Goal: Task Accomplishment & Management: Manage account settings

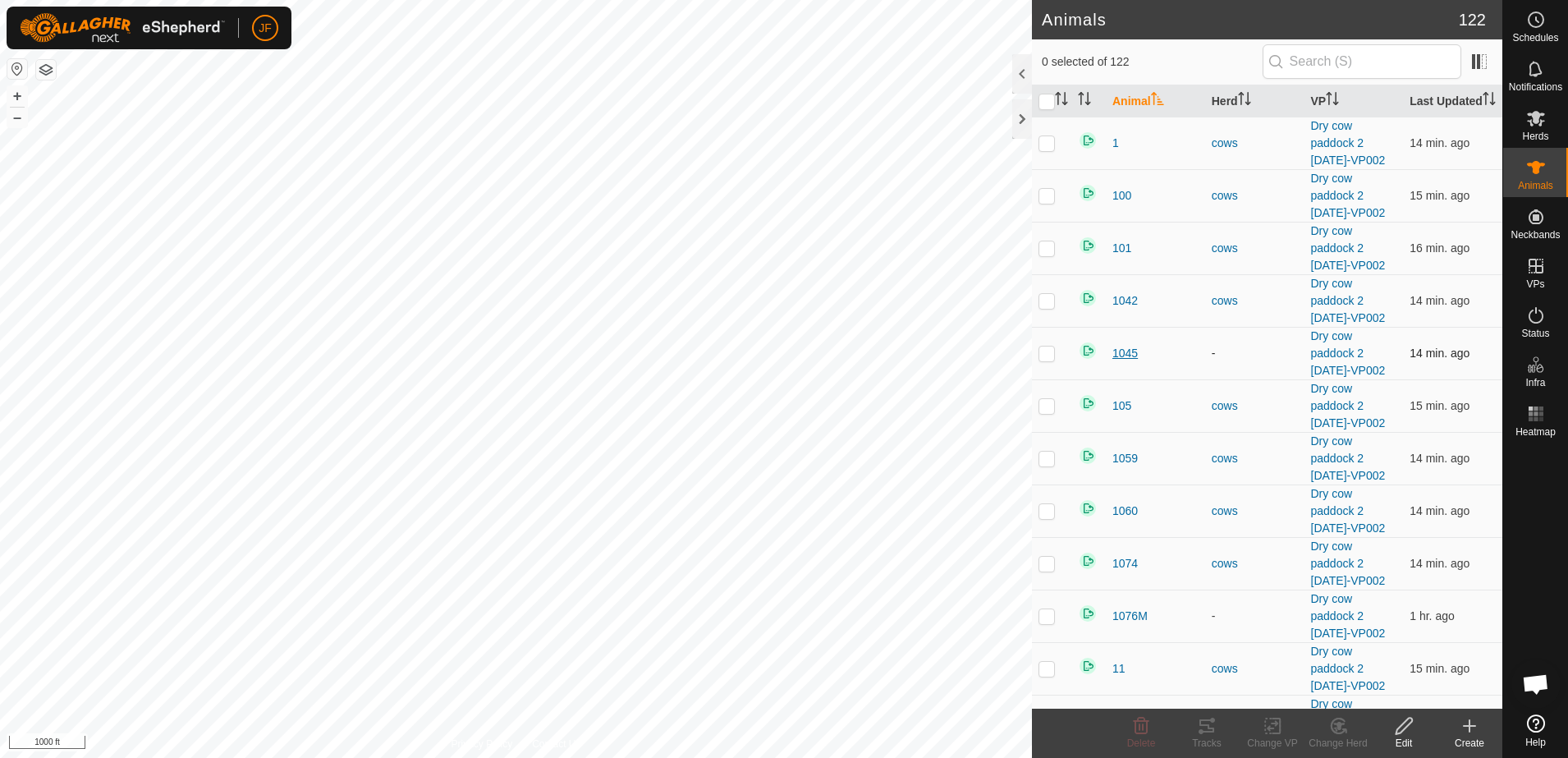
click at [1132, 362] on span "1045" at bounding box center [1124, 353] width 25 height 17
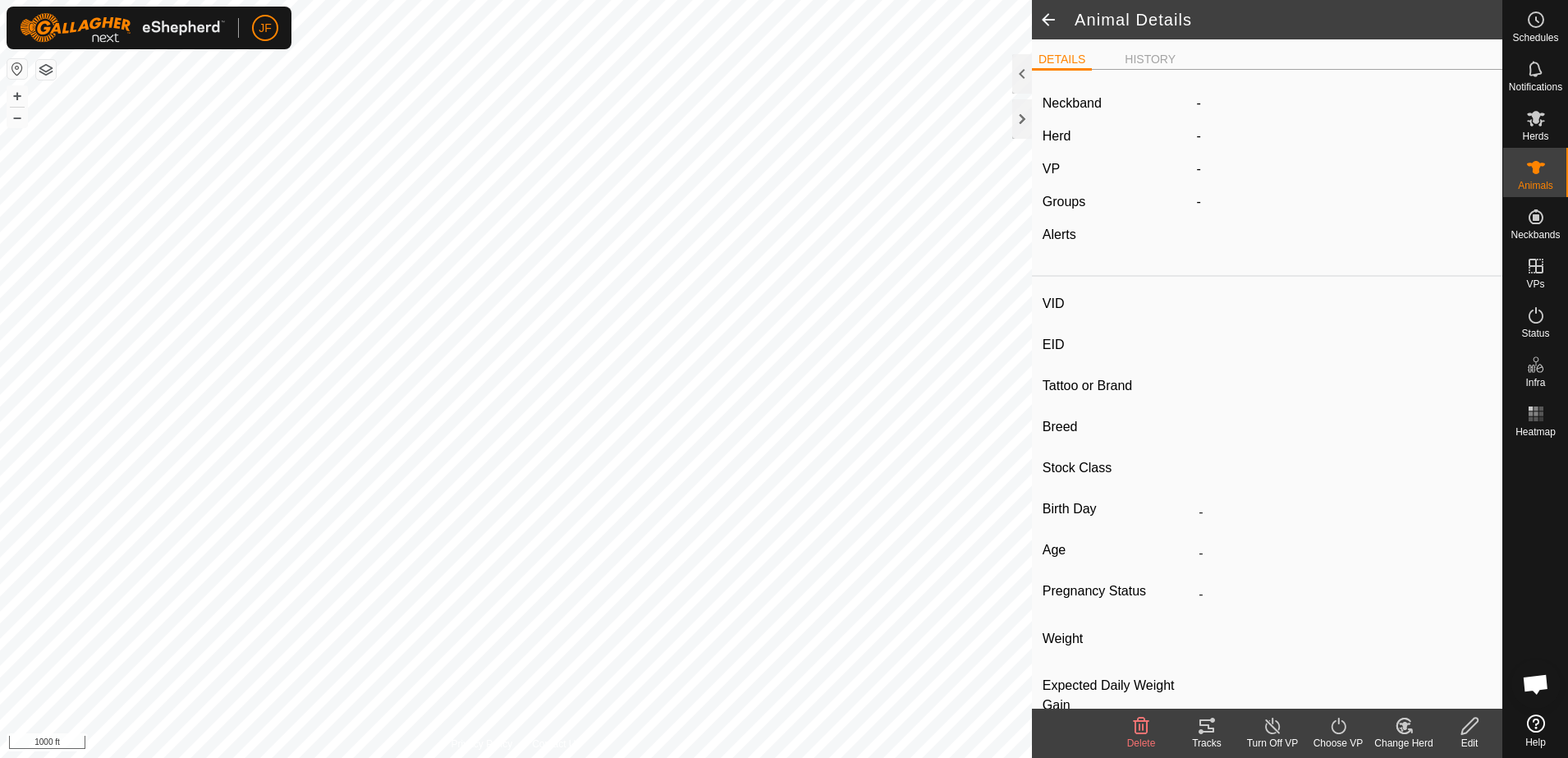
type input "1045"
type input "-"
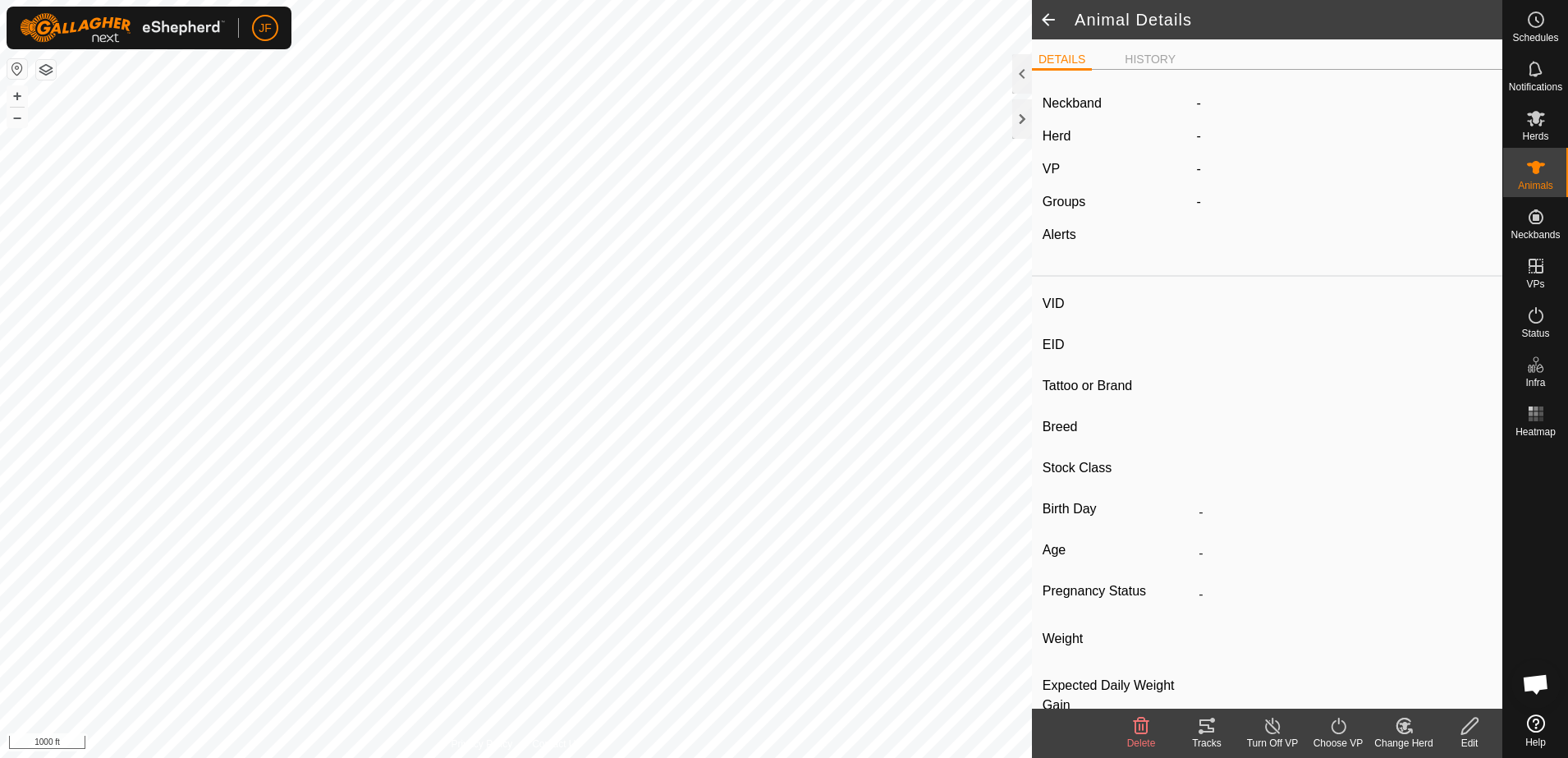
type input "0 kg"
type input "-"
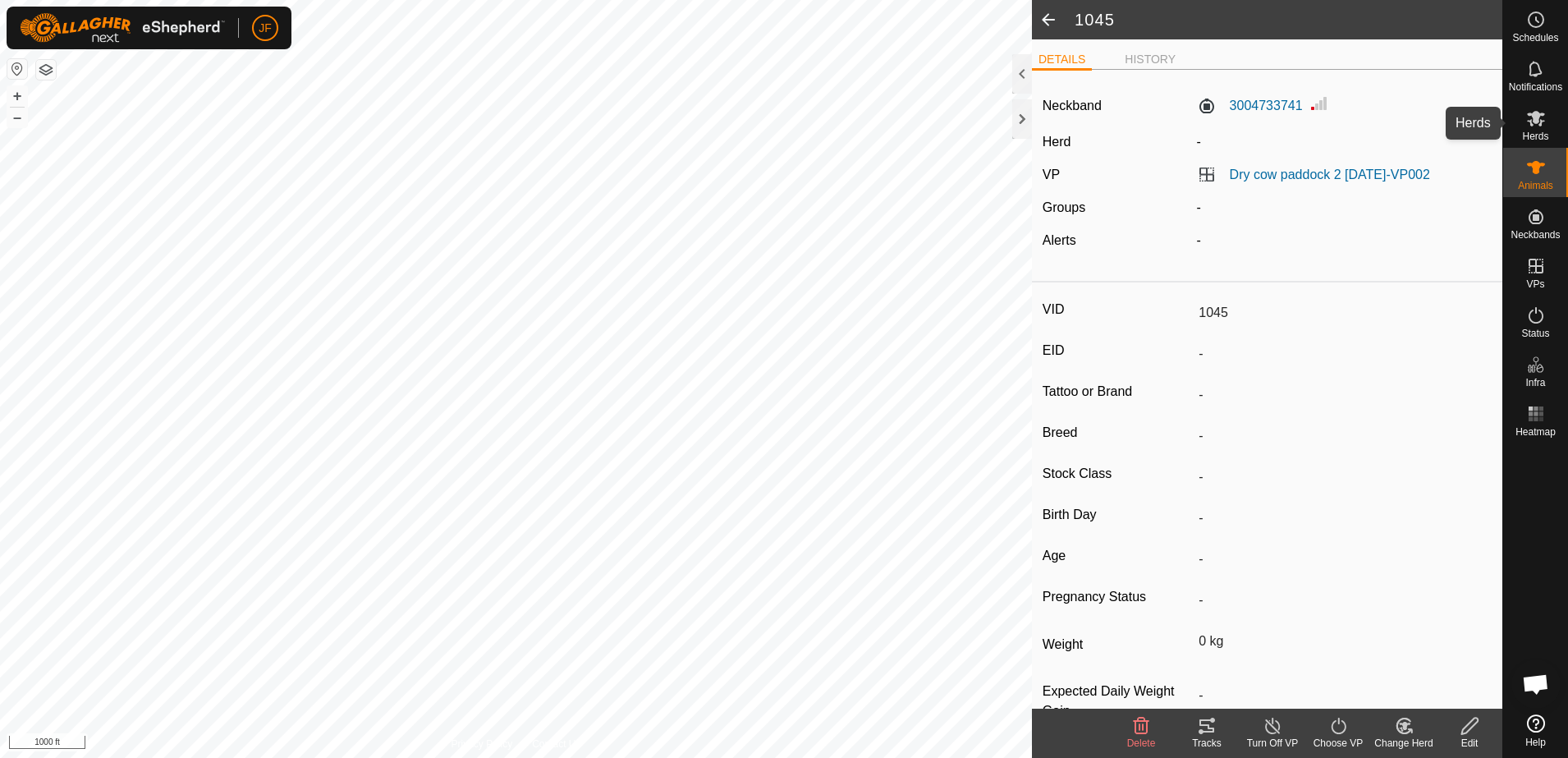
click at [1531, 131] on span "Herds" at bounding box center [1535, 136] width 26 height 10
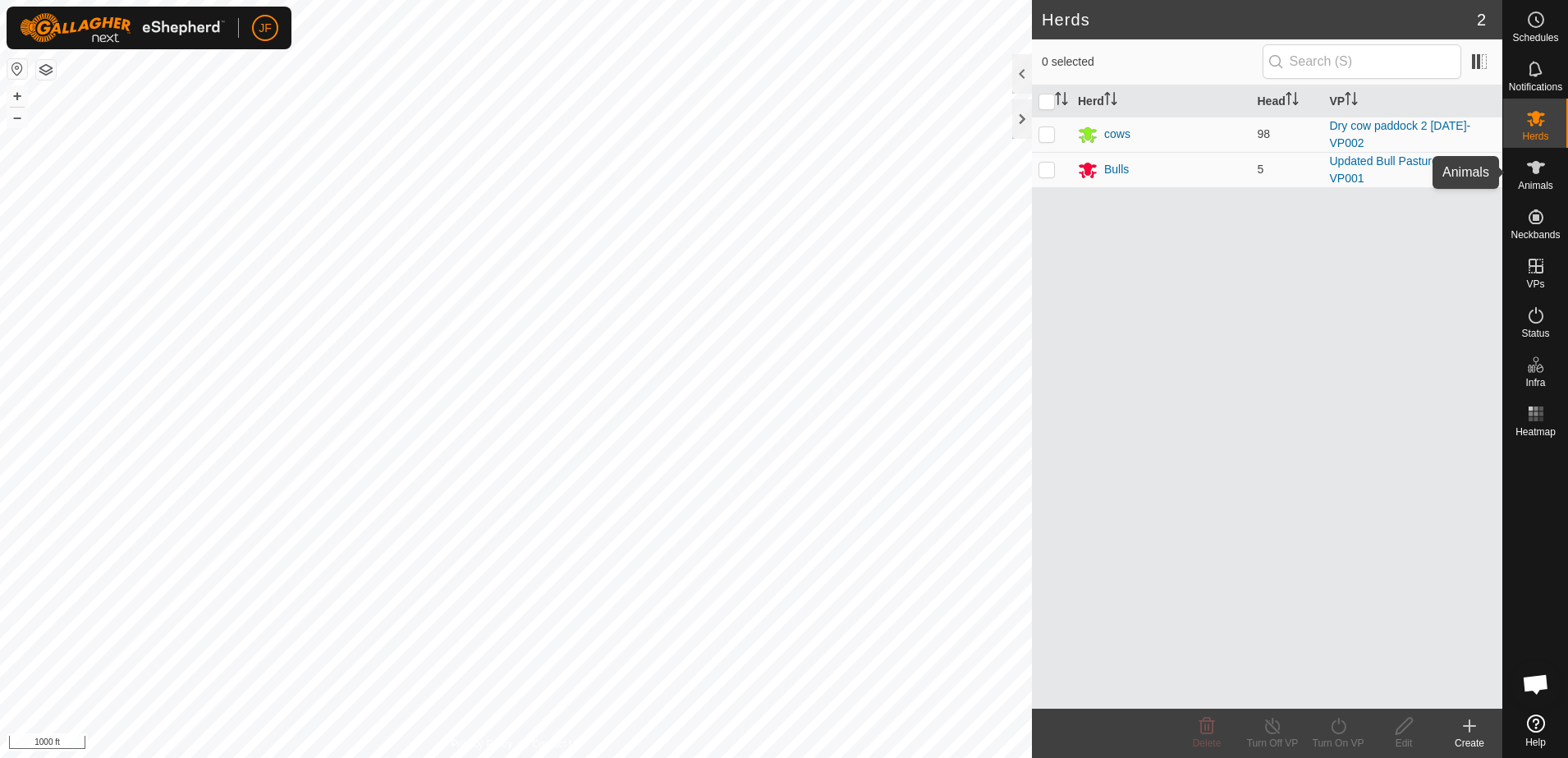
click at [1530, 170] on icon at bounding box center [1535, 167] width 20 height 20
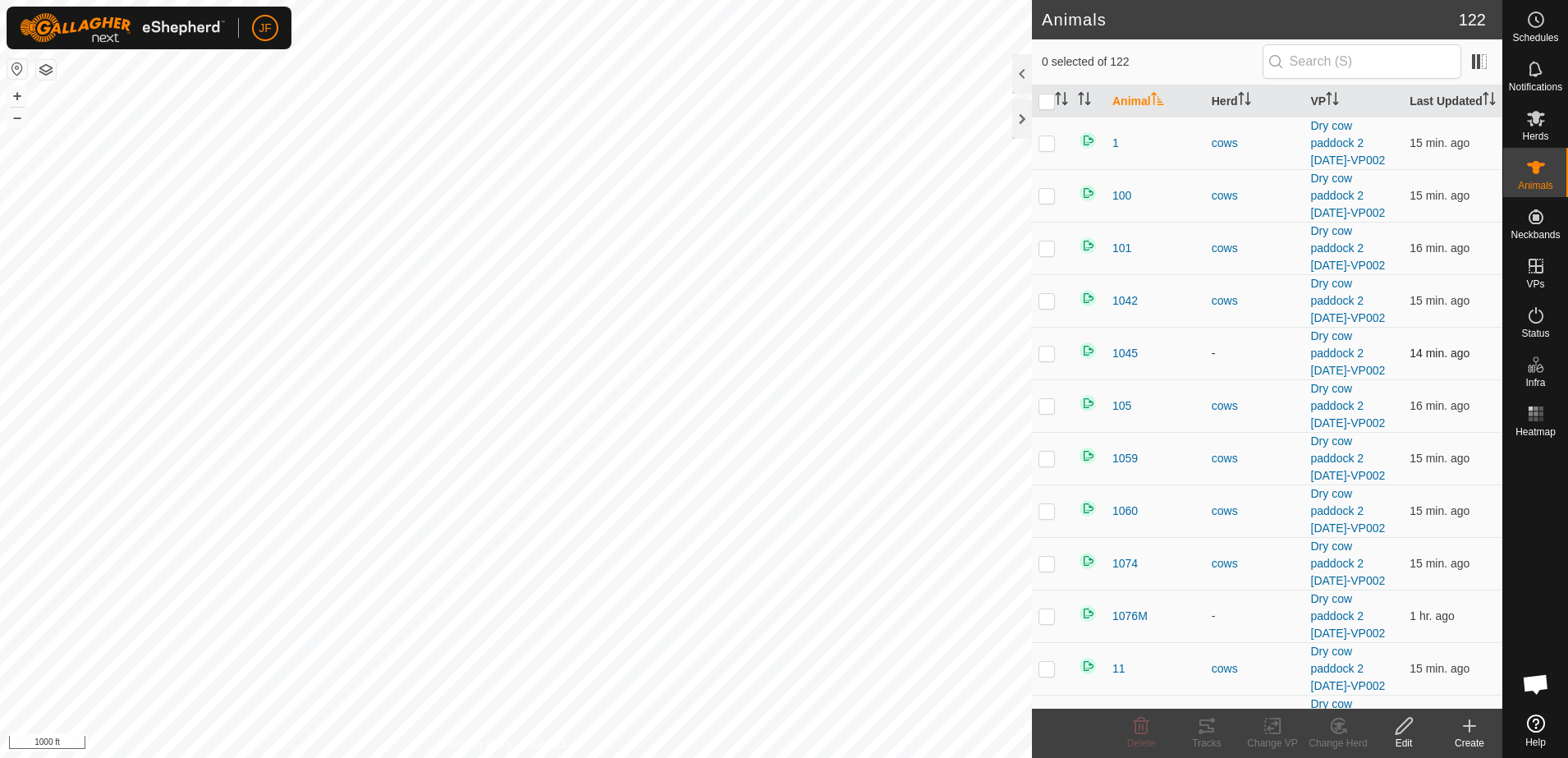
click at [1046, 360] on p-checkbox at bounding box center [1046, 353] width 17 height 13
click at [1339, 731] on icon at bounding box center [1339, 725] width 21 height 20
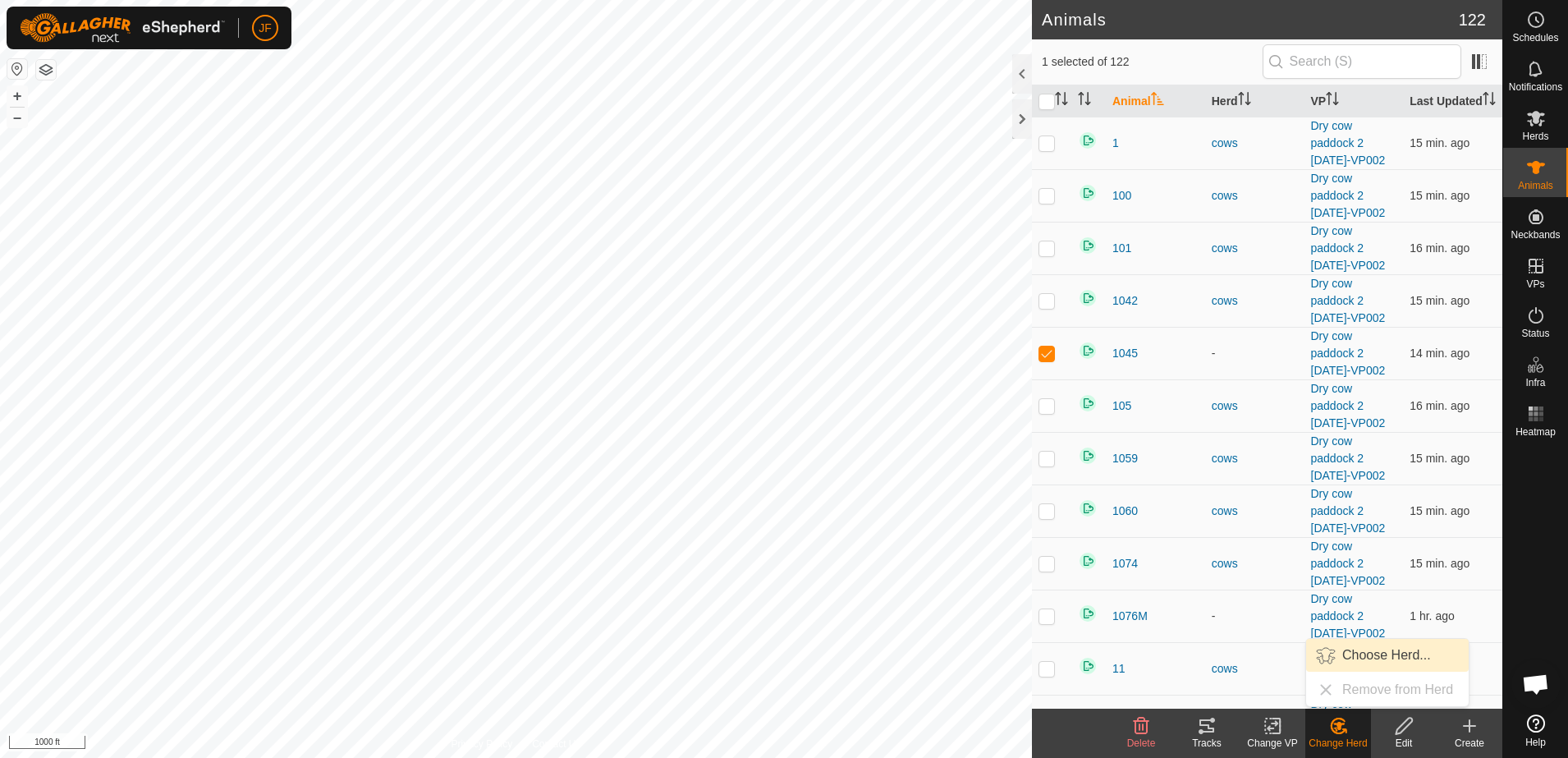
click at [1375, 642] on link "Choose Herd..." at bounding box center [1386, 655] width 162 height 33
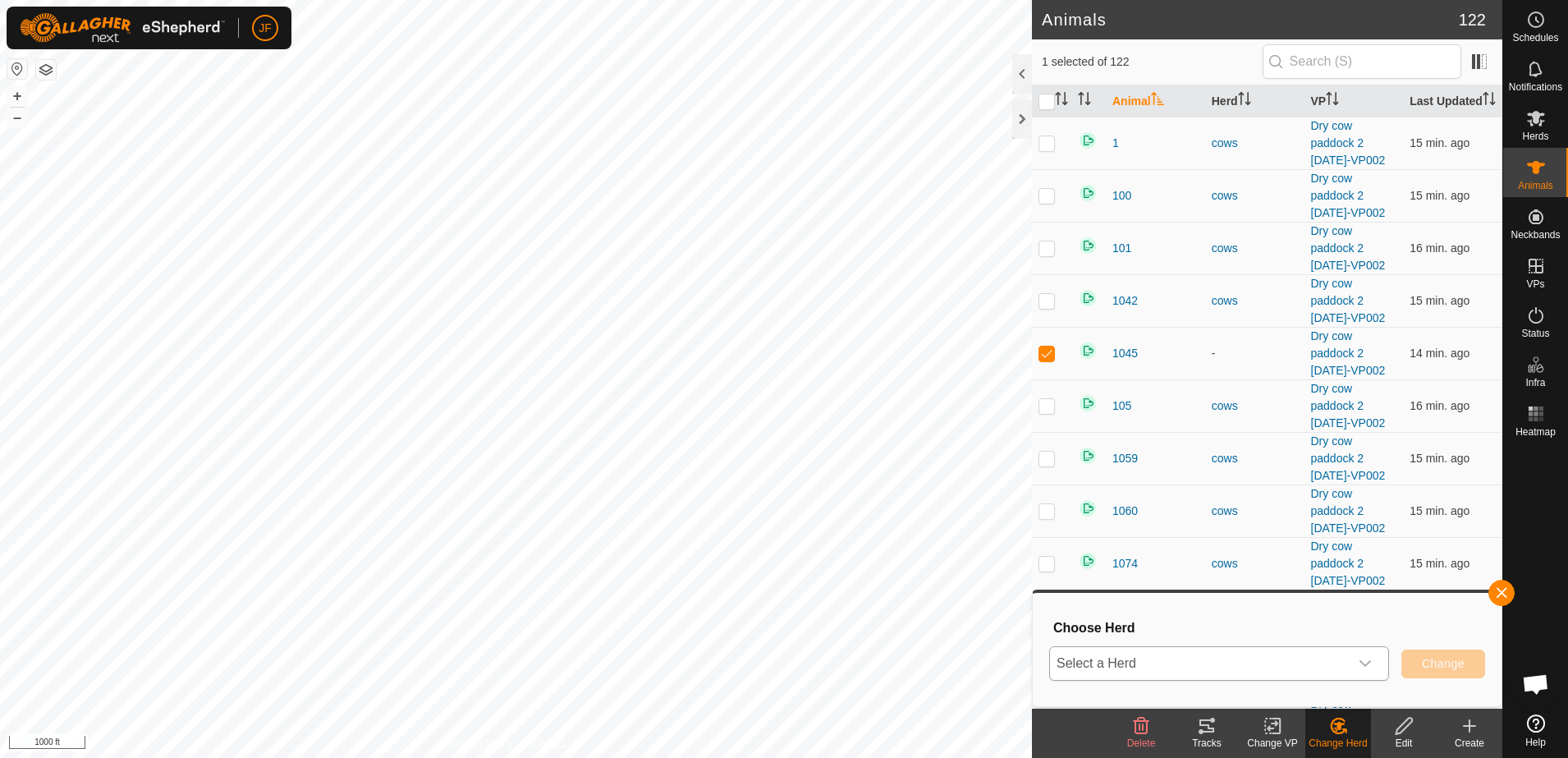
click at [1368, 661] on icon "dropdown trigger" at bounding box center [1365, 663] width 13 height 13
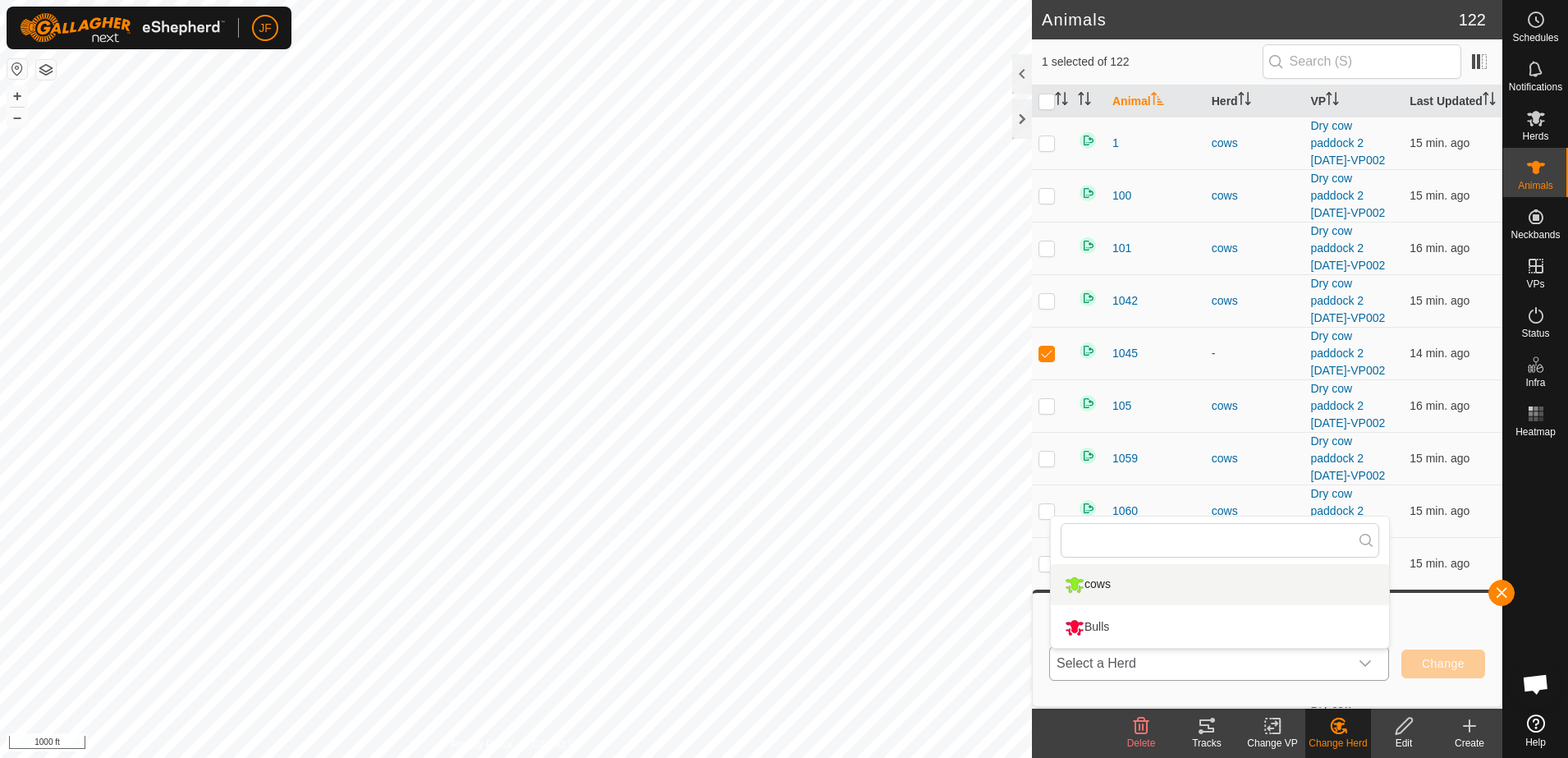
click at [1105, 589] on li "cows" at bounding box center [1220, 585] width 338 height 41
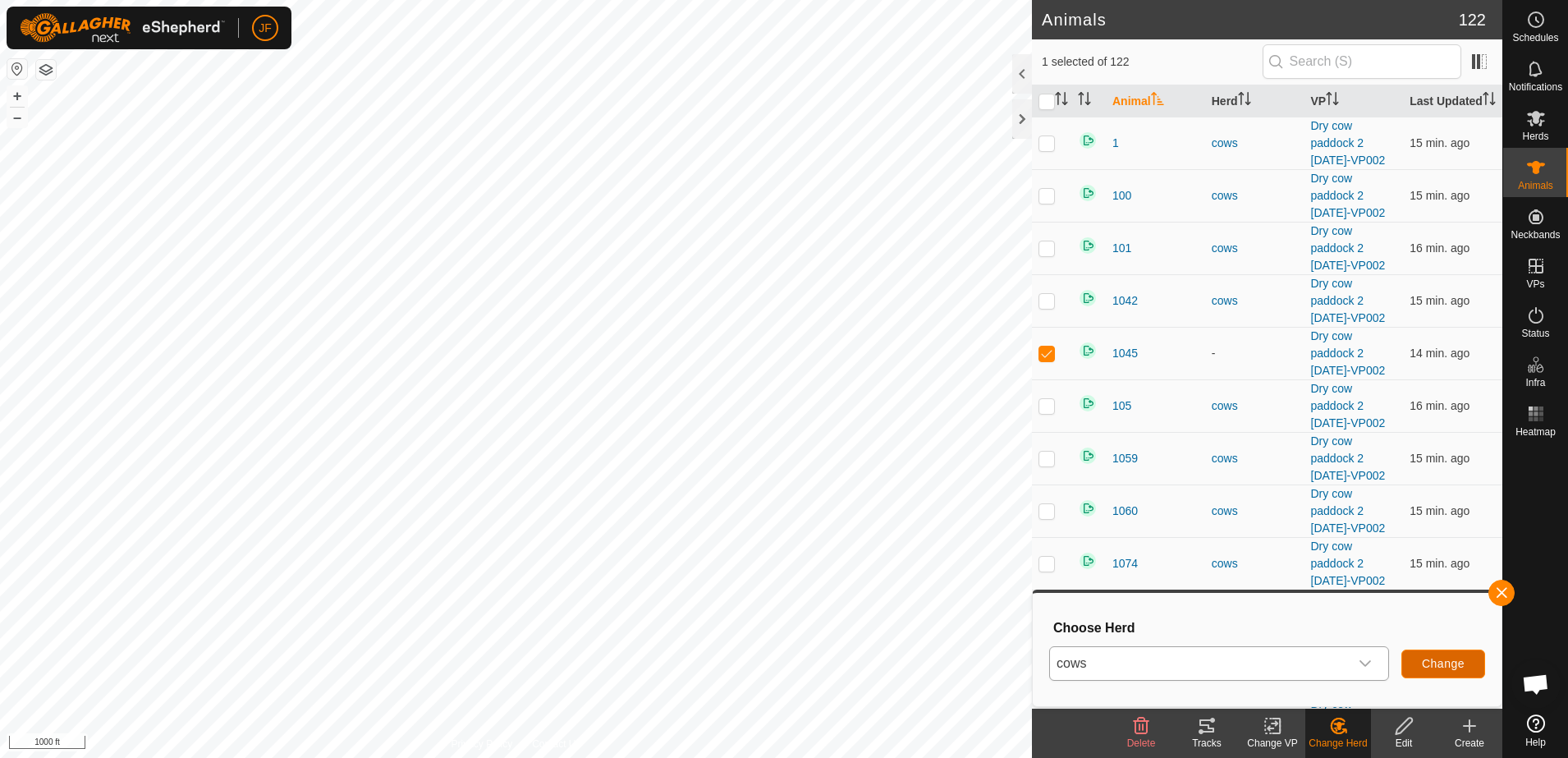
click at [1439, 660] on span "Change" at bounding box center [1443, 663] width 43 height 13
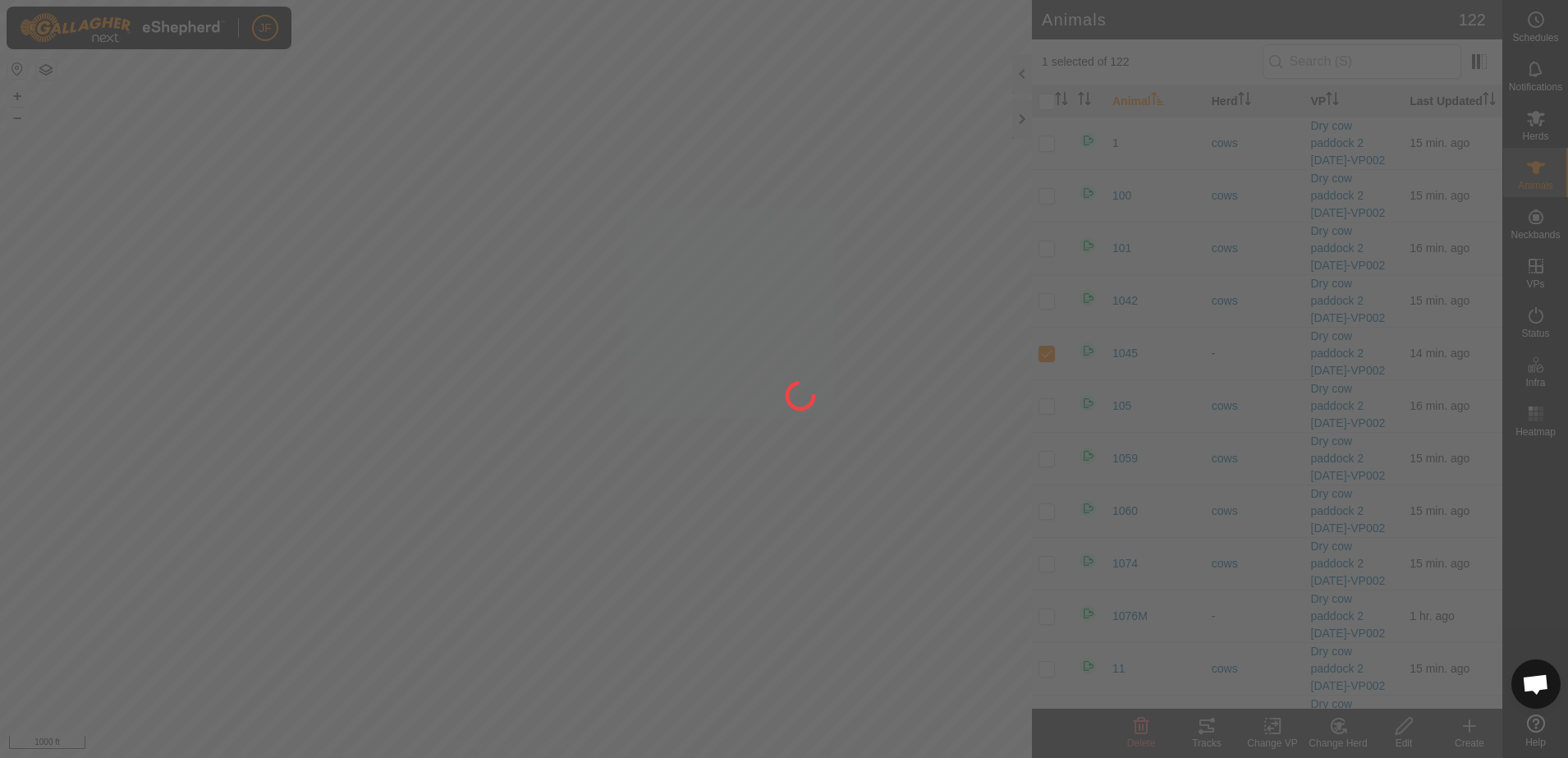
checkbox input "false"
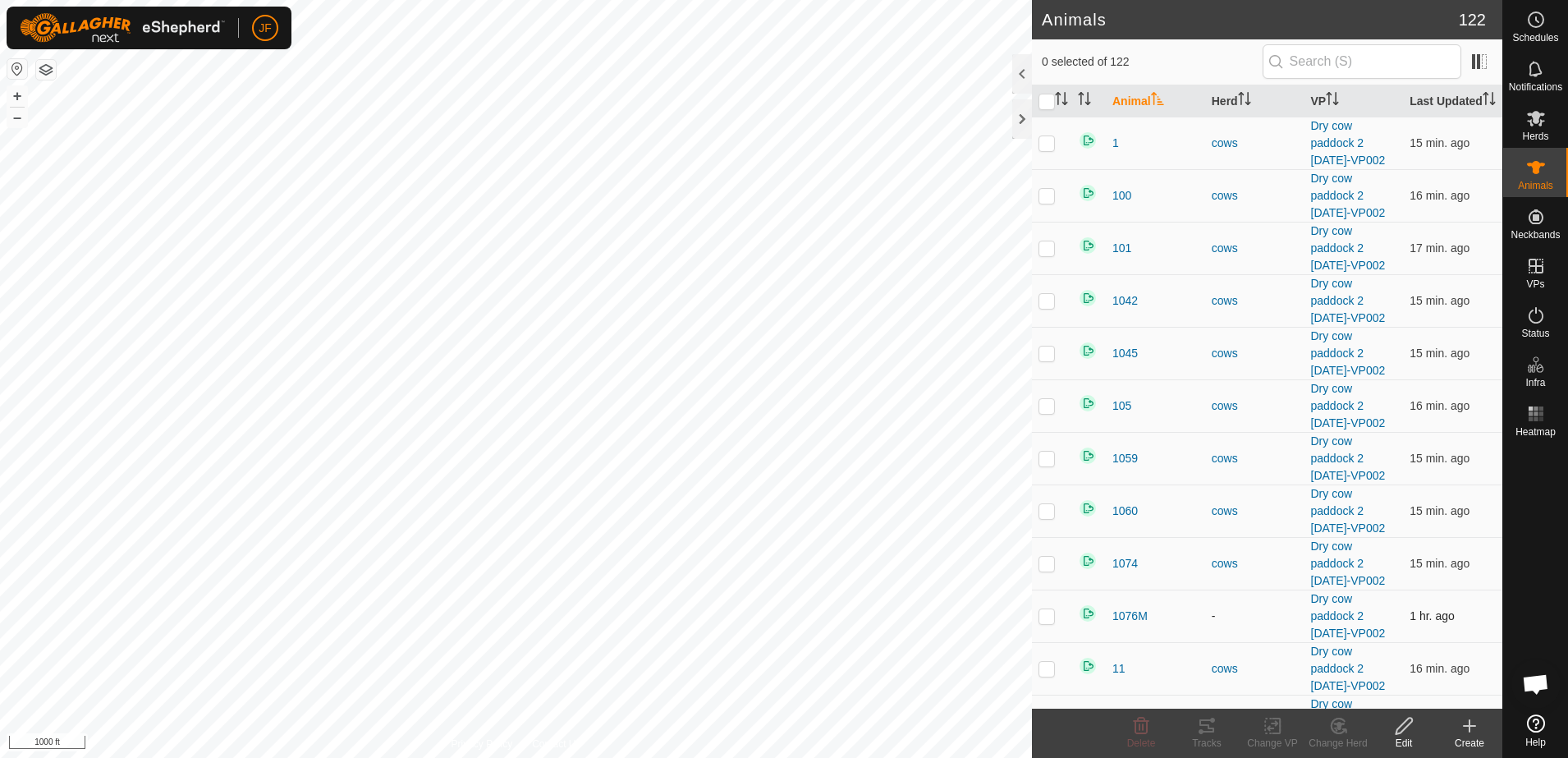
click at [1052, 622] on p-checkbox at bounding box center [1046, 616] width 17 height 13
click at [1336, 729] on icon at bounding box center [1335, 728] width 4 height 5
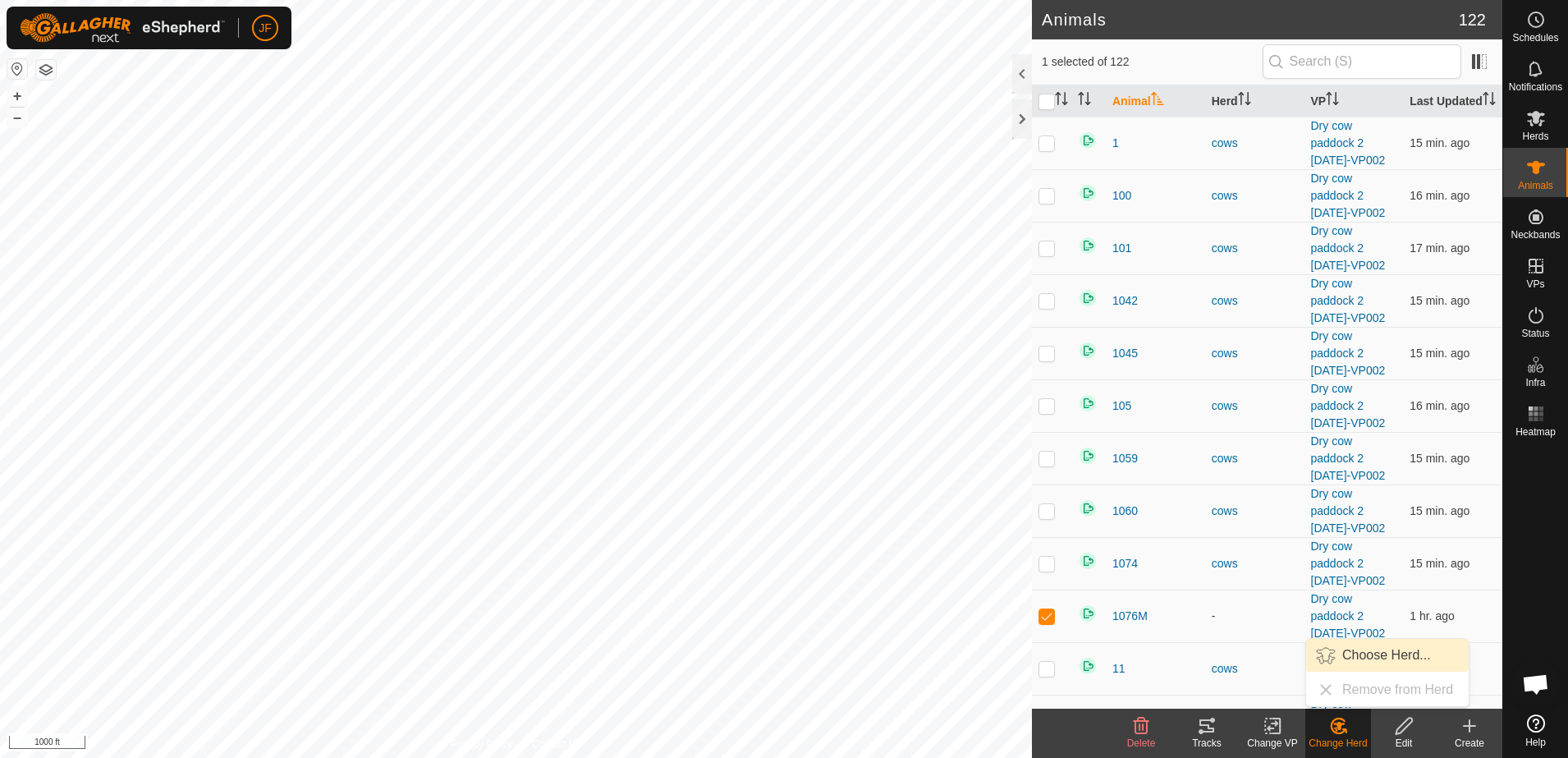
click at [1368, 651] on link "Choose Herd..." at bounding box center [1386, 655] width 162 height 33
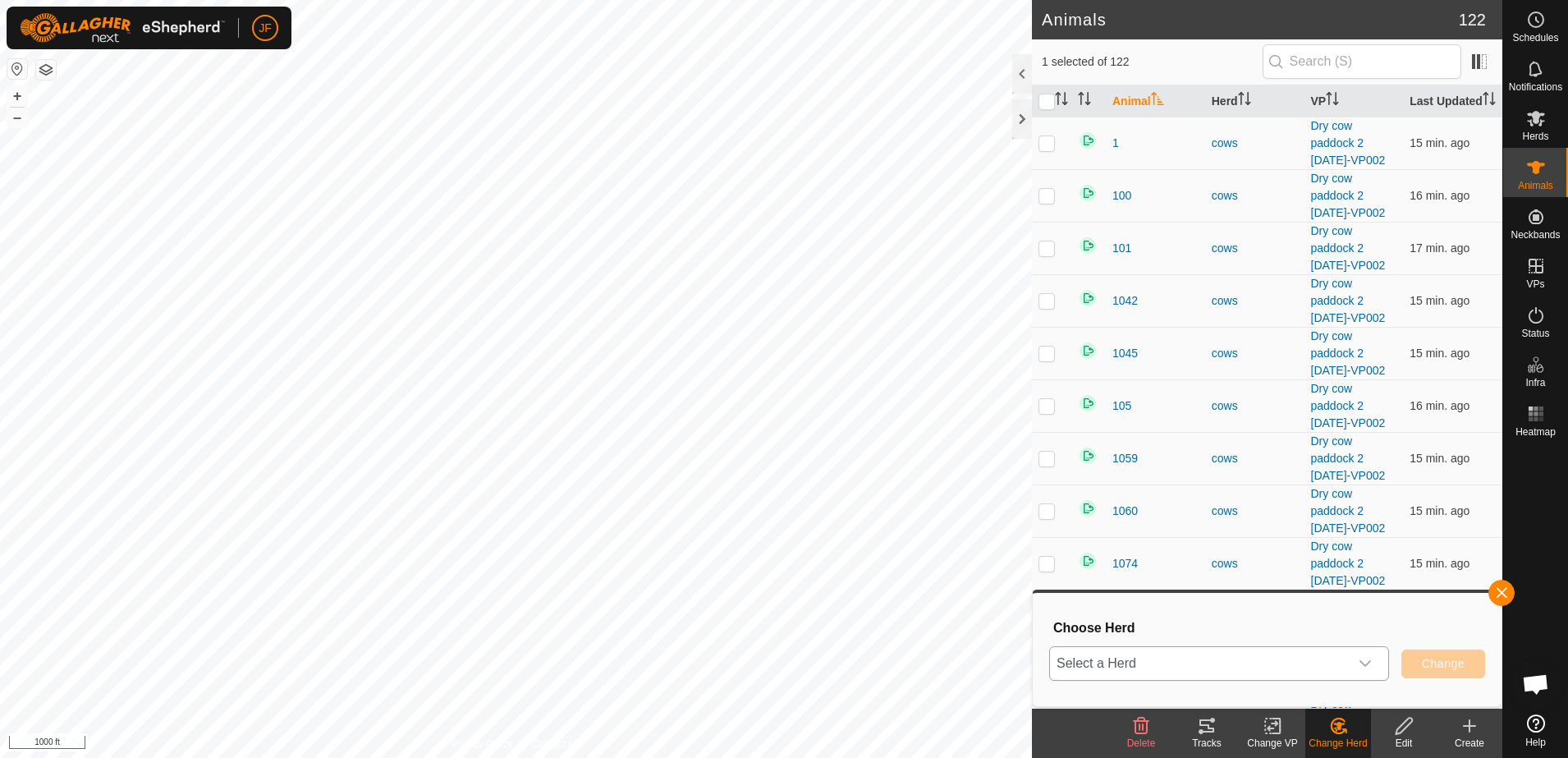
click at [1369, 654] on div "dropdown trigger" at bounding box center [1365, 662] width 33 height 33
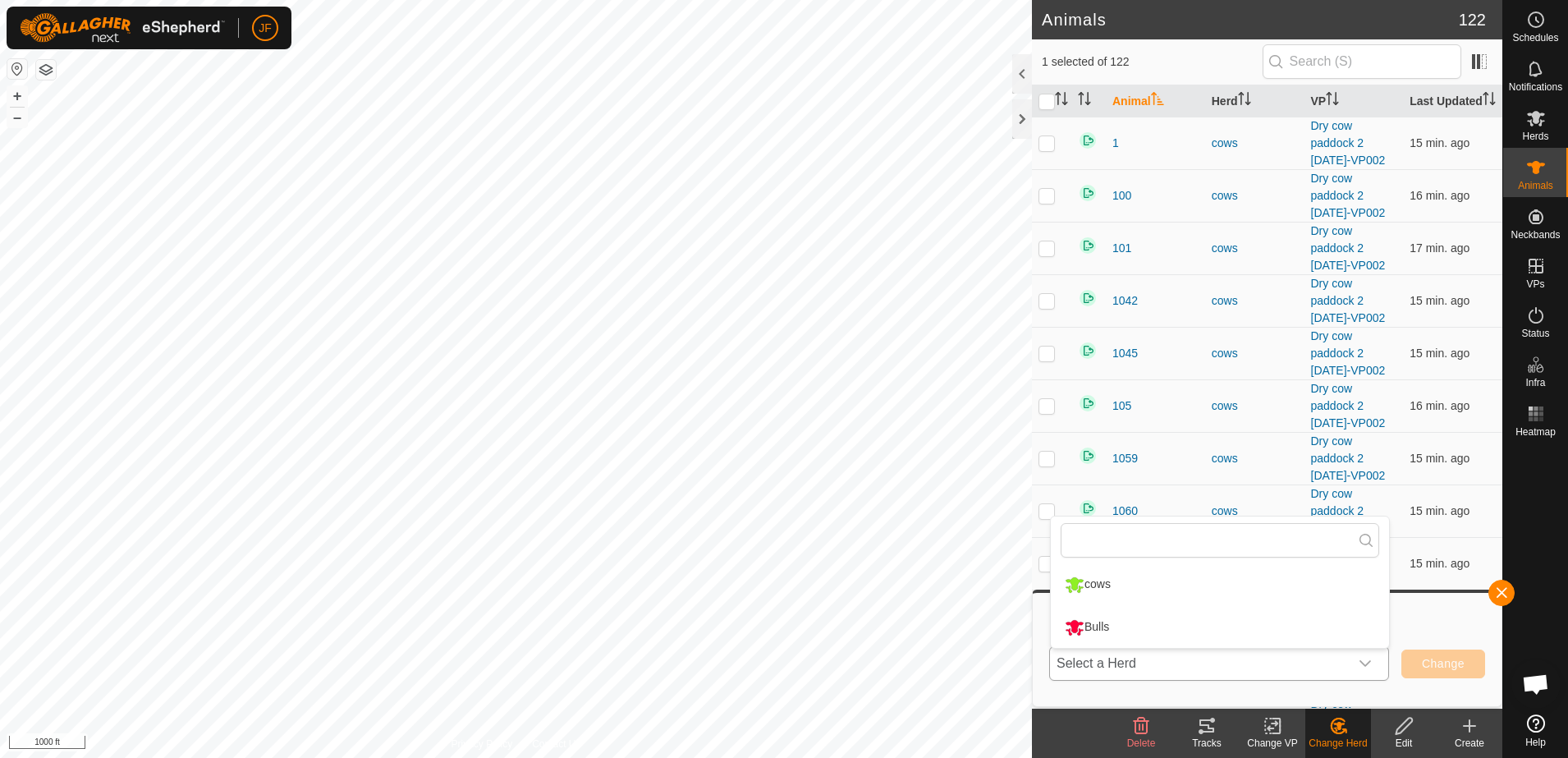
click at [1120, 587] on li "cows" at bounding box center [1220, 585] width 338 height 41
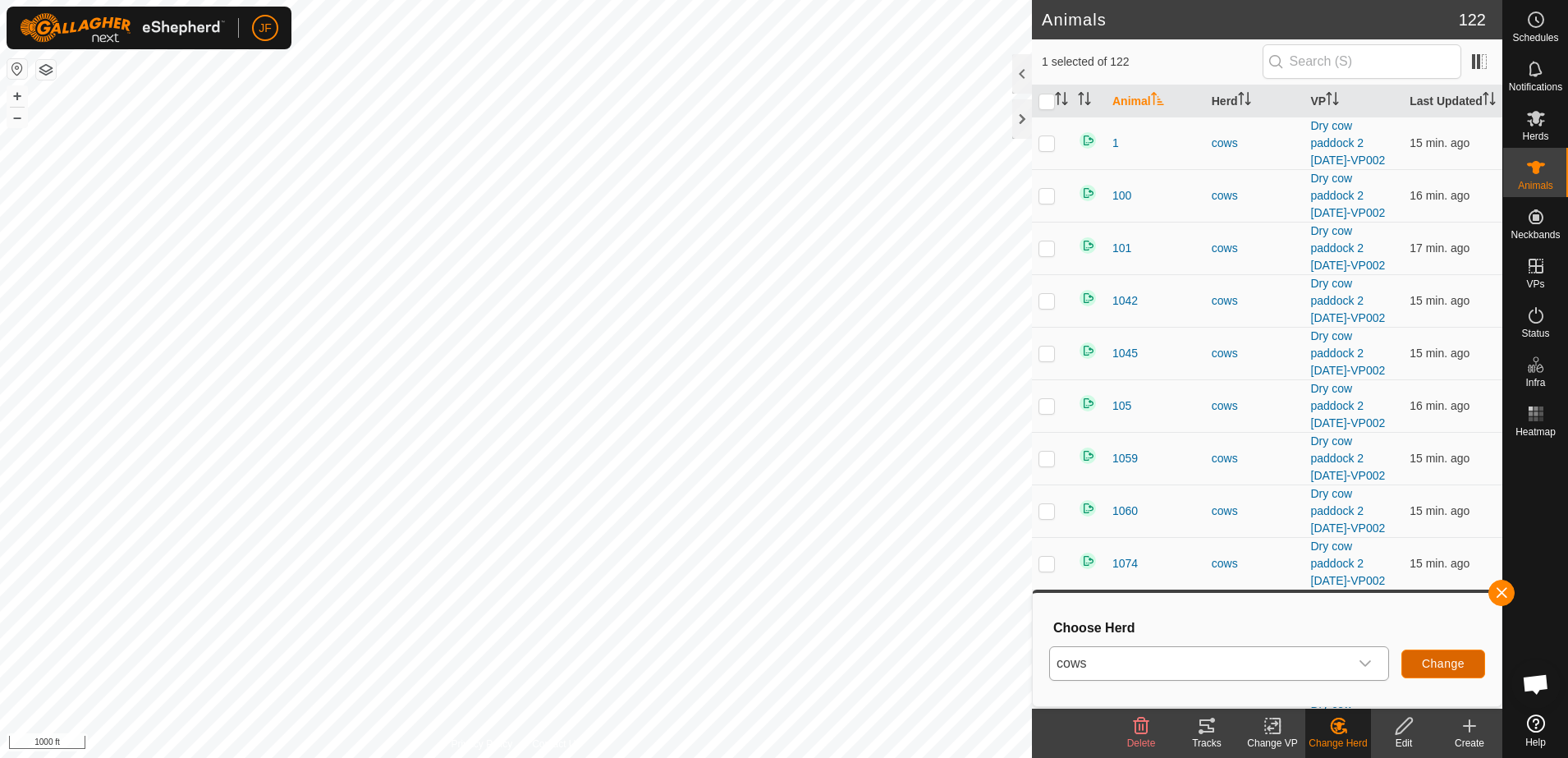
click at [1448, 664] on span "Change" at bounding box center [1443, 663] width 43 height 13
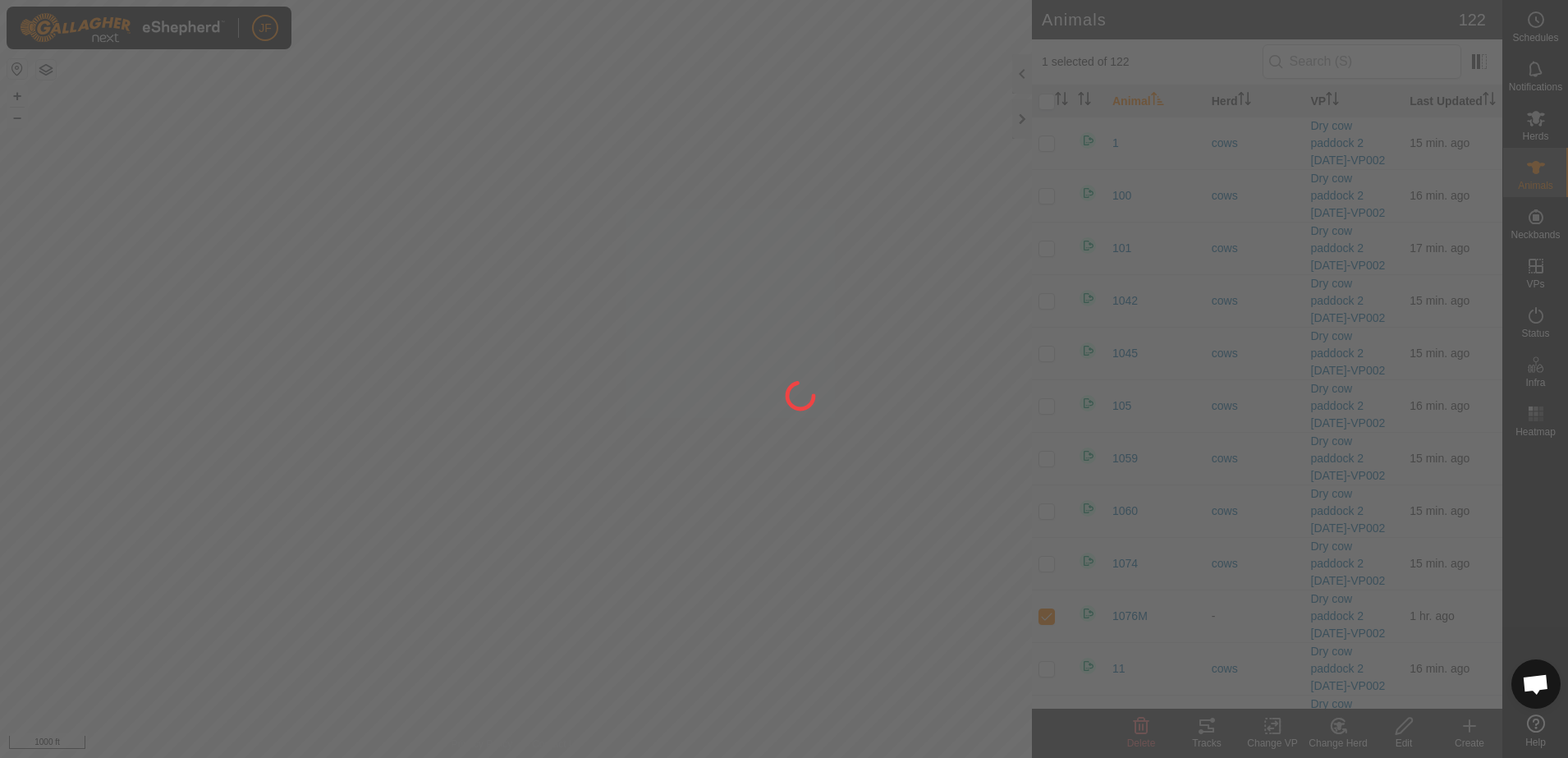
checkbox input "false"
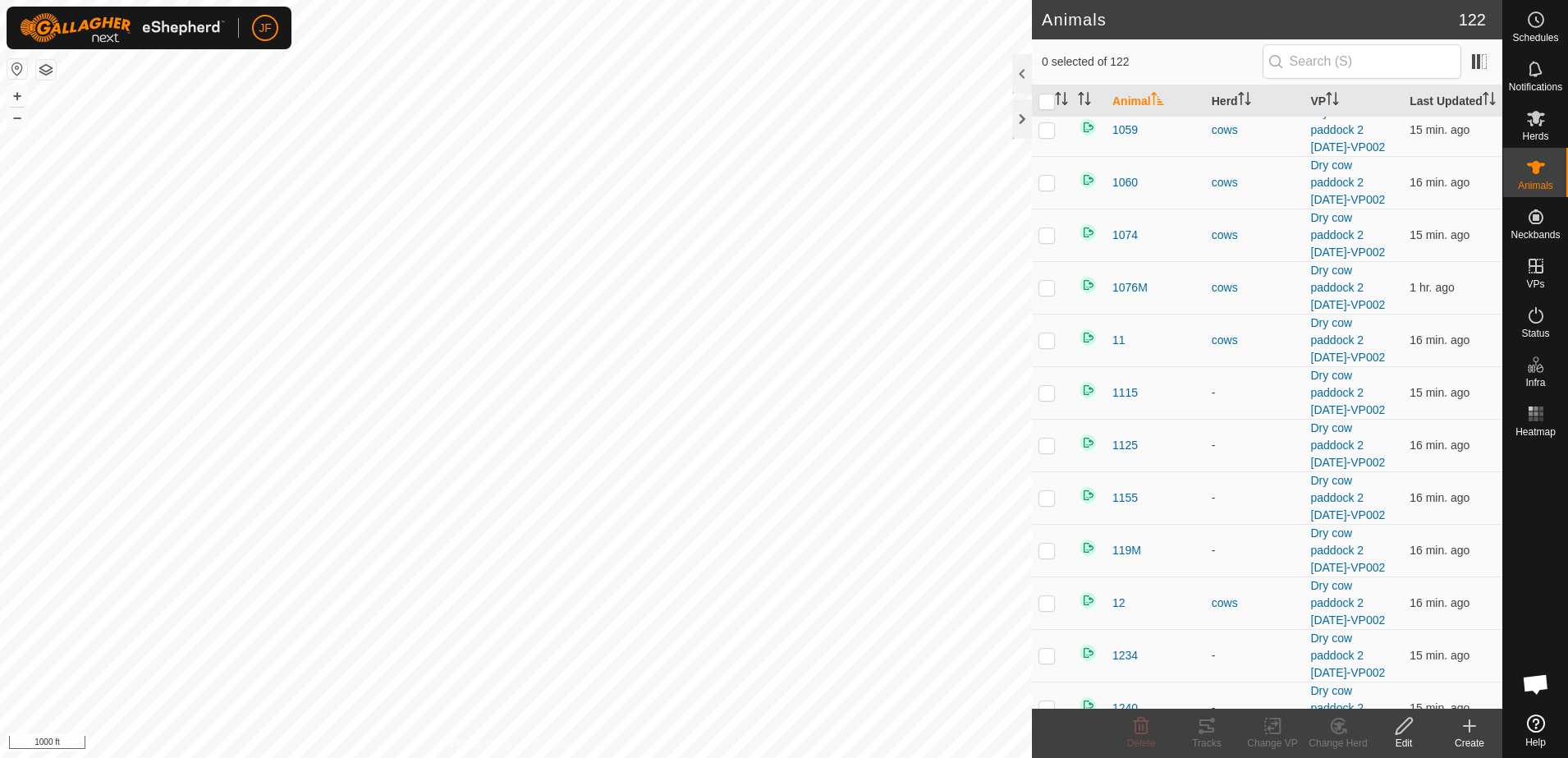
scroll to position [369, 0]
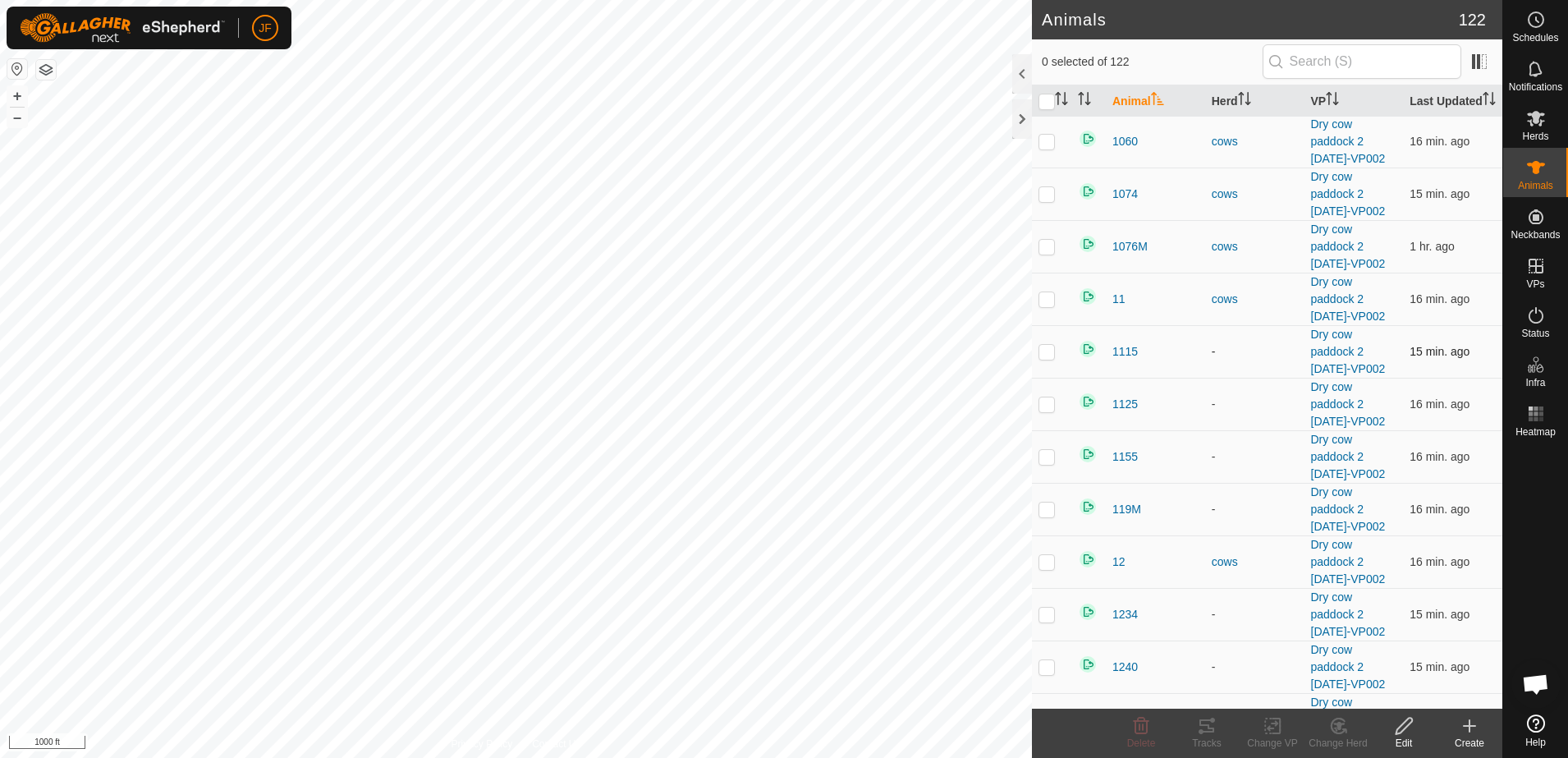
click at [1049, 358] on p-checkbox at bounding box center [1046, 351] width 17 height 13
checkbox input "true"
click at [1050, 410] on p-checkbox at bounding box center [1046, 404] width 17 height 13
checkbox input "true"
click at [1050, 463] on p-checkbox at bounding box center [1046, 456] width 17 height 13
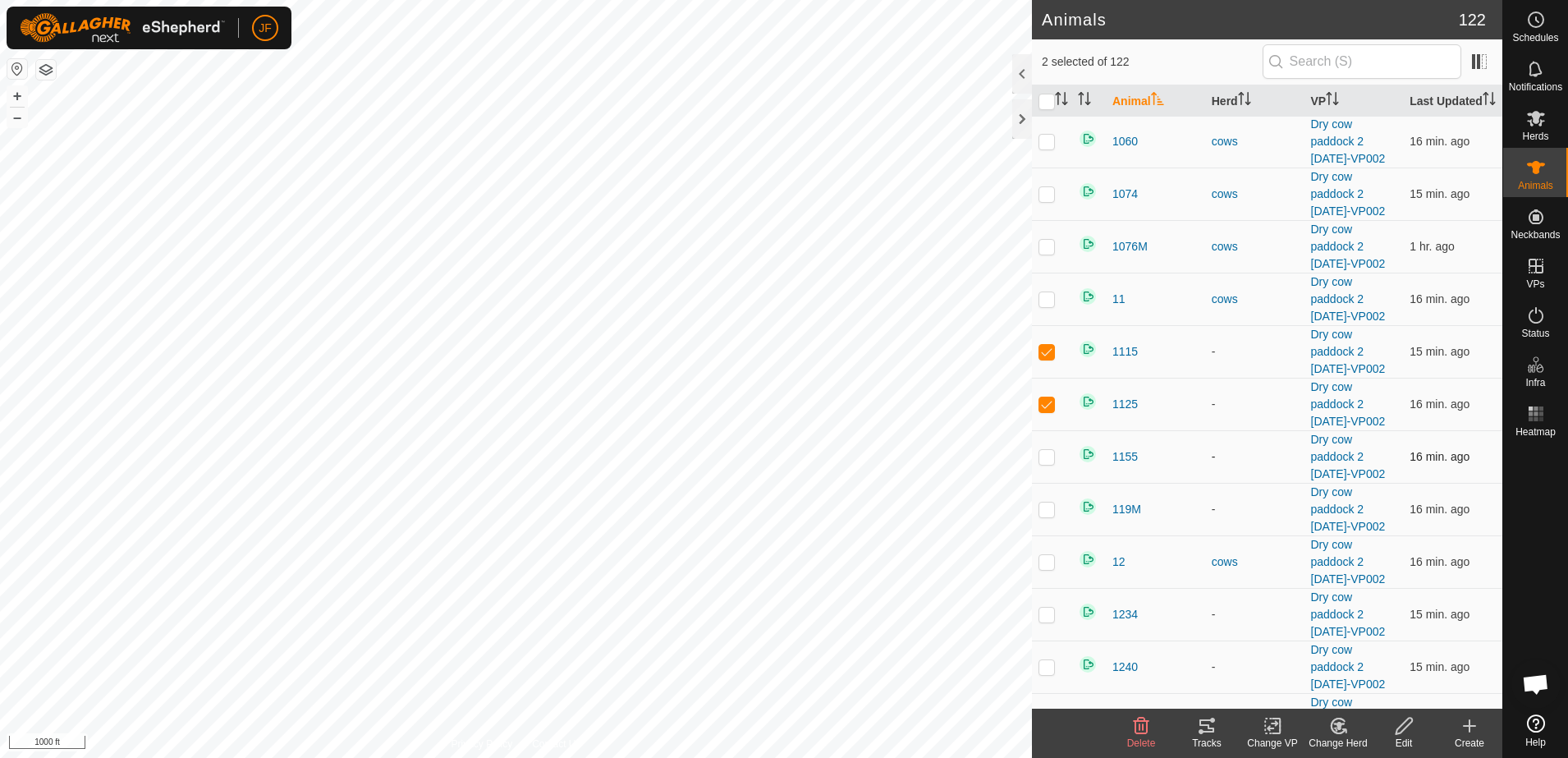
checkbox input "true"
click at [1053, 515] on p-checkbox at bounding box center [1046, 509] width 17 height 13
checkbox input "true"
click at [1043, 620] on p-checkbox at bounding box center [1046, 614] width 17 height 13
checkbox input "true"
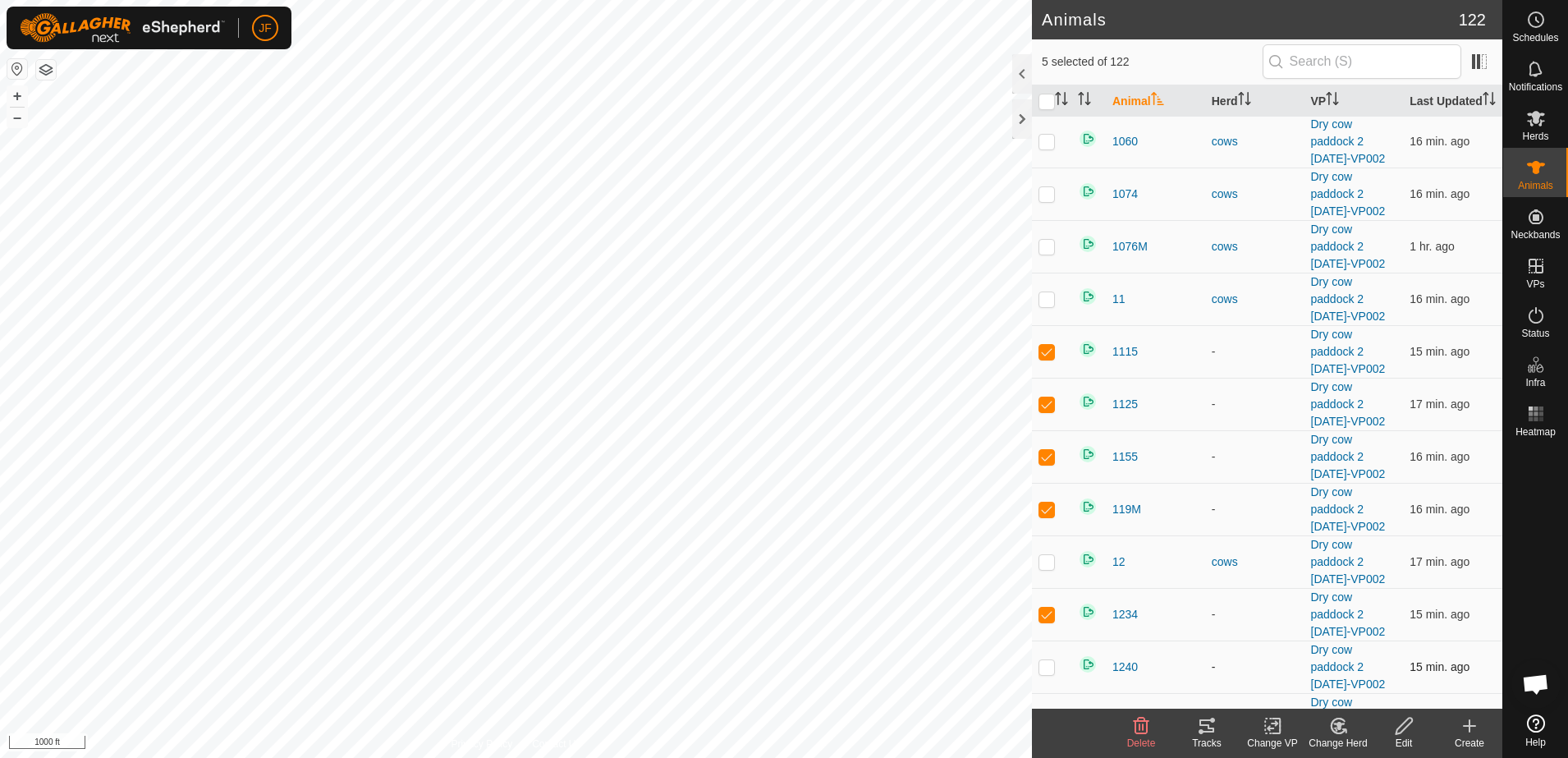
click at [1051, 691] on td at bounding box center [1051, 666] width 39 height 52
checkbox input "true"
click at [1331, 736] on div "Change Herd" at bounding box center [1338, 743] width 66 height 15
click at [1354, 654] on link "Choose Herd..." at bounding box center [1386, 655] width 162 height 33
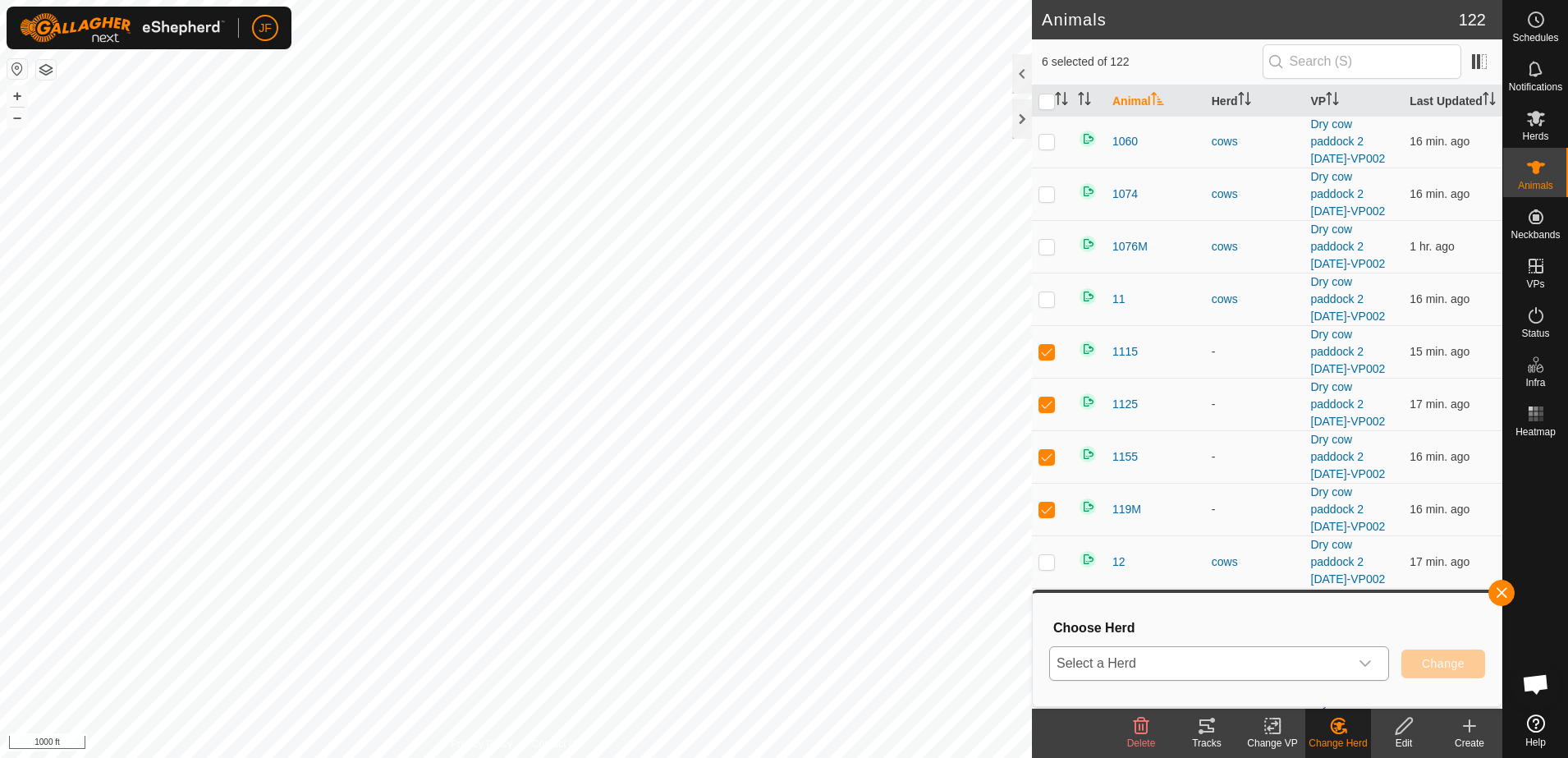
click at [1368, 657] on icon "dropdown trigger" at bounding box center [1365, 663] width 13 height 13
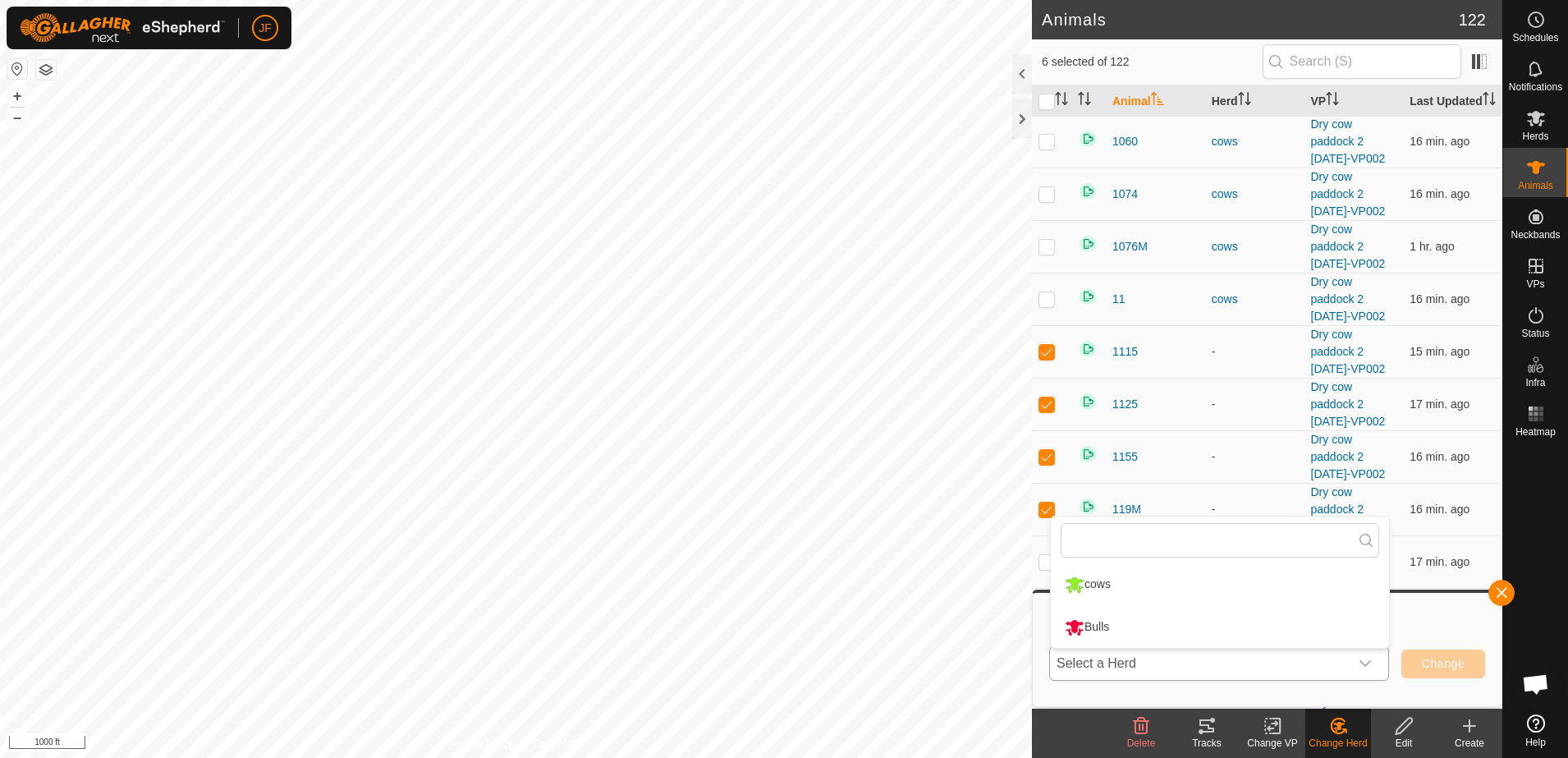
click at [1104, 579] on li "cows" at bounding box center [1220, 585] width 338 height 41
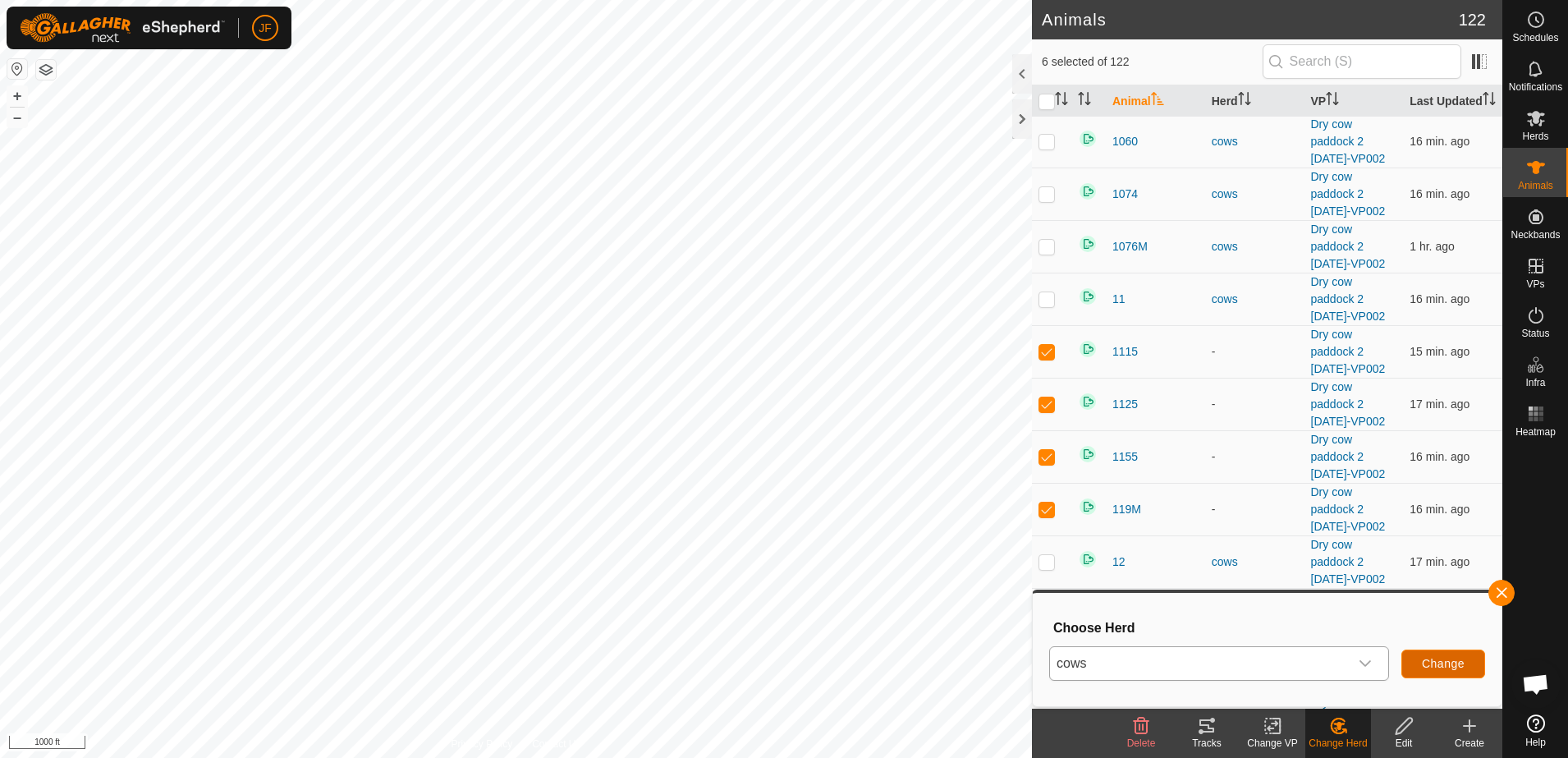
click at [1426, 665] on span "Change" at bounding box center [1443, 663] width 43 height 13
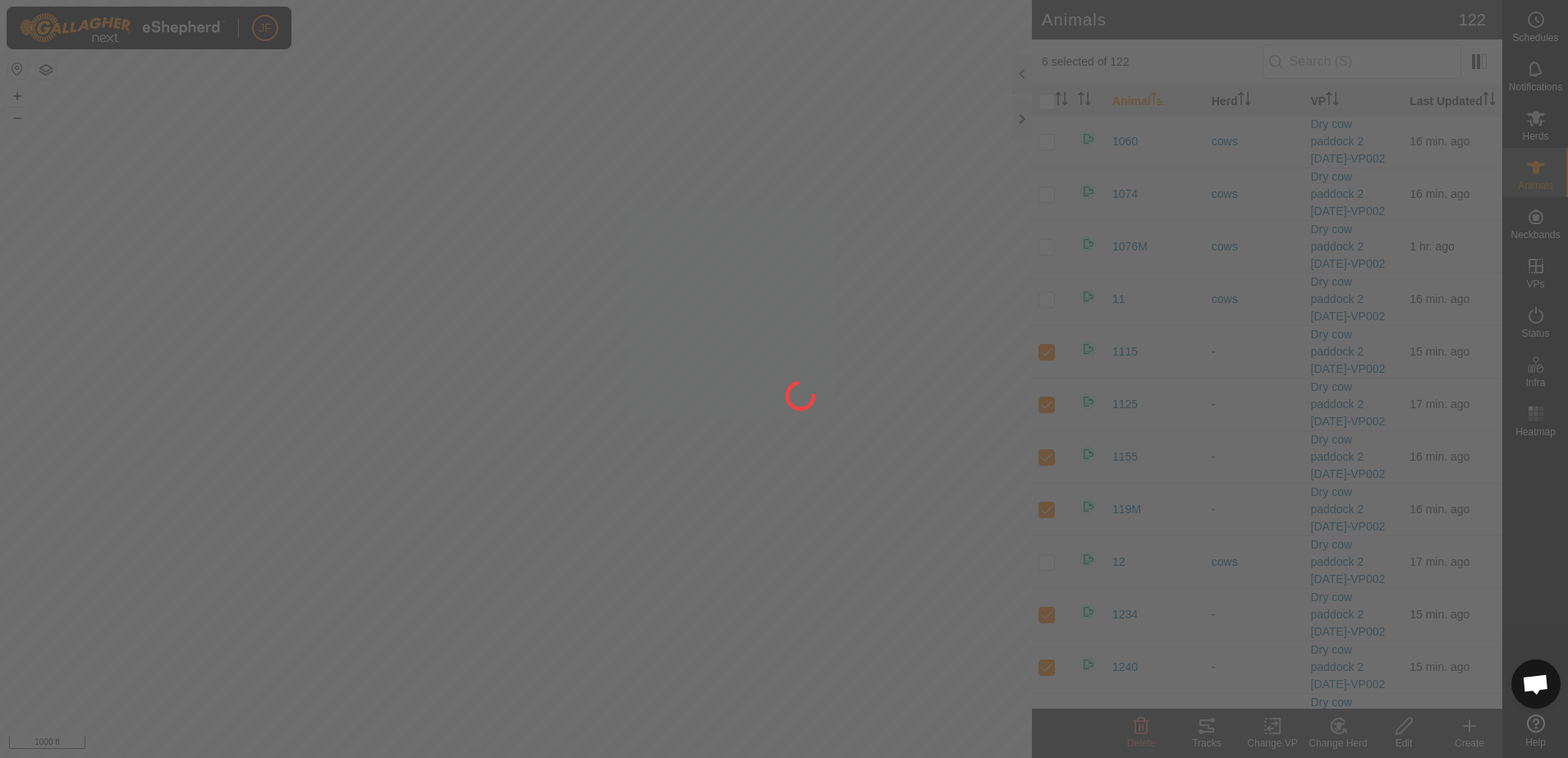
checkbox input "false"
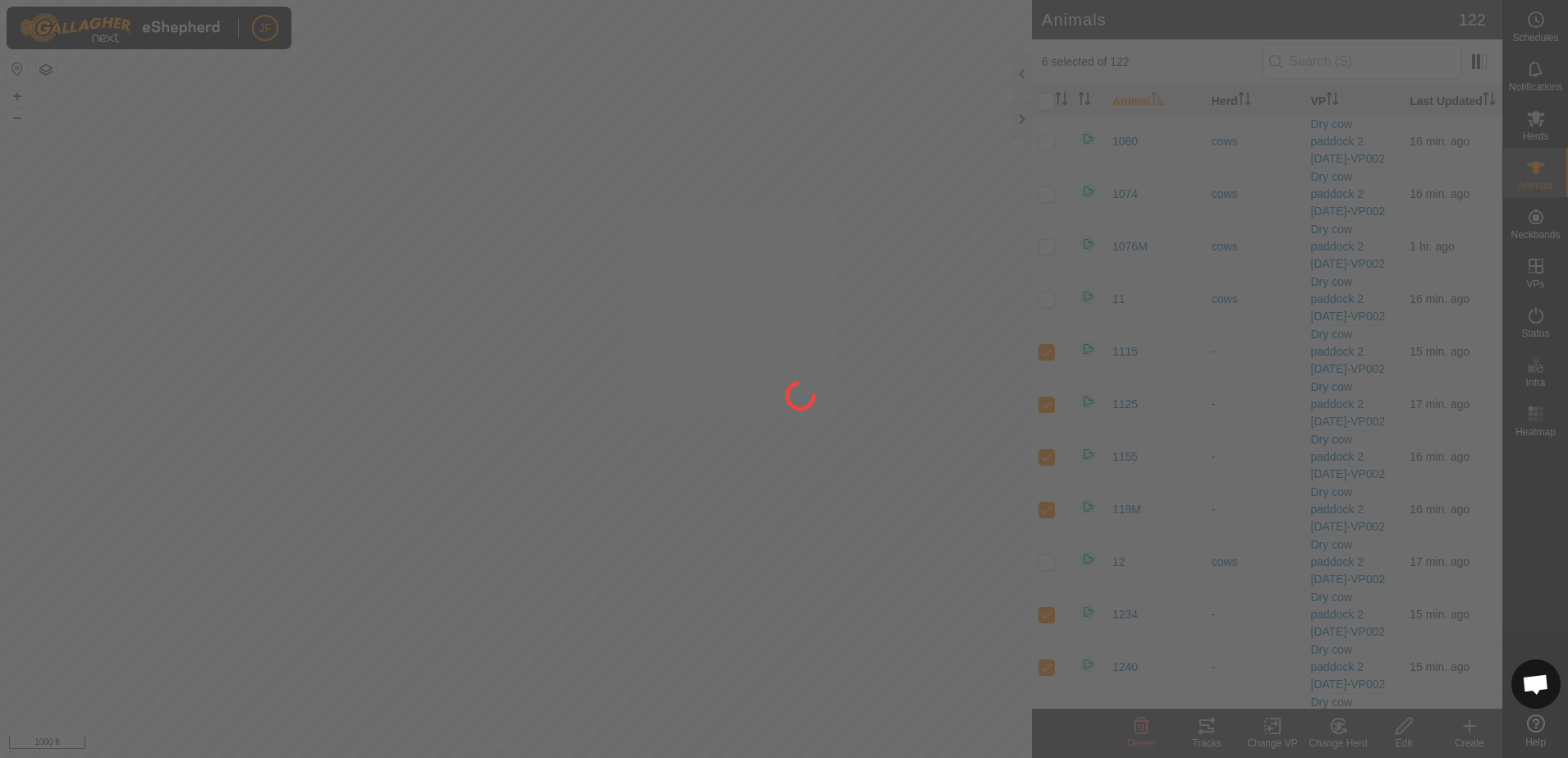
checkbox input "false"
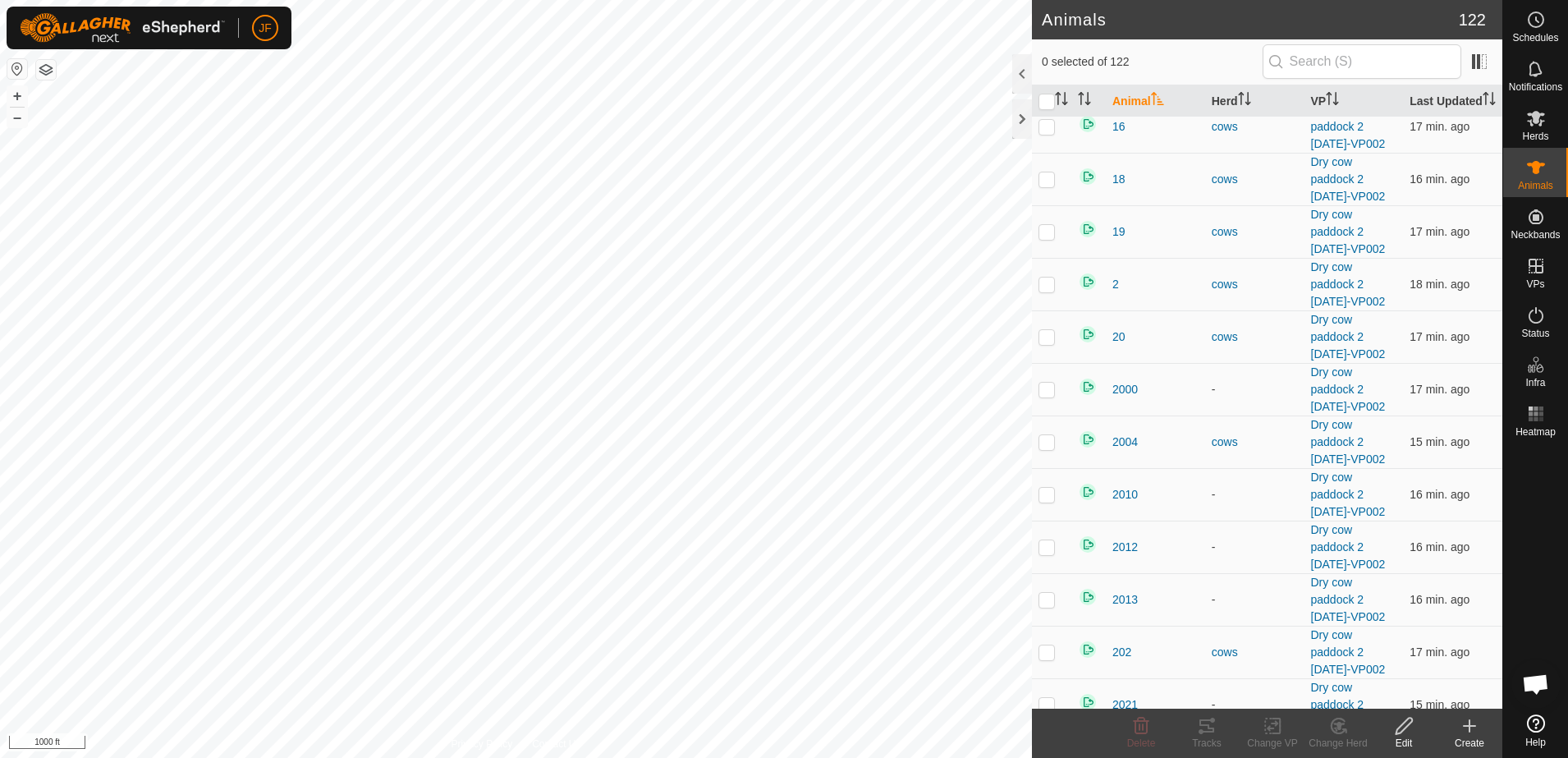
scroll to position [1177, 0]
click at [1045, 287] on p-checkbox at bounding box center [1046, 280] width 17 height 13
checkbox input "true"
click at [1040, 392] on p-checkbox at bounding box center [1046, 385] width 17 height 13
checkbox input "true"
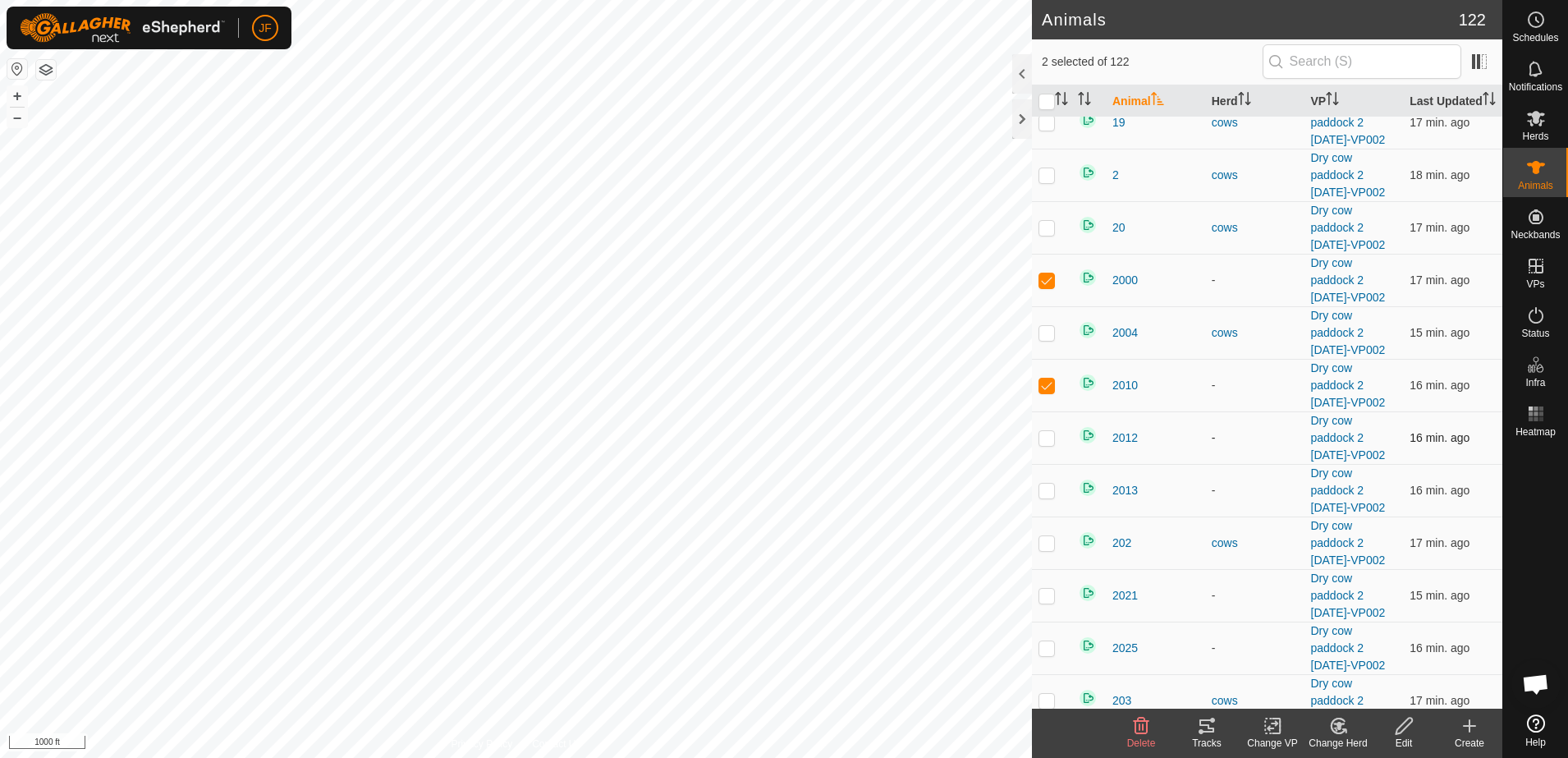
click at [1050, 444] on p-checkbox at bounding box center [1046, 438] width 17 height 13
checkbox input "true"
click at [1050, 497] on p-checkbox at bounding box center [1046, 490] width 17 height 13
checkbox input "true"
click at [1041, 602] on p-checkbox at bounding box center [1046, 595] width 17 height 13
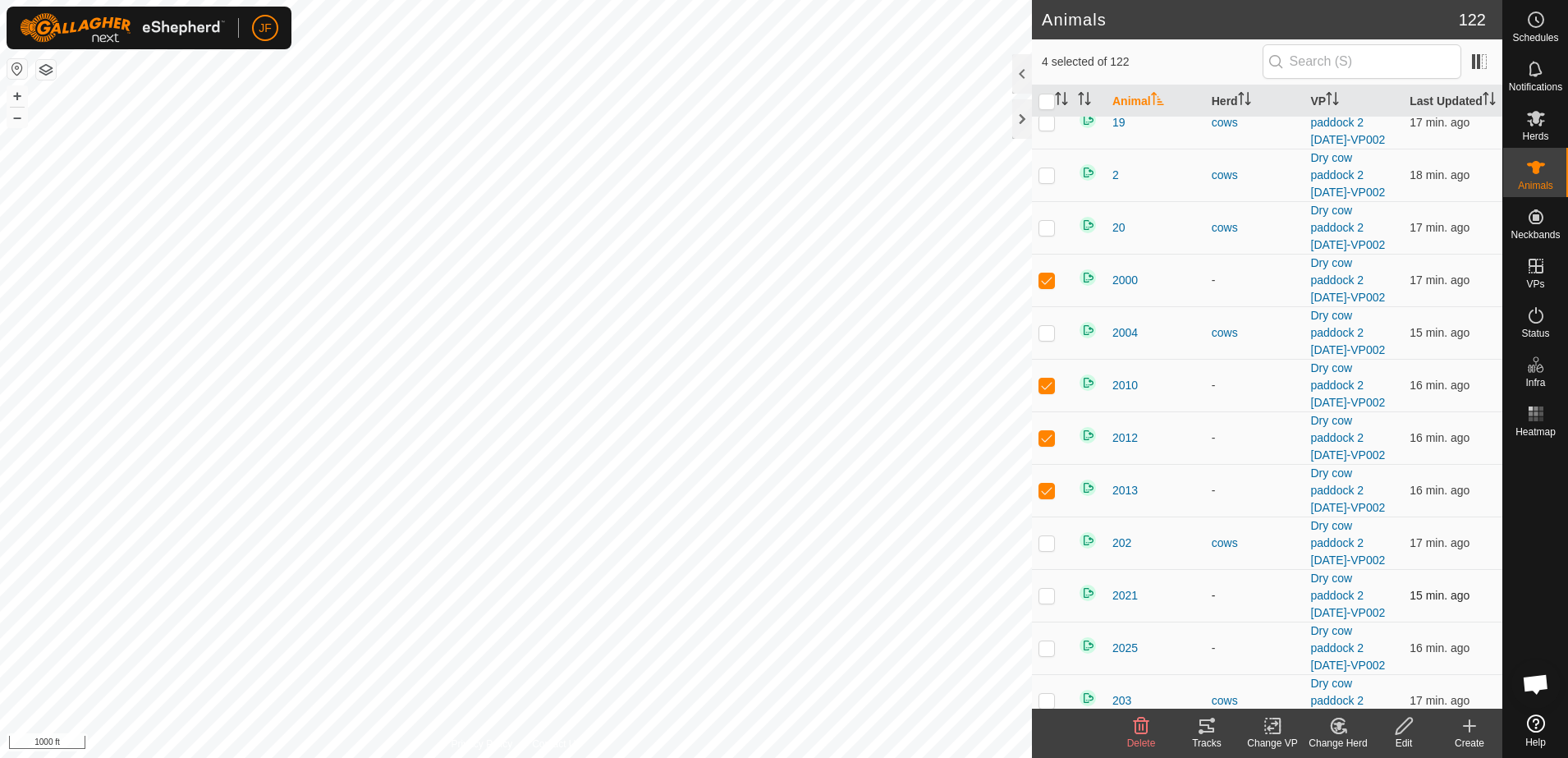
checkbox input "true"
click at [1057, 665] on td at bounding box center [1051, 647] width 39 height 52
checkbox input "true"
click at [1335, 728] on icon at bounding box center [1335, 728] width 4 height 5
click at [1345, 654] on link "Choose Herd..." at bounding box center [1386, 655] width 162 height 33
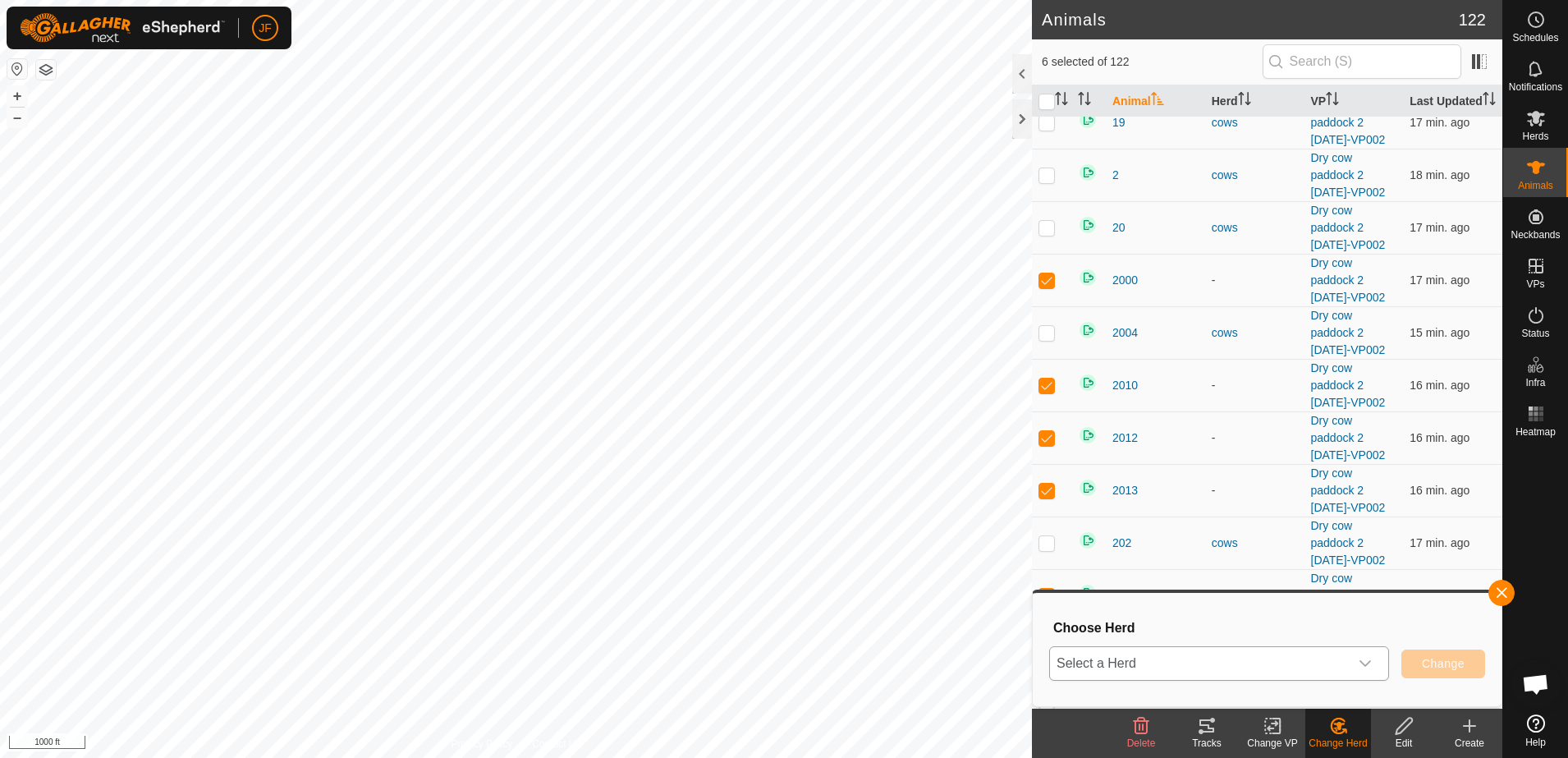
click at [1363, 660] on icon "dropdown trigger" at bounding box center [1365, 663] width 13 height 13
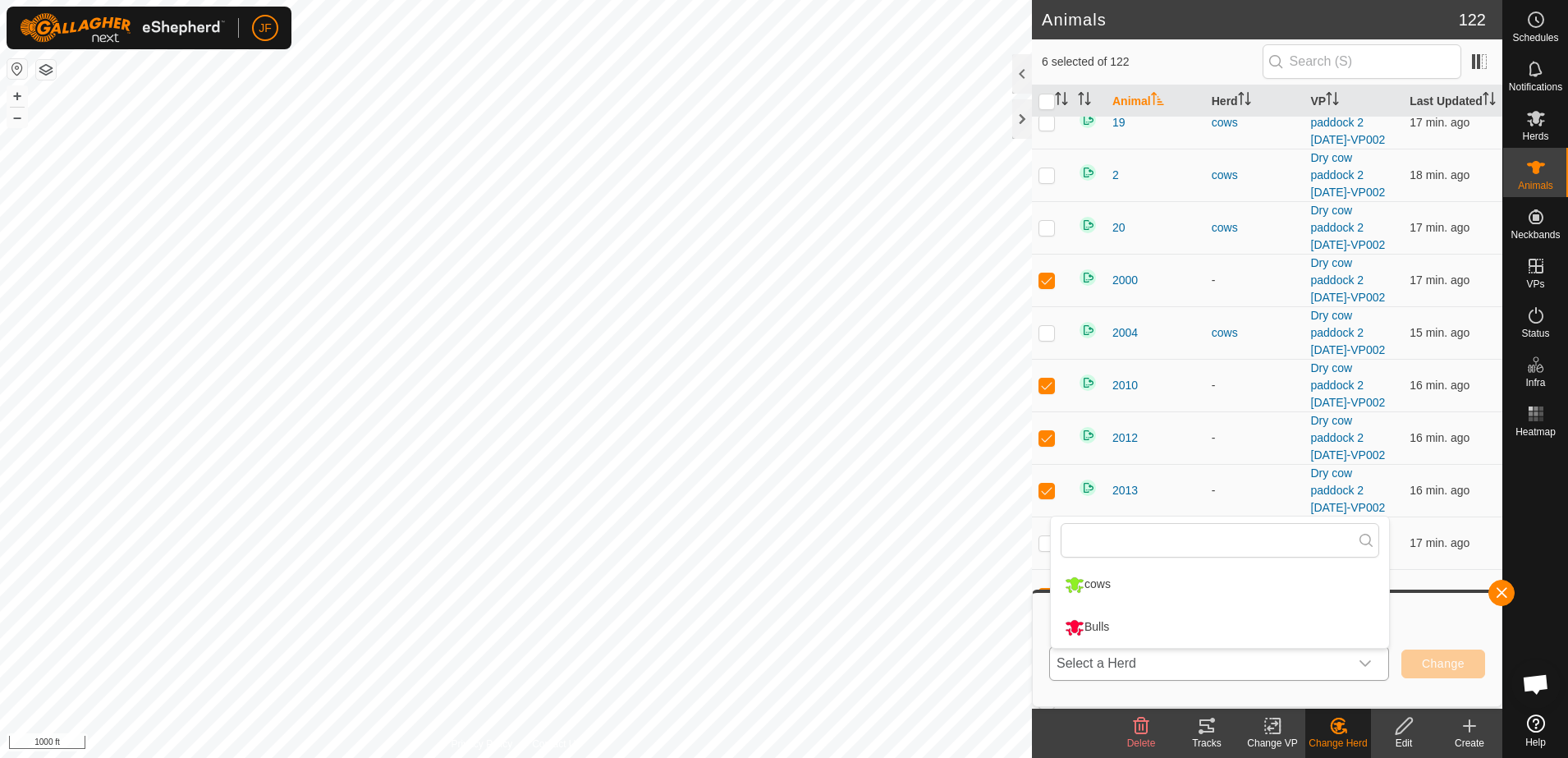
click at [1098, 579] on li "cows" at bounding box center [1220, 585] width 338 height 41
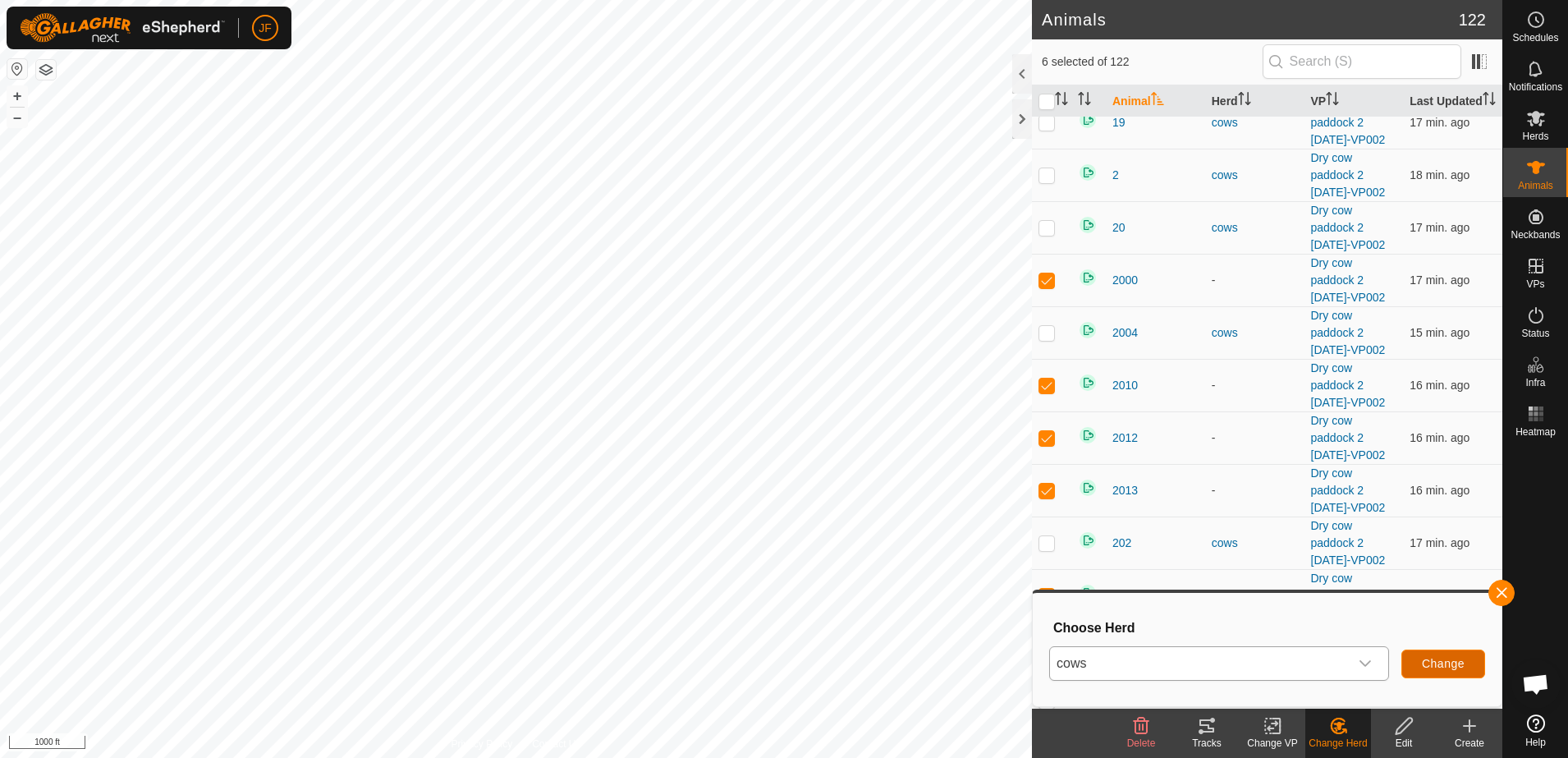
click at [1441, 664] on span "Change" at bounding box center [1443, 663] width 43 height 13
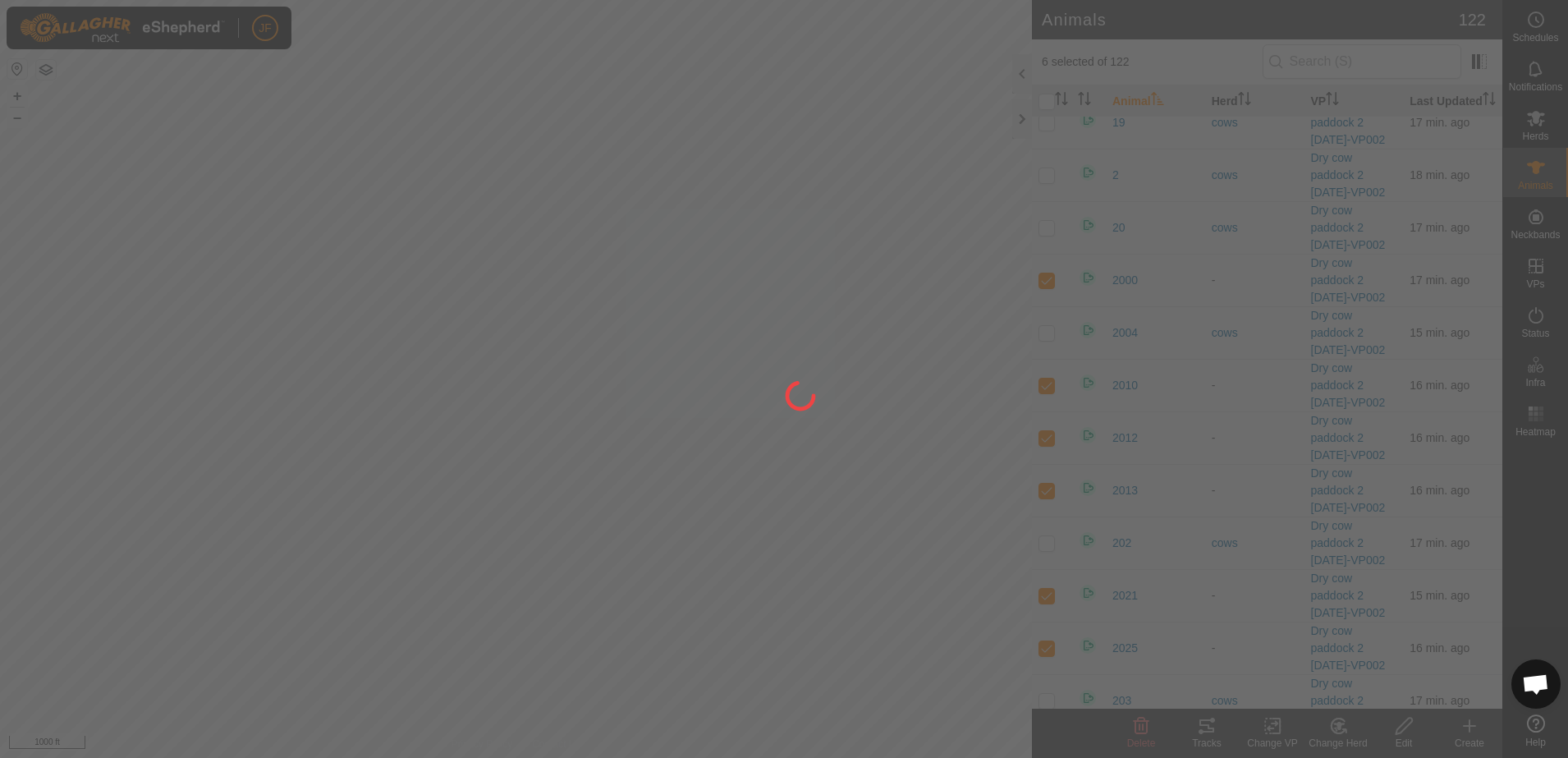
checkbox input "false"
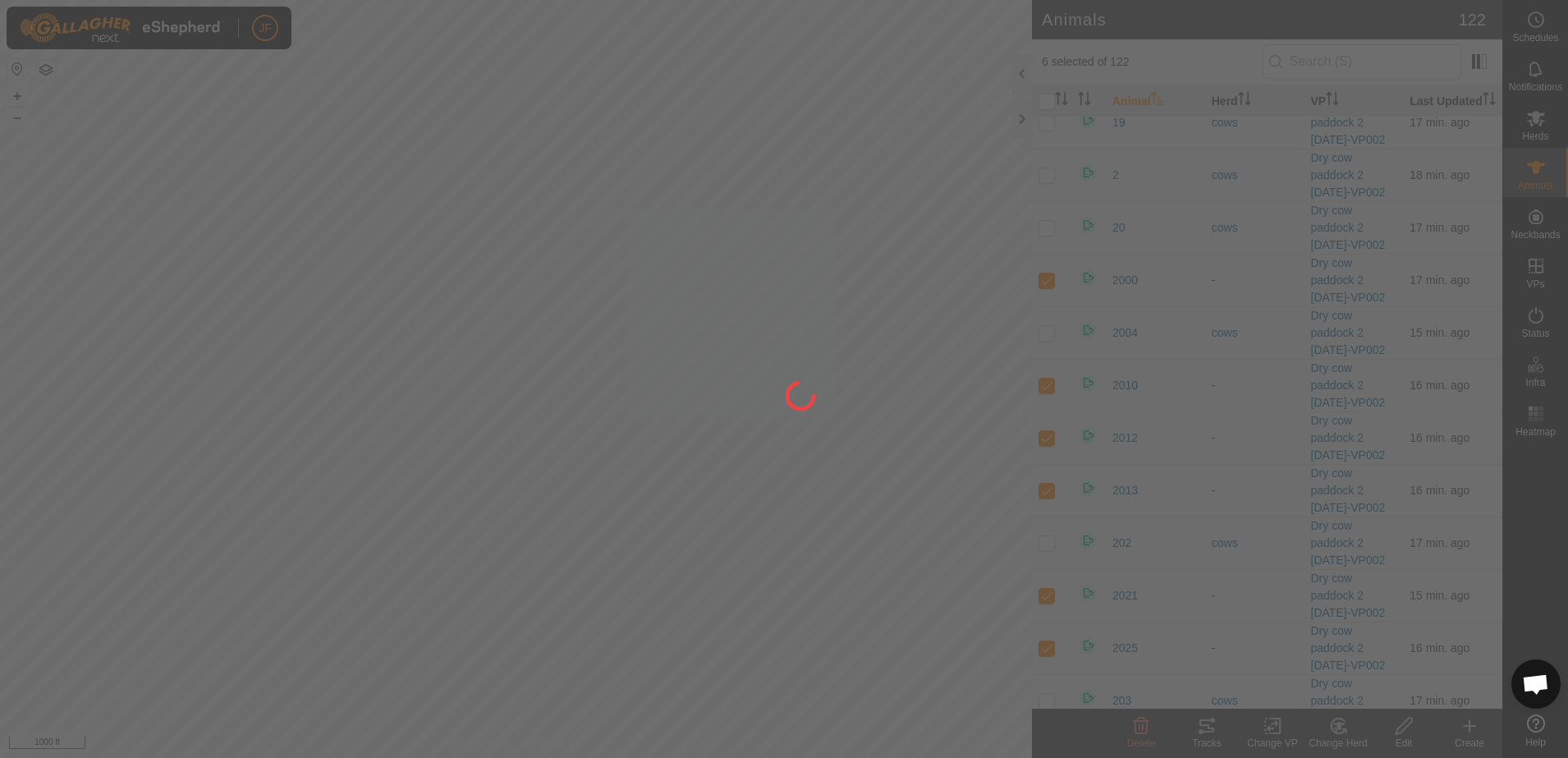
checkbox input "false"
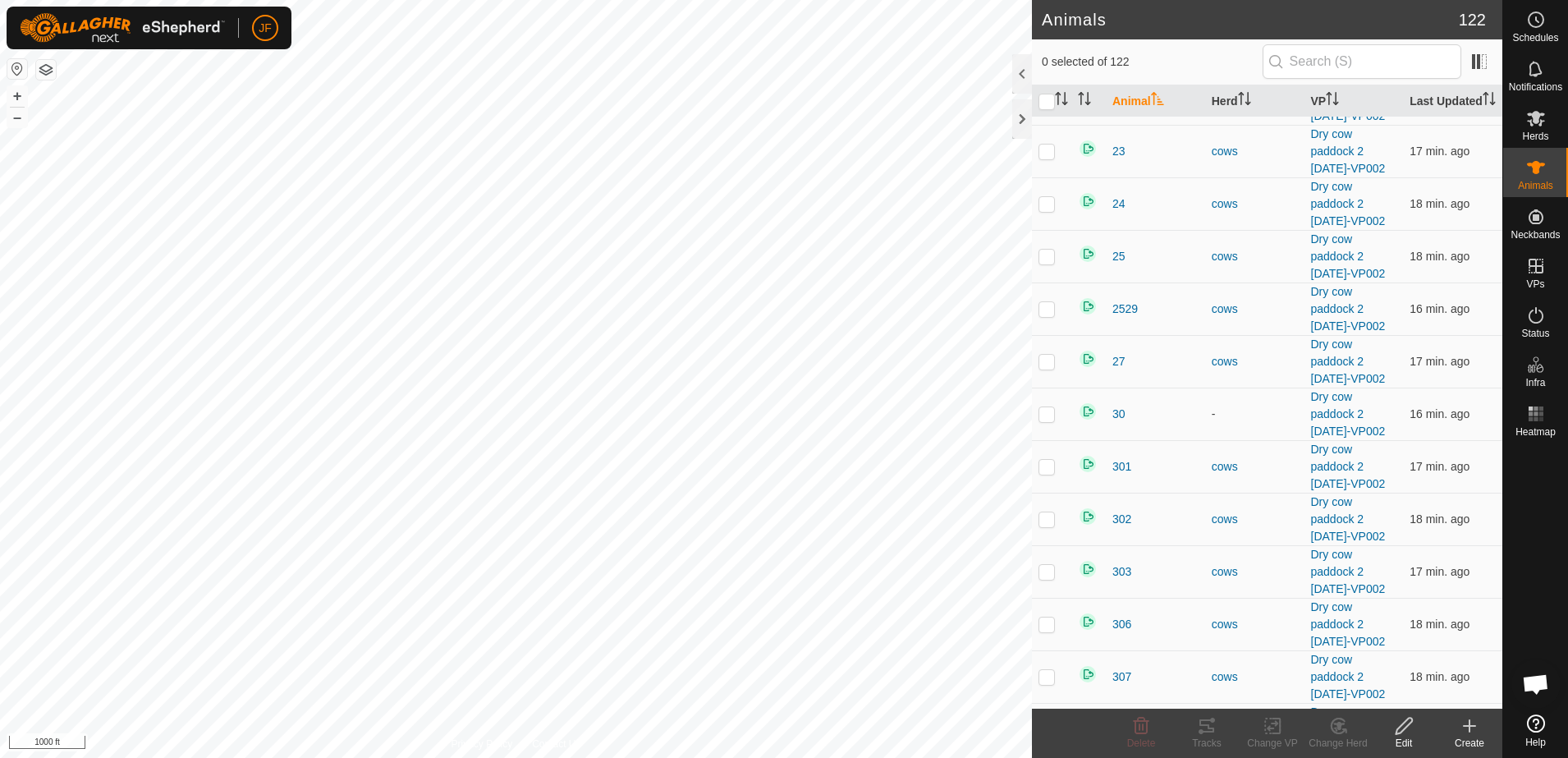
scroll to position [2682, 0]
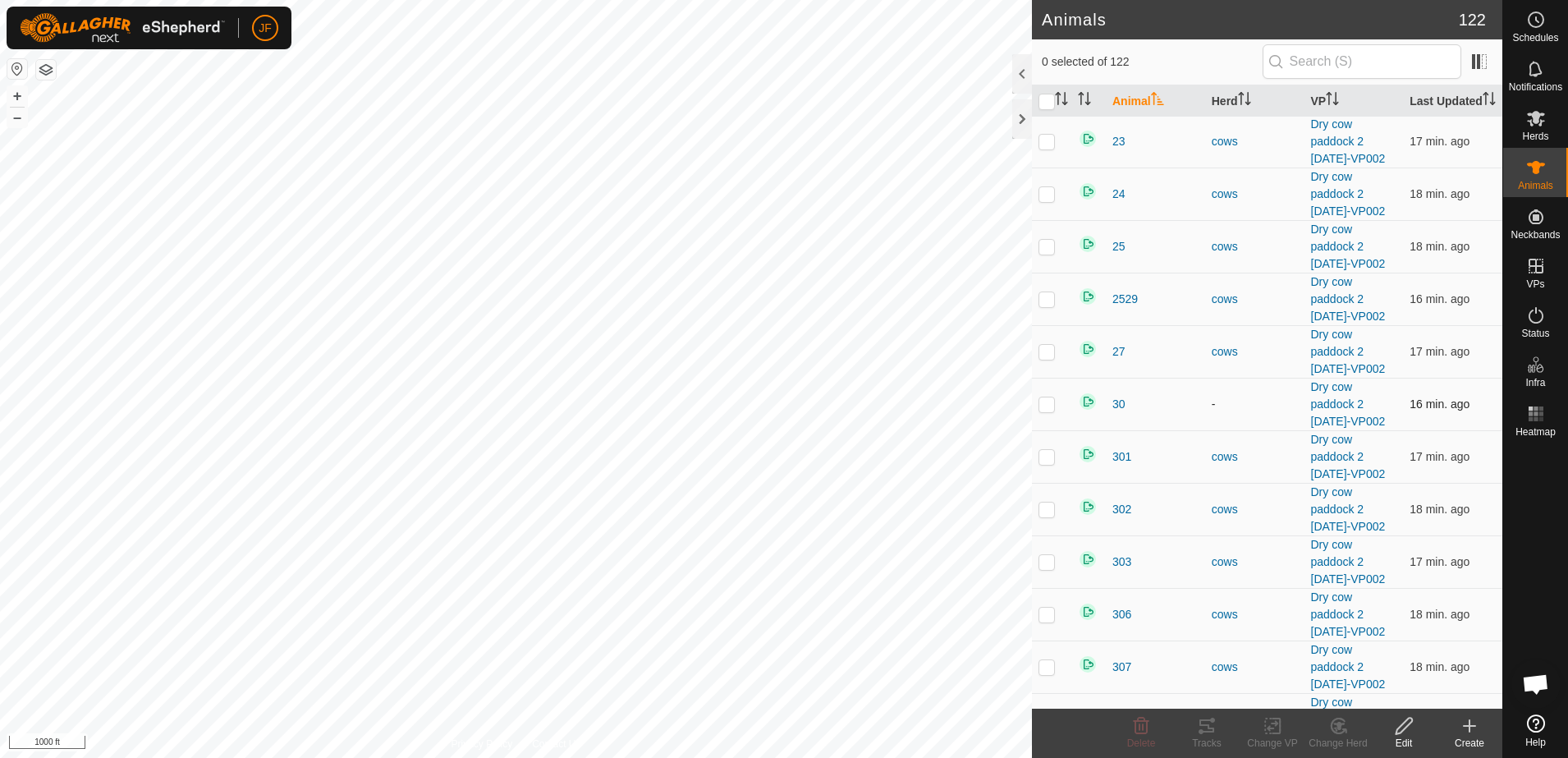
click at [1054, 410] on p-checkbox at bounding box center [1046, 404] width 17 height 13
click at [1349, 730] on change-mob-svg-icon at bounding box center [1338, 725] width 66 height 20
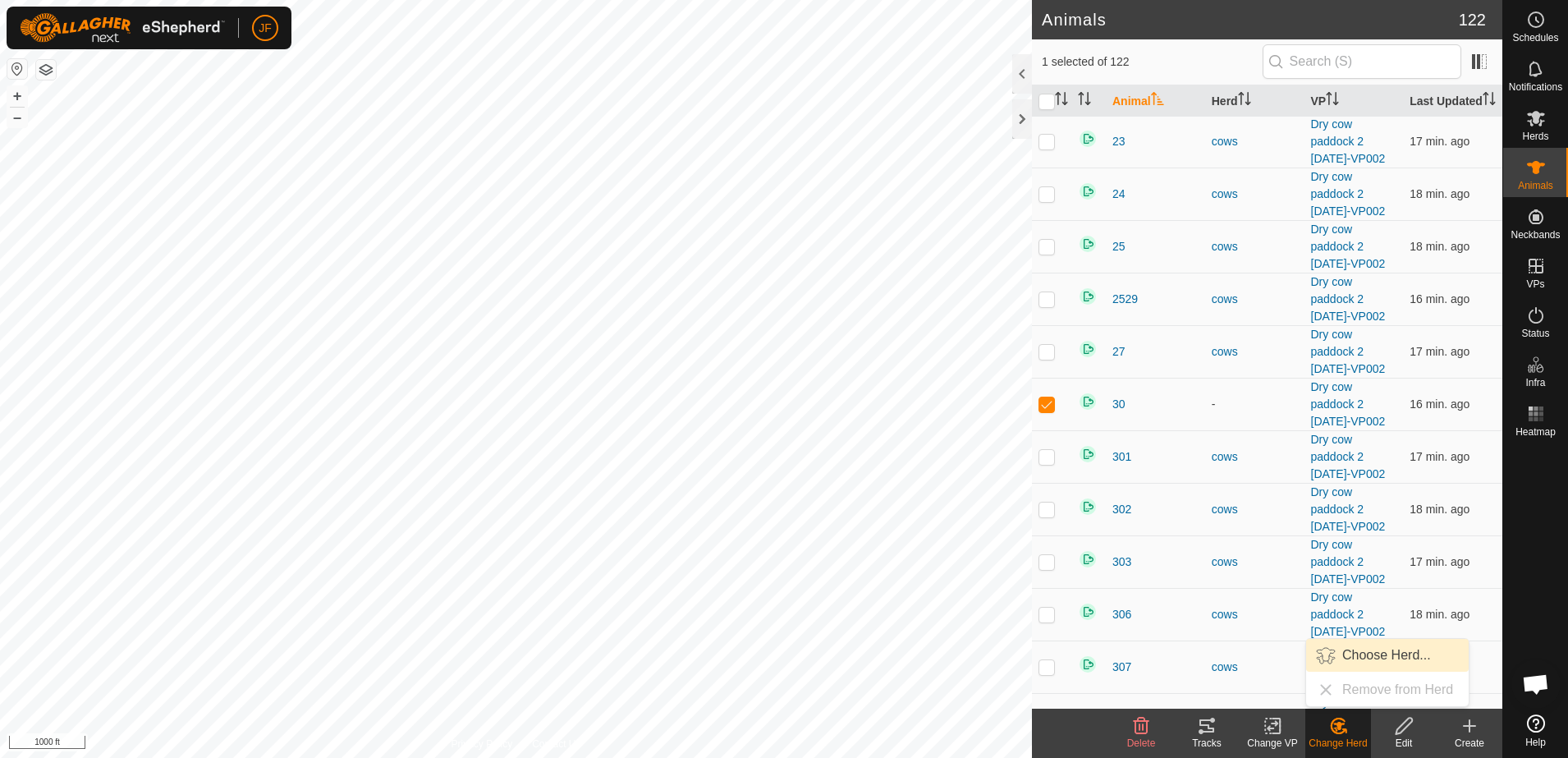
click at [1368, 647] on link "Choose Herd..." at bounding box center [1386, 655] width 162 height 33
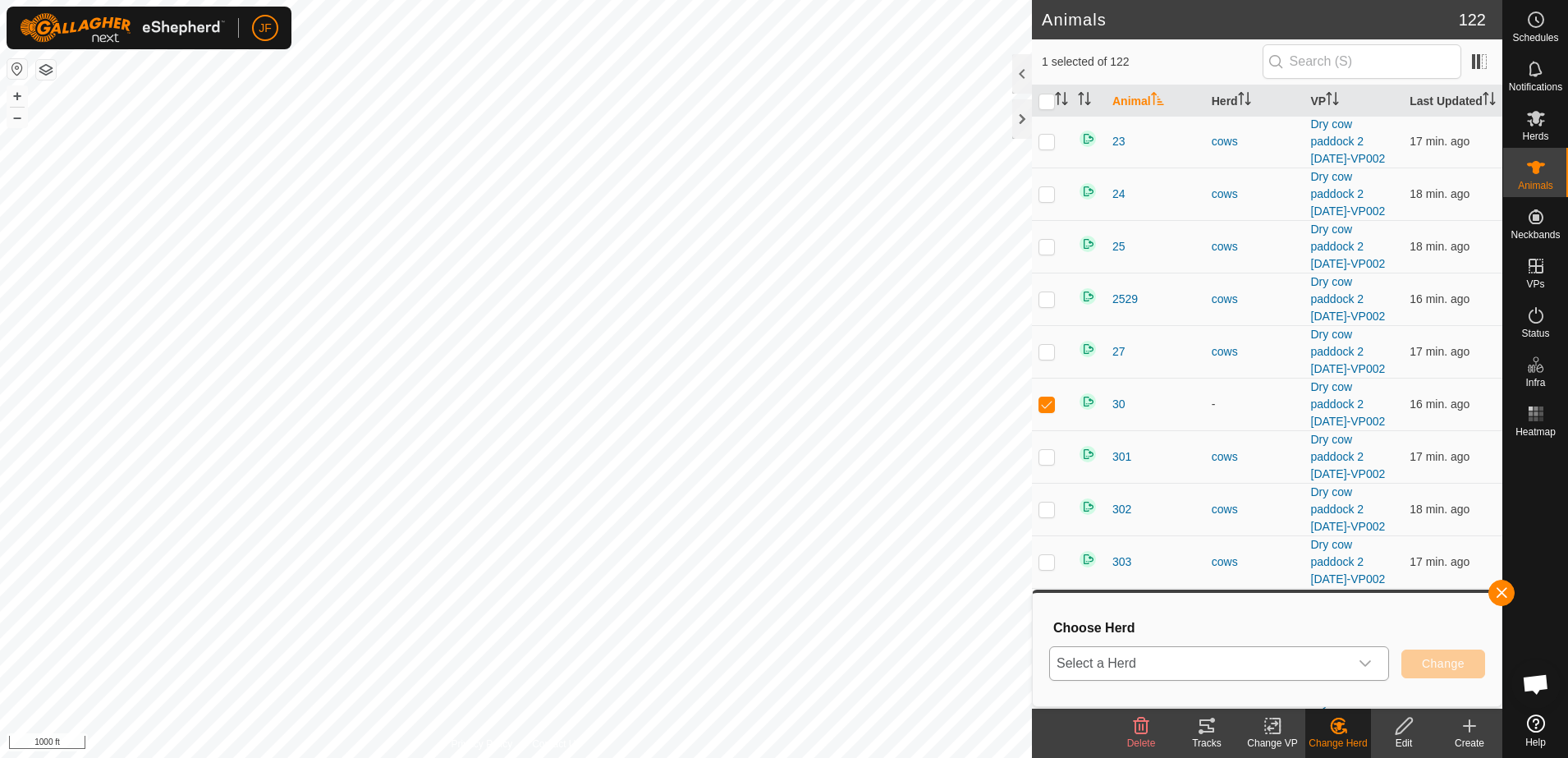
click at [1366, 660] on icon "dropdown trigger" at bounding box center [1365, 663] width 13 height 13
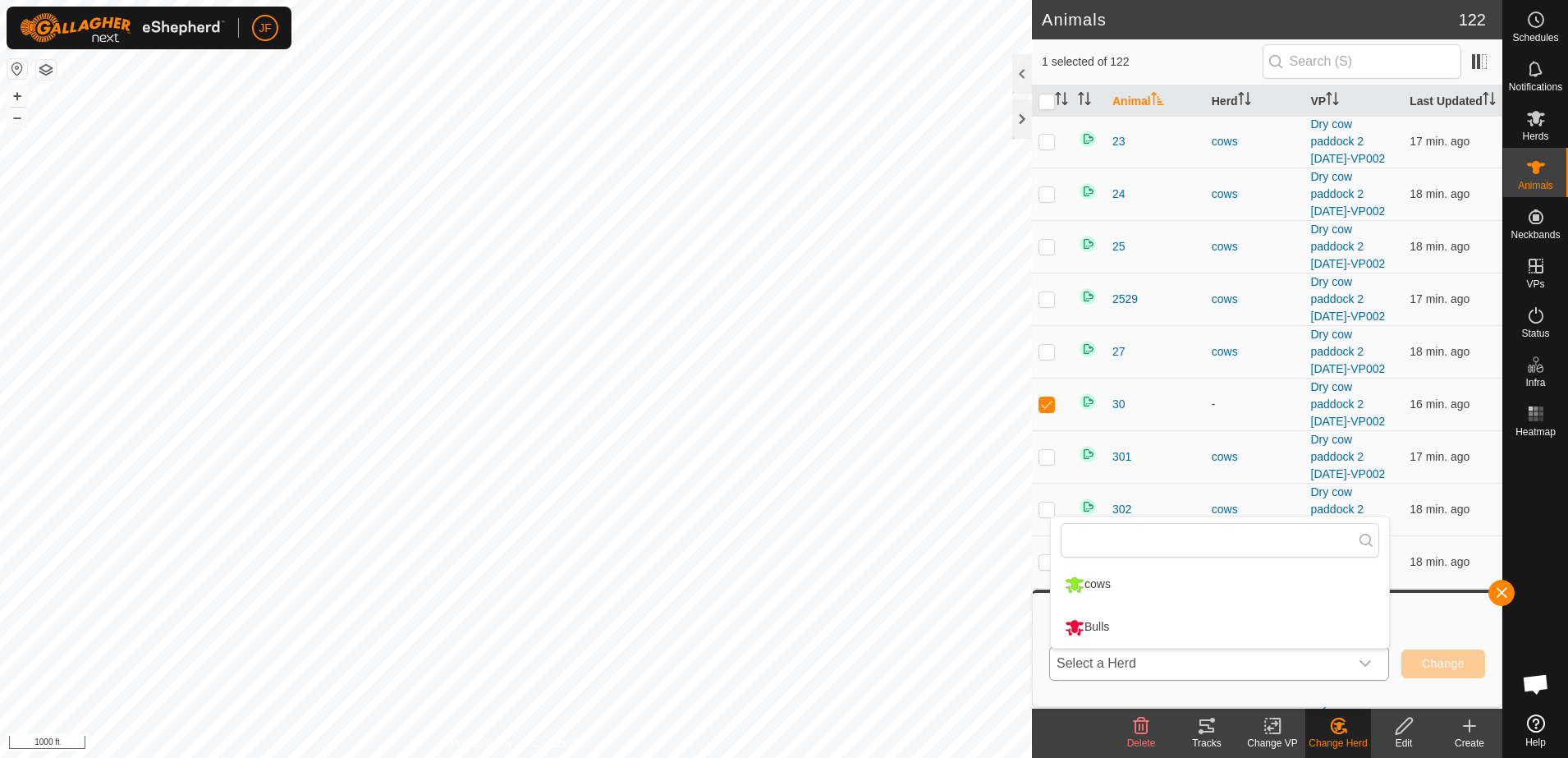
click at [1091, 586] on li "cows" at bounding box center [1220, 585] width 338 height 41
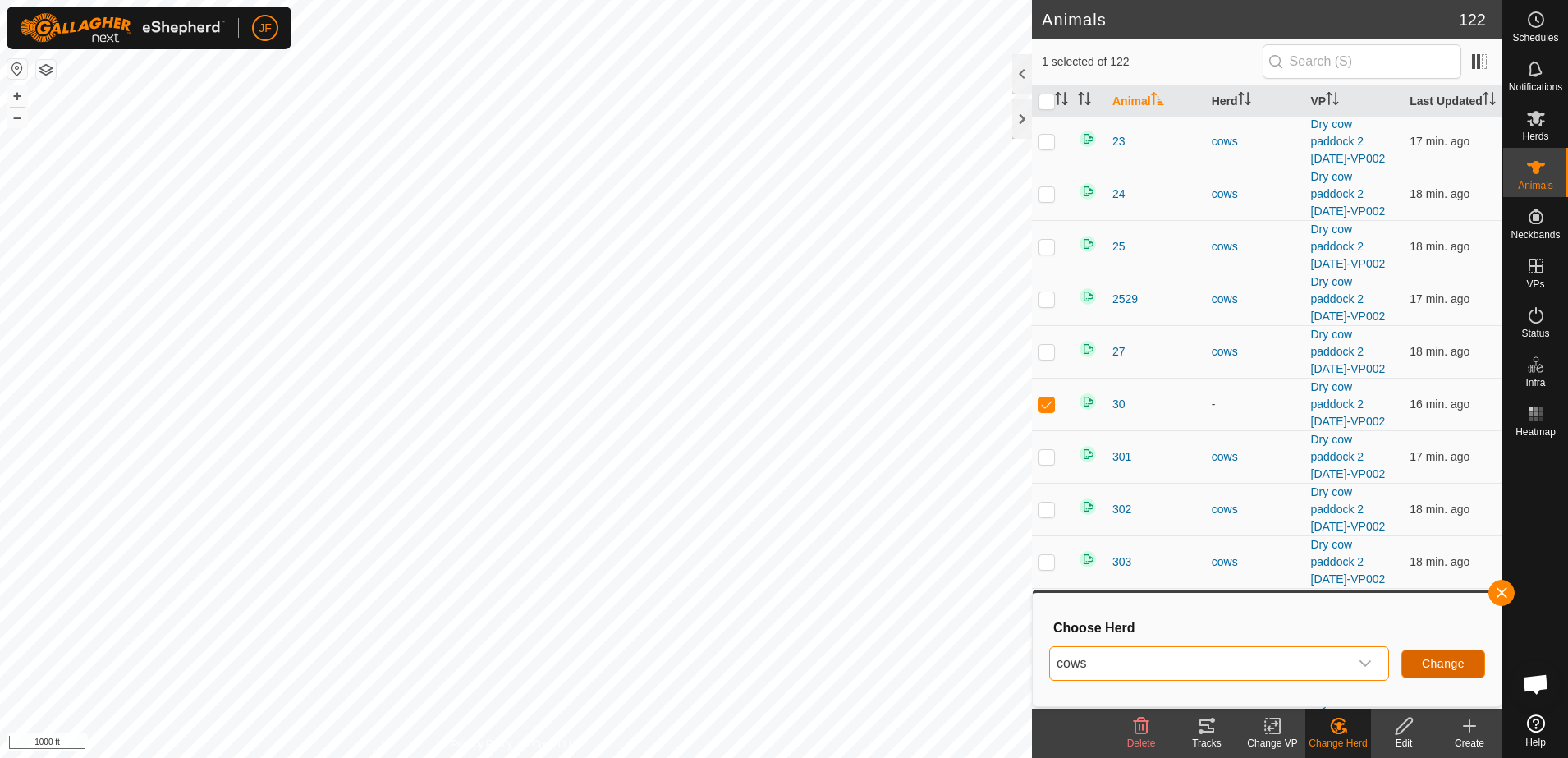
click at [1444, 669] on span "Change" at bounding box center [1443, 663] width 43 height 13
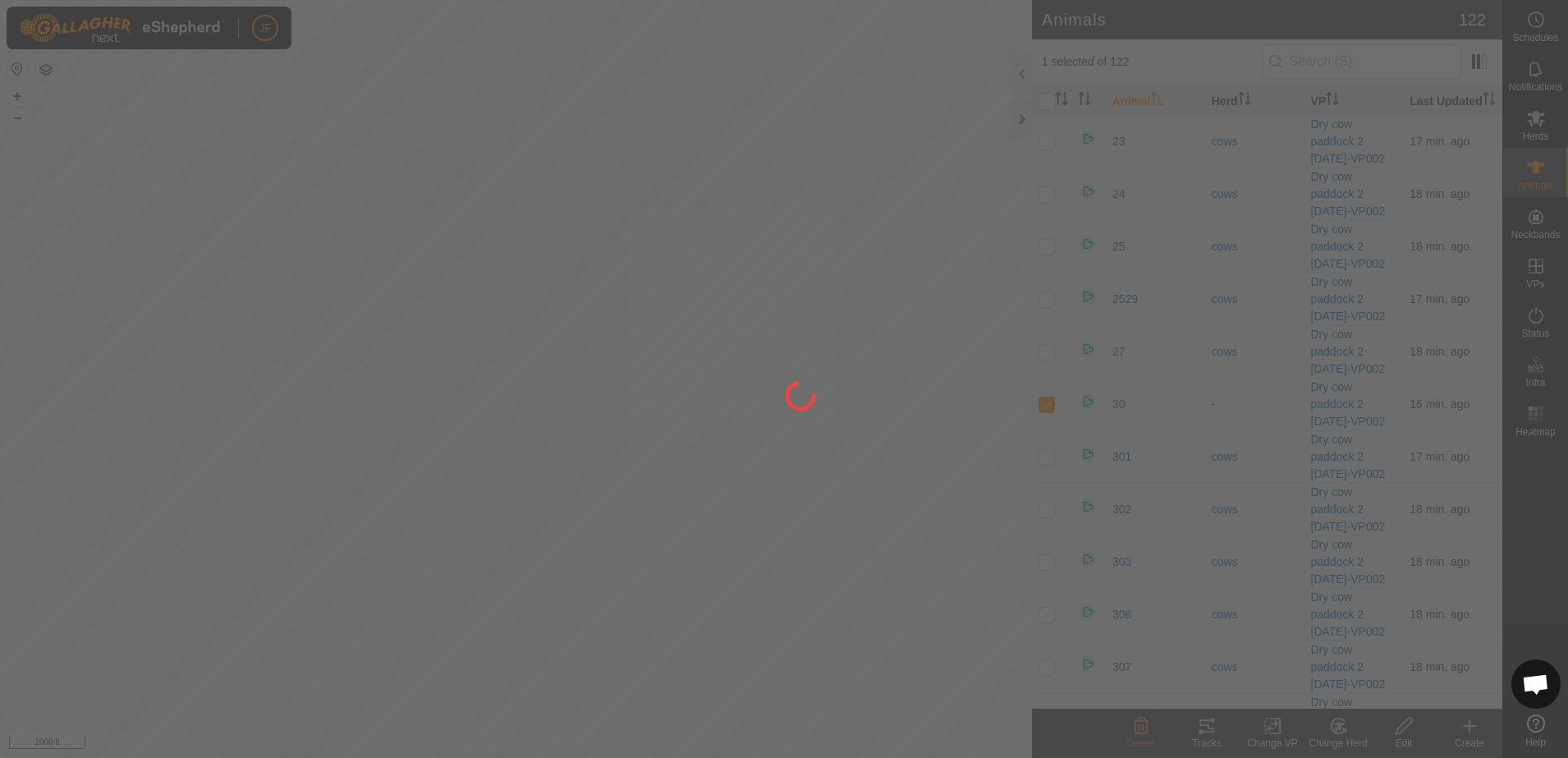
checkbox input "false"
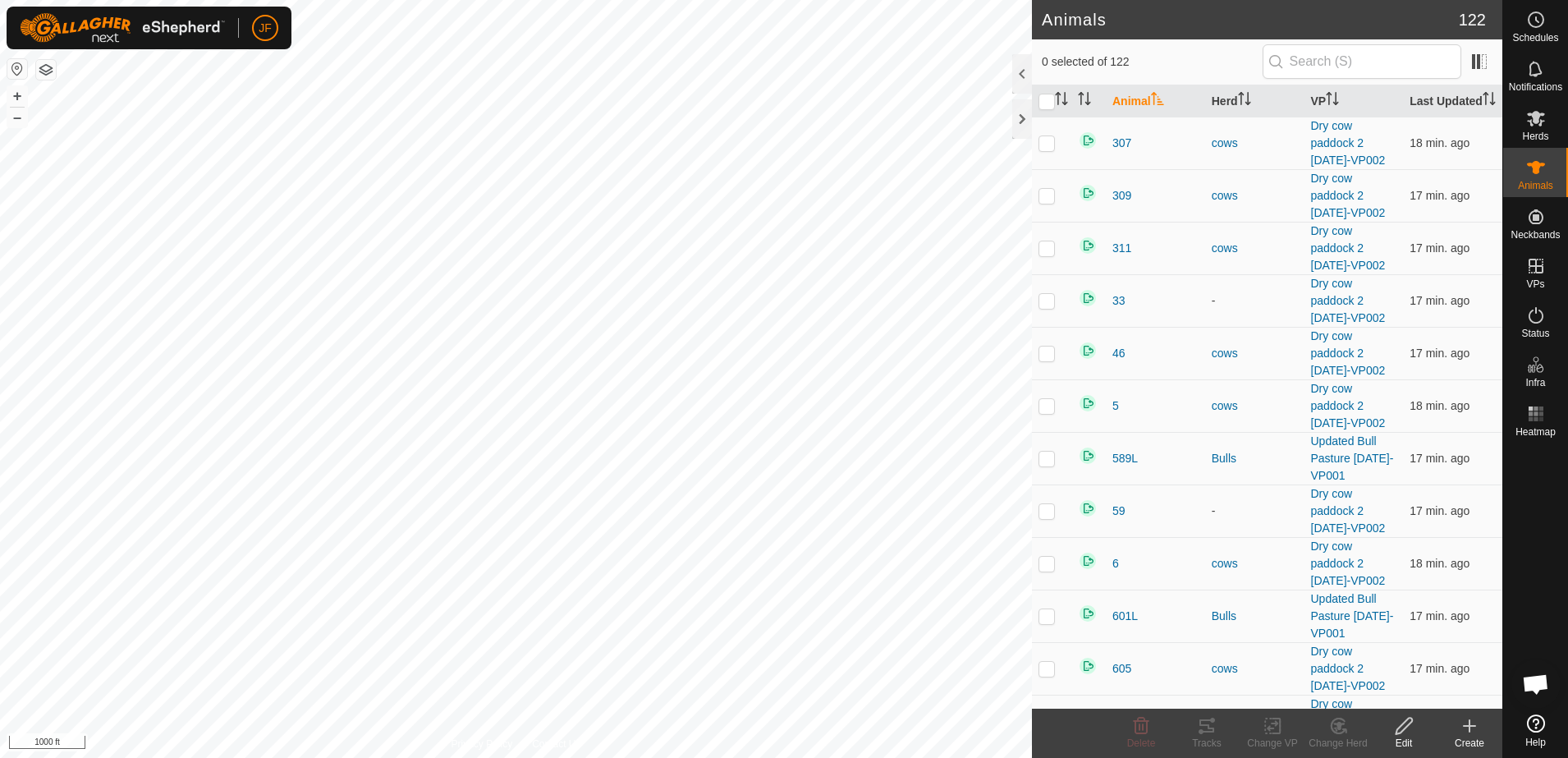
scroll to position [3215, 0]
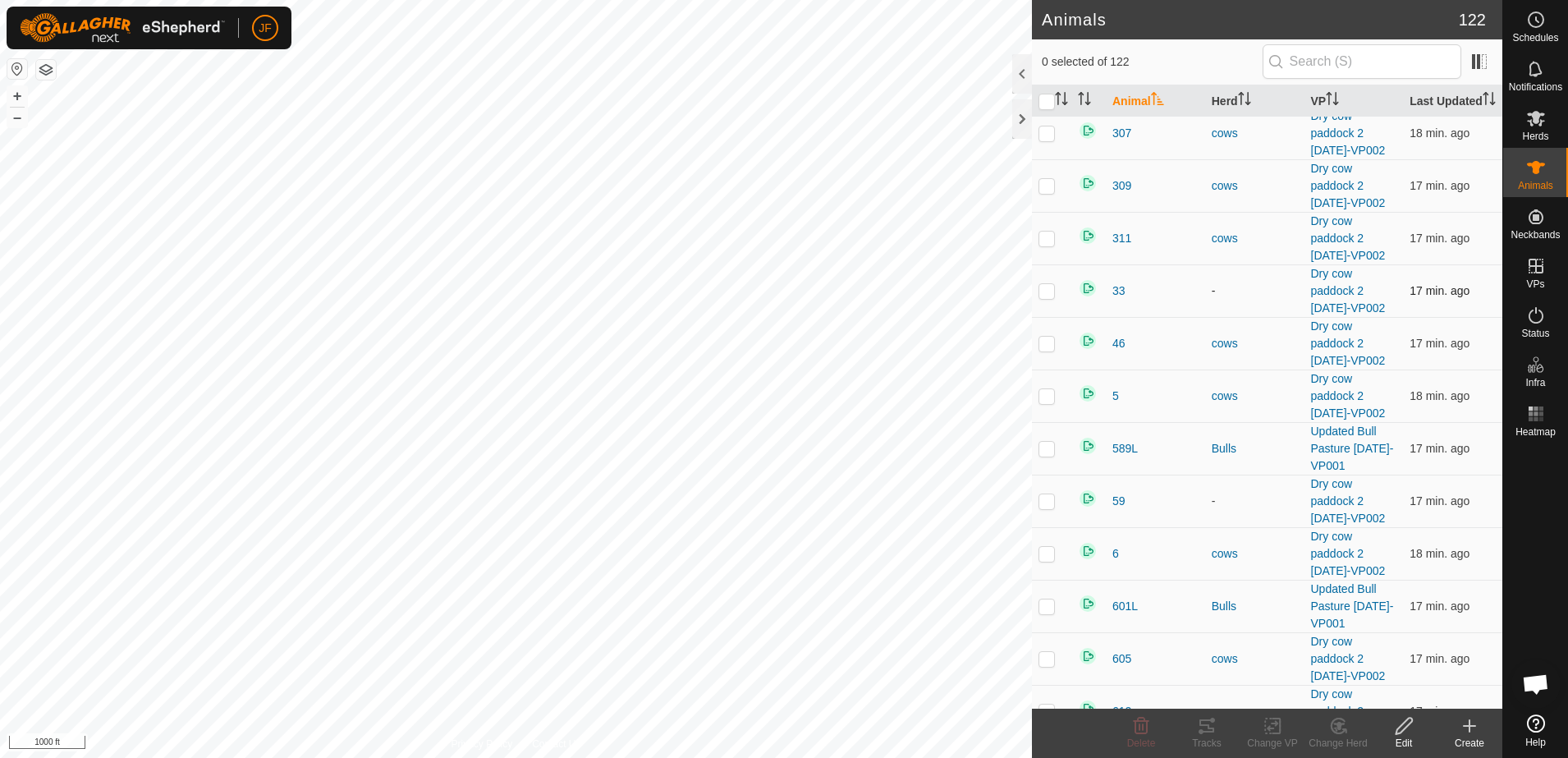
click at [1046, 297] on p-checkbox at bounding box center [1046, 290] width 17 height 13
checkbox input "true"
click at [1055, 513] on td at bounding box center [1051, 500] width 39 height 52
checkbox input "true"
click at [1338, 736] on div "Change Herd" at bounding box center [1338, 743] width 66 height 15
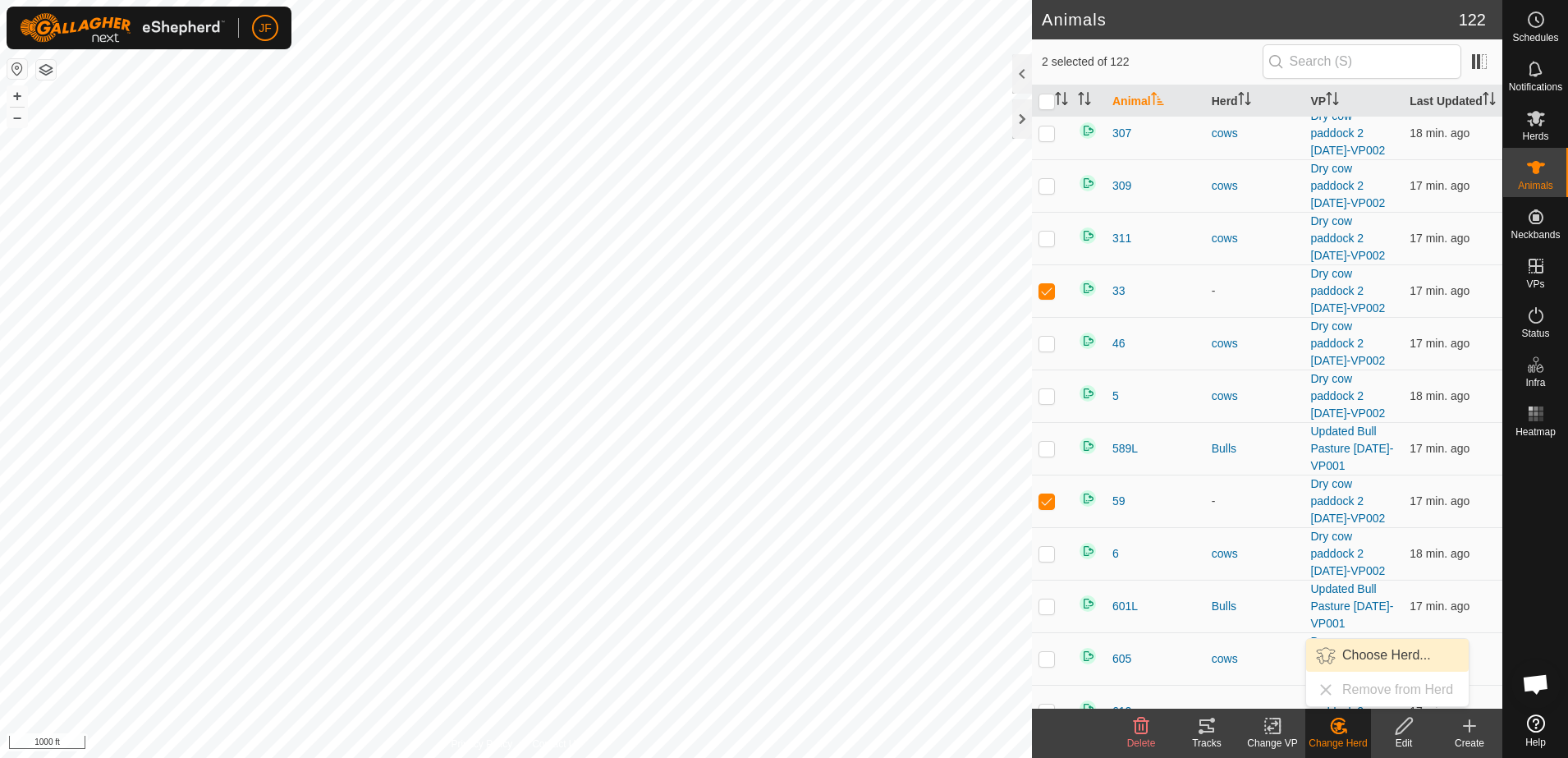
click at [1344, 652] on link "Choose Herd..." at bounding box center [1386, 655] width 162 height 33
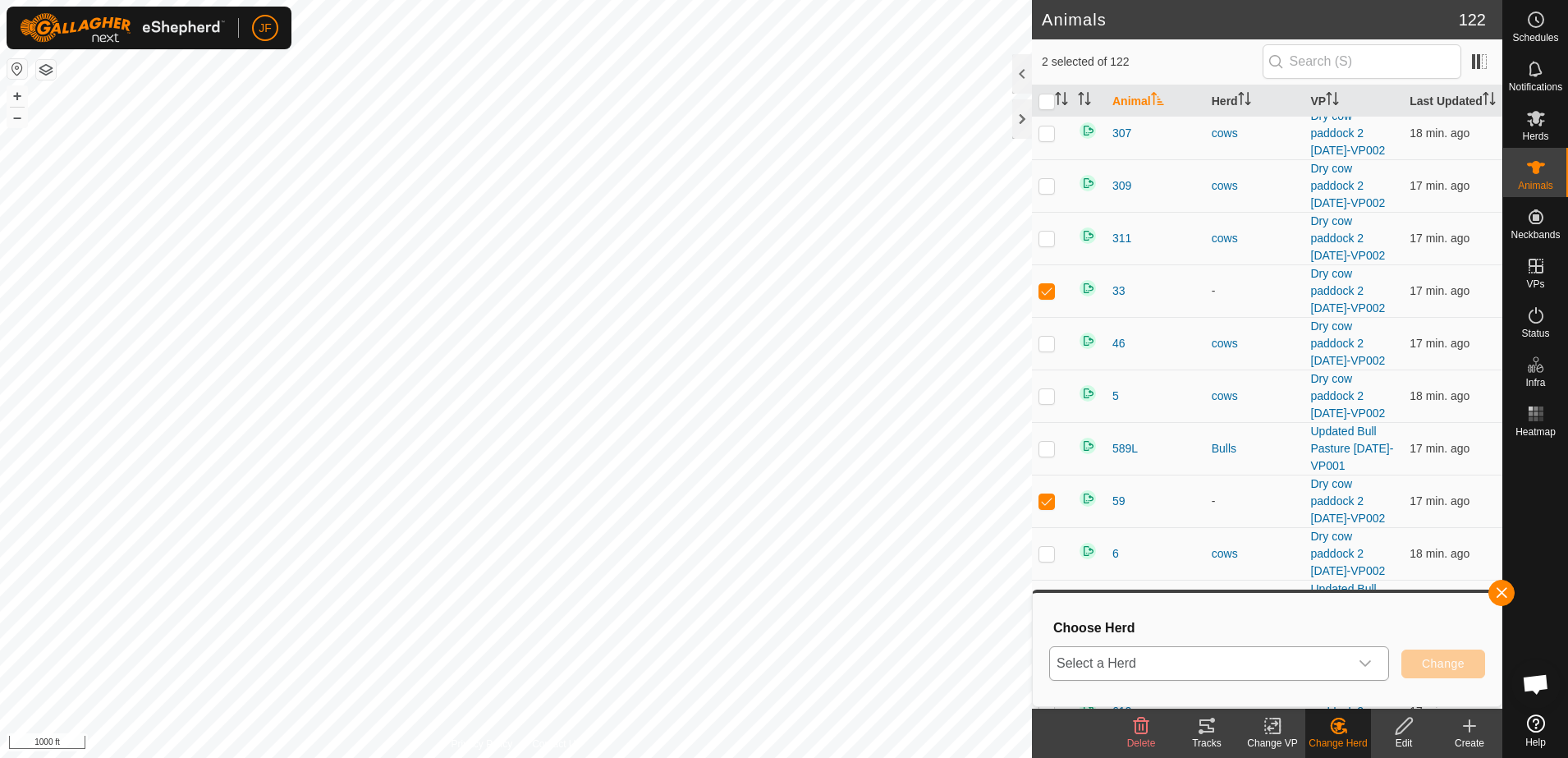
click at [1363, 660] on icon "dropdown trigger" at bounding box center [1365, 663] width 13 height 13
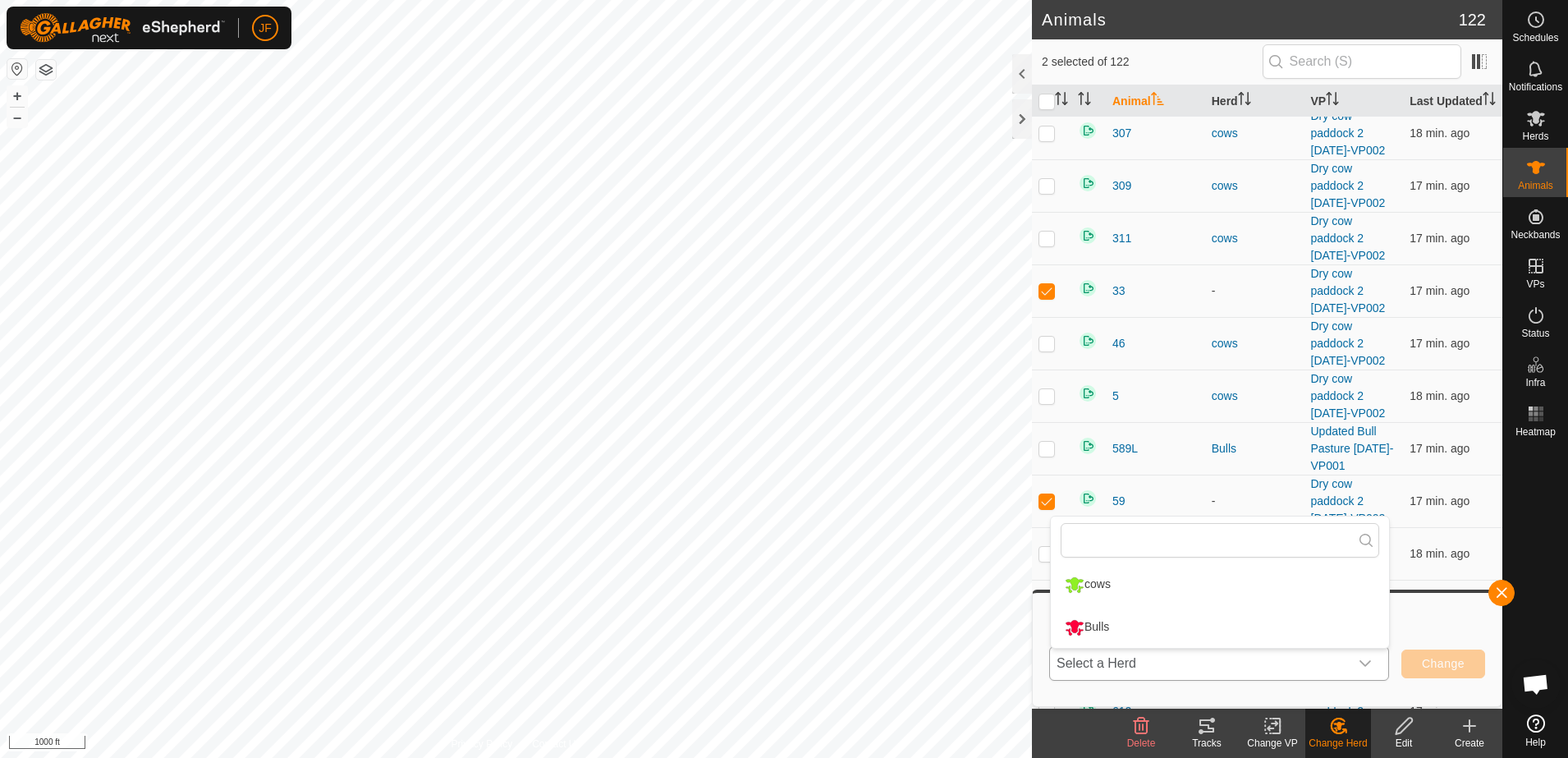
click at [1123, 582] on li "cows" at bounding box center [1220, 585] width 338 height 41
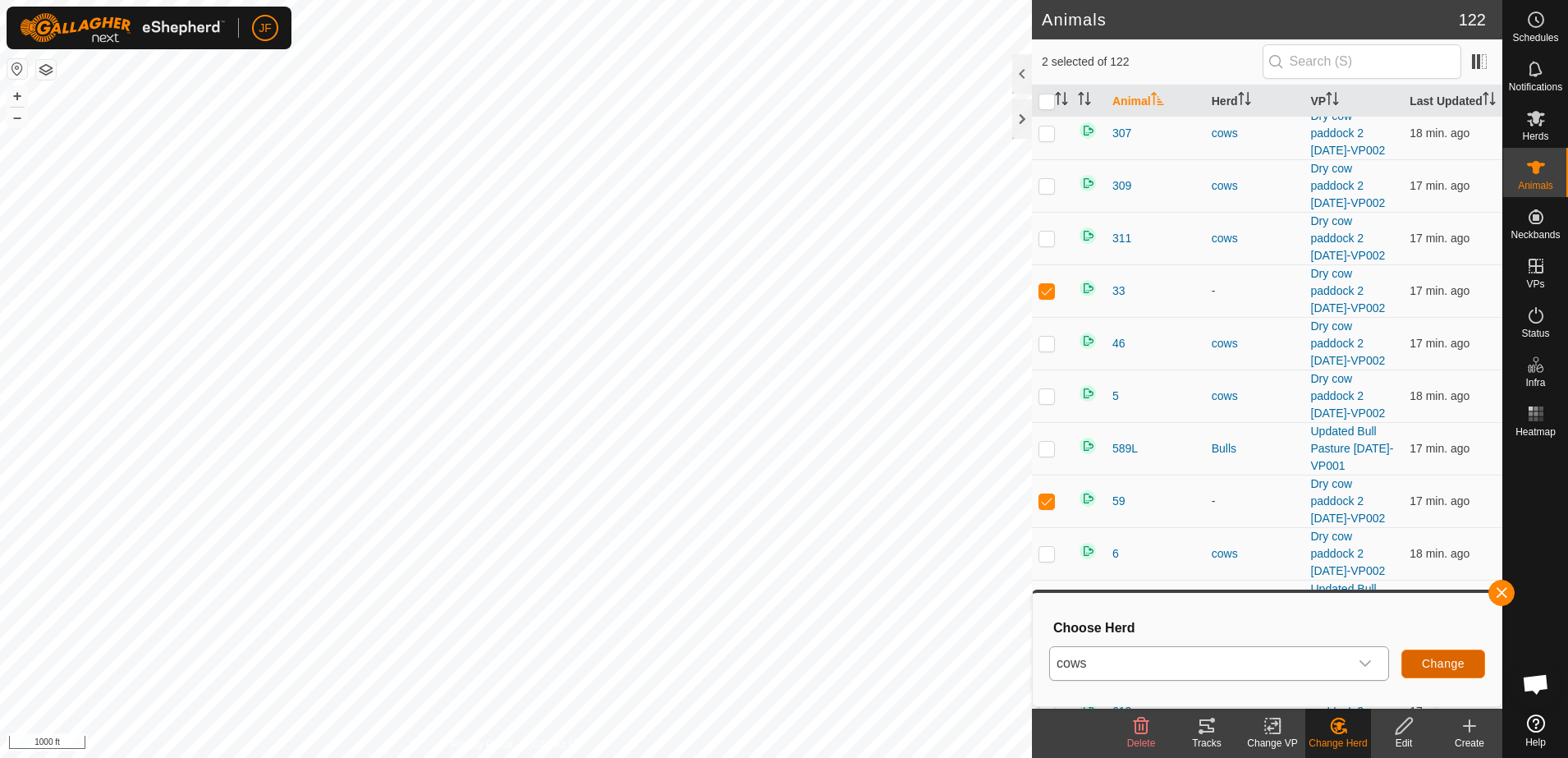
click at [1448, 663] on span "Change" at bounding box center [1443, 663] width 43 height 13
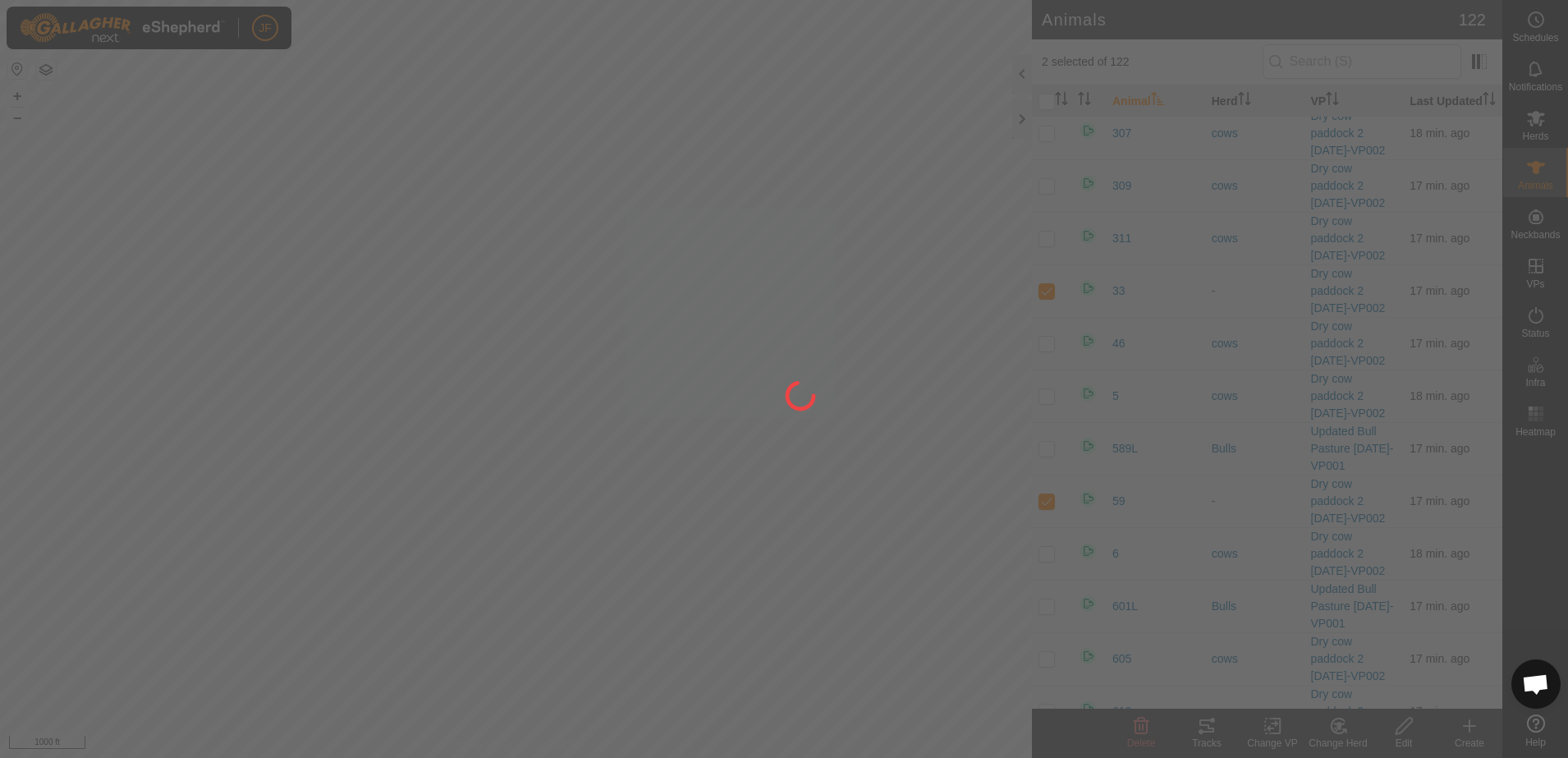
checkbox input "false"
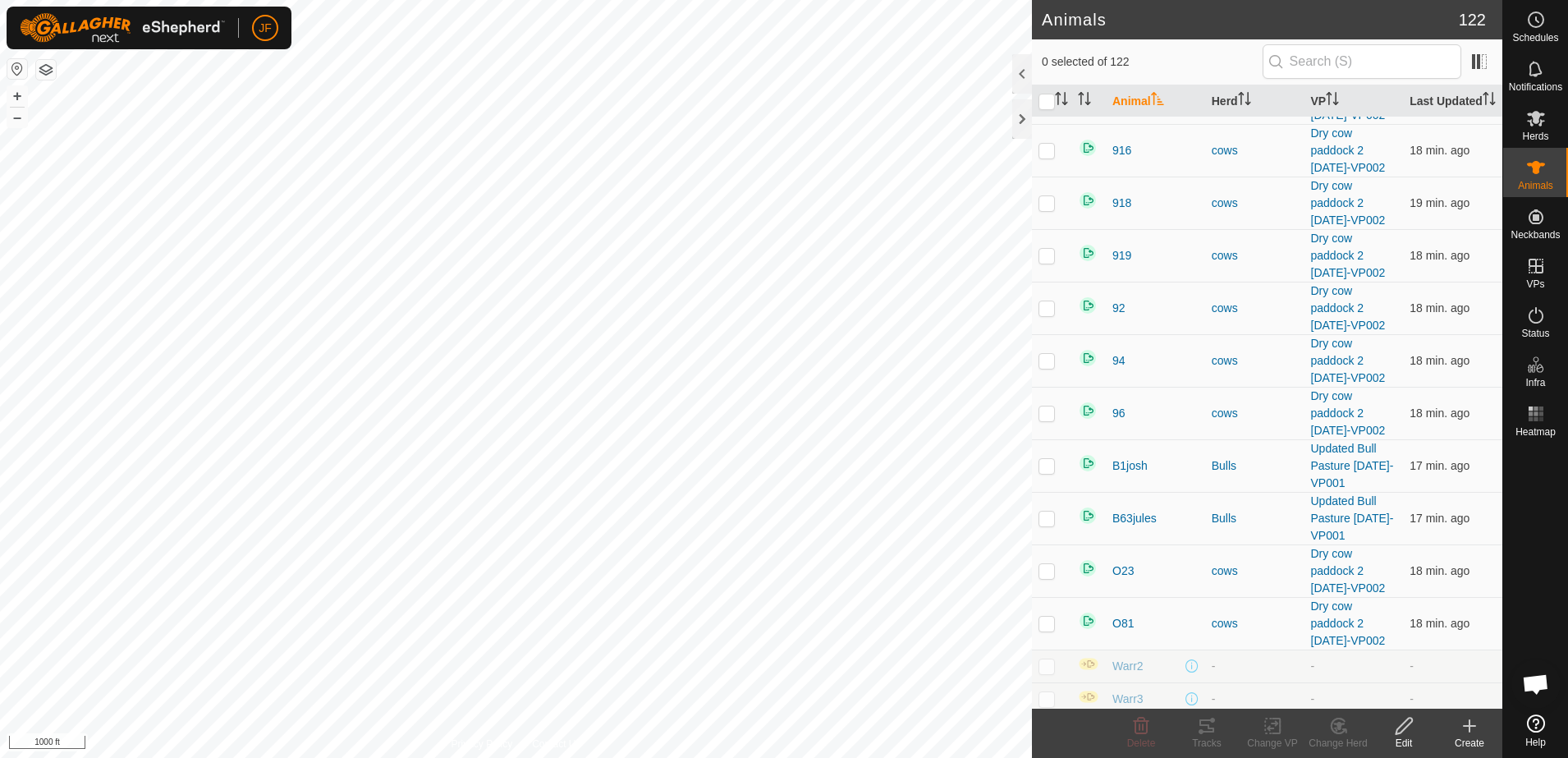
scroll to position [5797, 0]
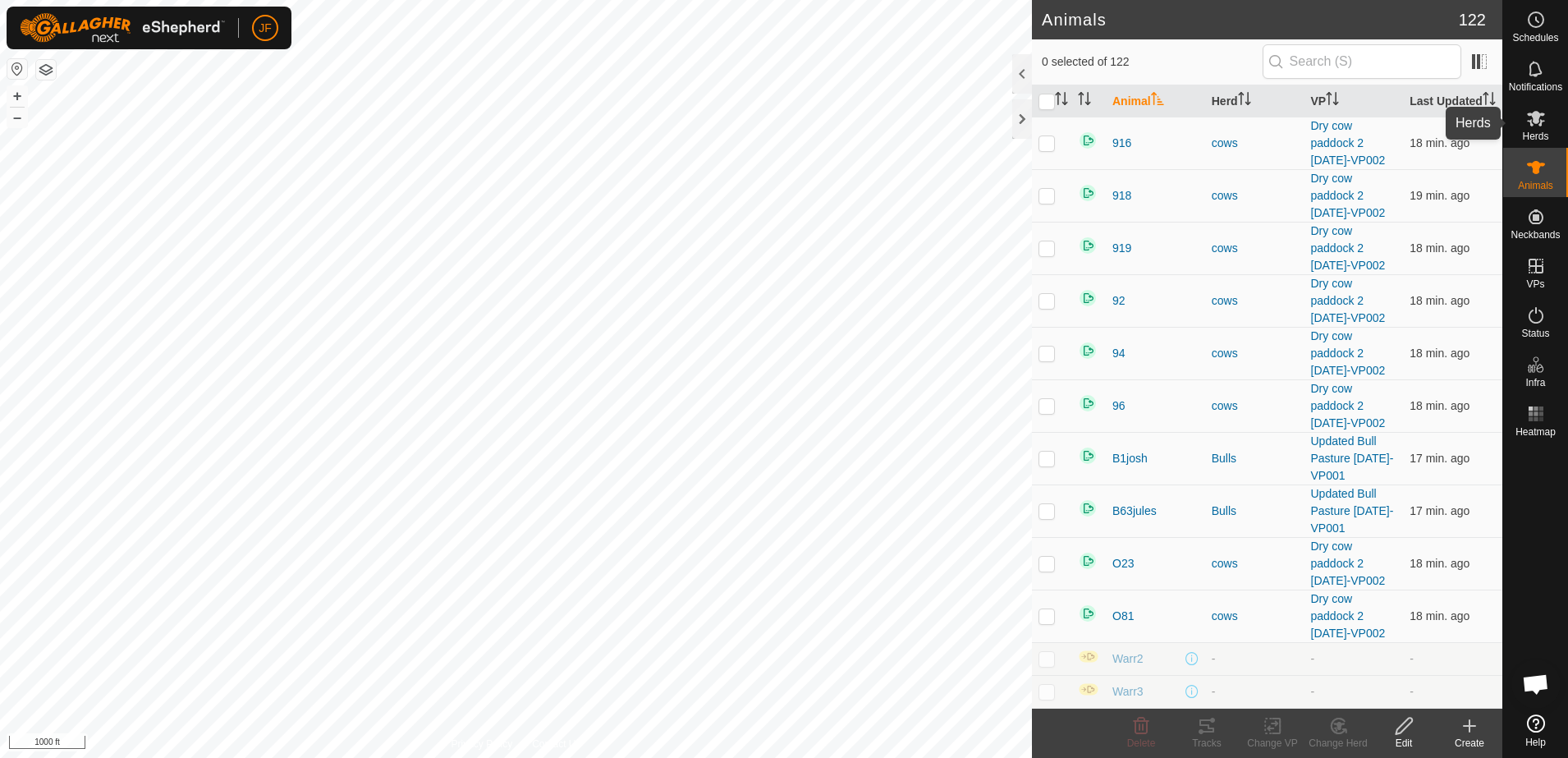
click at [1537, 112] on icon at bounding box center [1535, 118] width 18 height 16
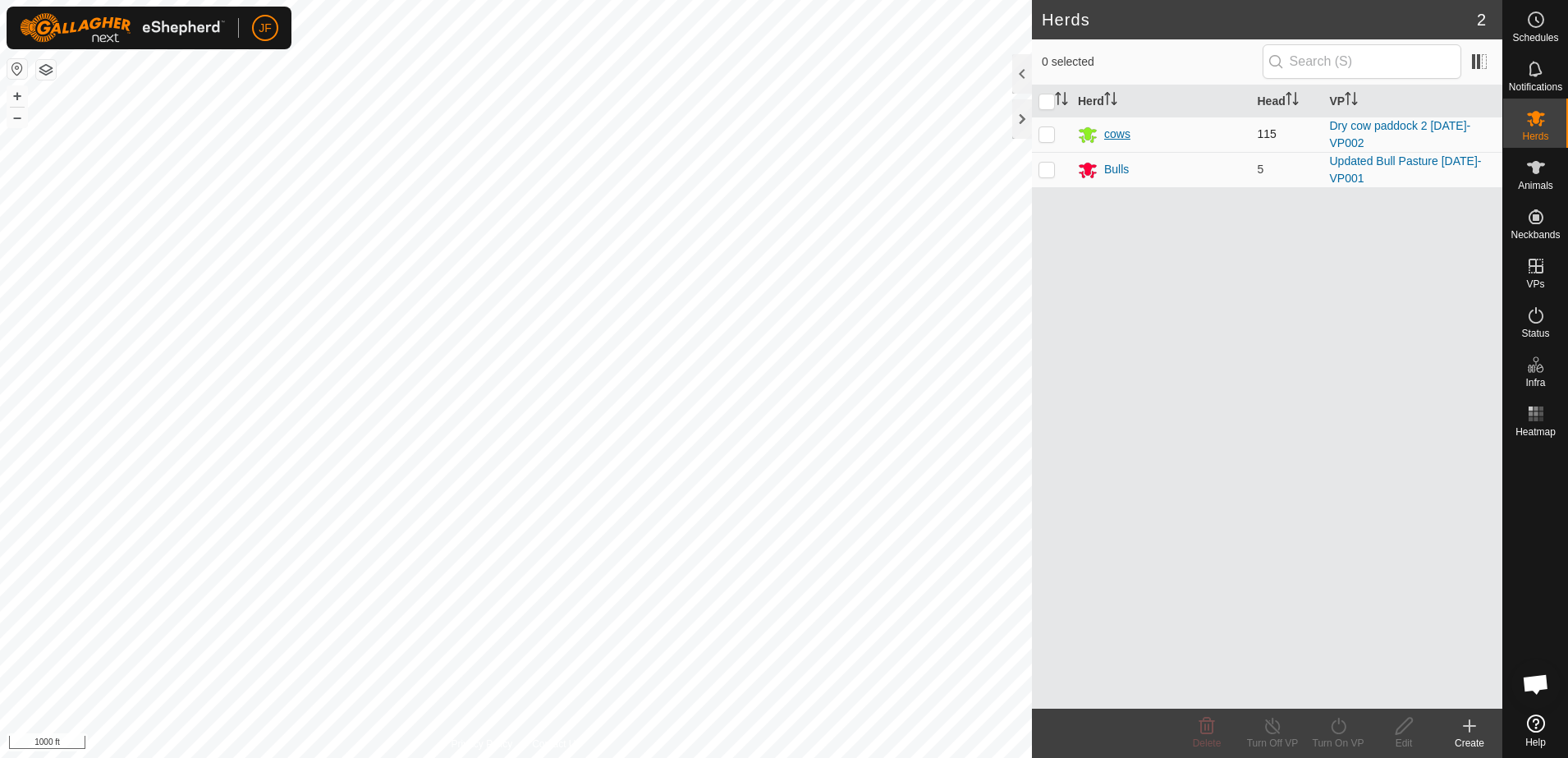
click at [1120, 134] on div "cows" at bounding box center [1117, 134] width 26 height 17
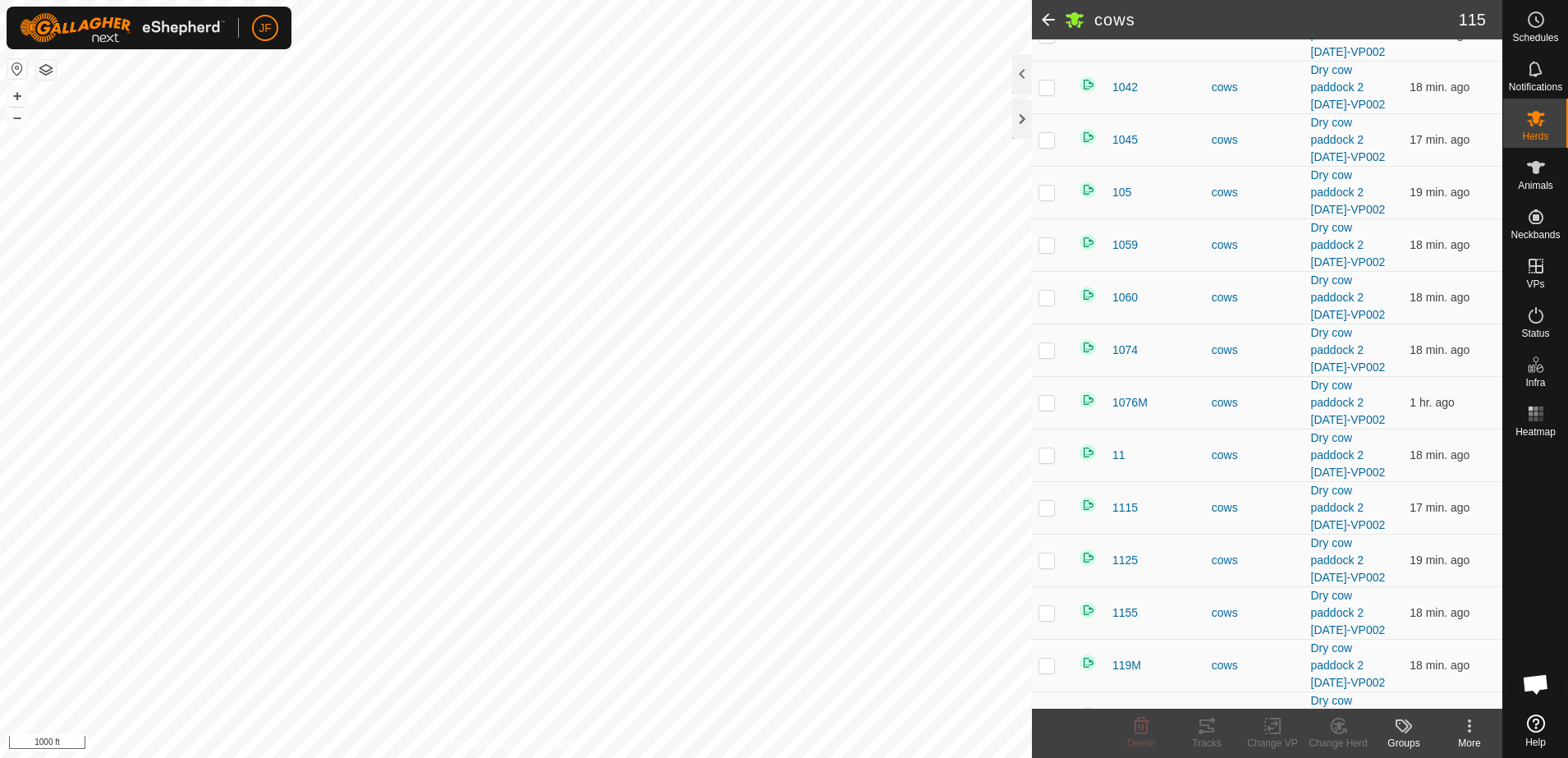
scroll to position [356, 0]
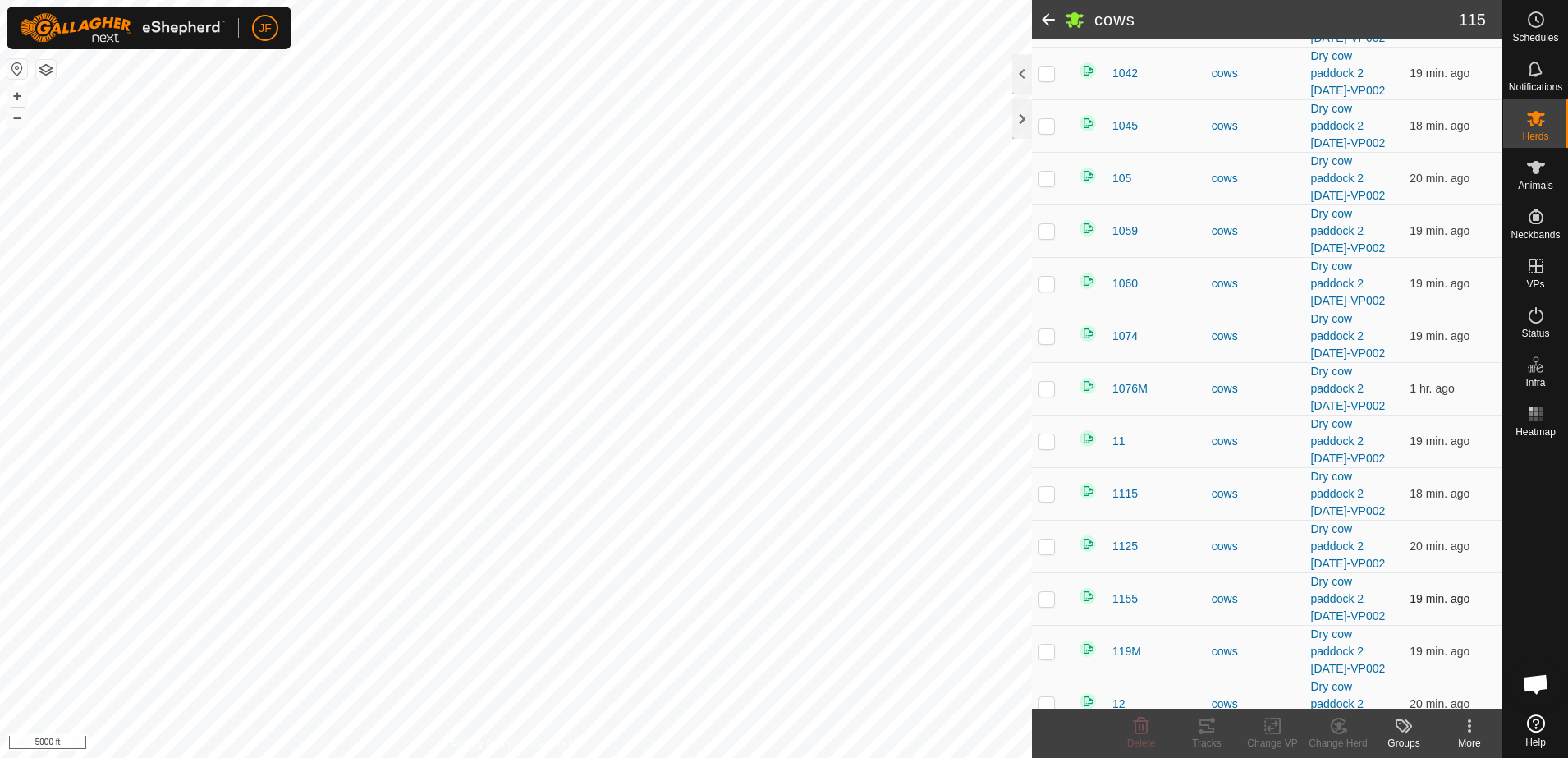
click at [1053, 605] on p-checkbox at bounding box center [1046, 599] width 17 height 13
checkbox input "true"
click at [1120, 606] on td "1155" at bounding box center [1155, 599] width 99 height 52
click at [1130, 607] on span "1155" at bounding box center [1124, 599] width 25 height 17
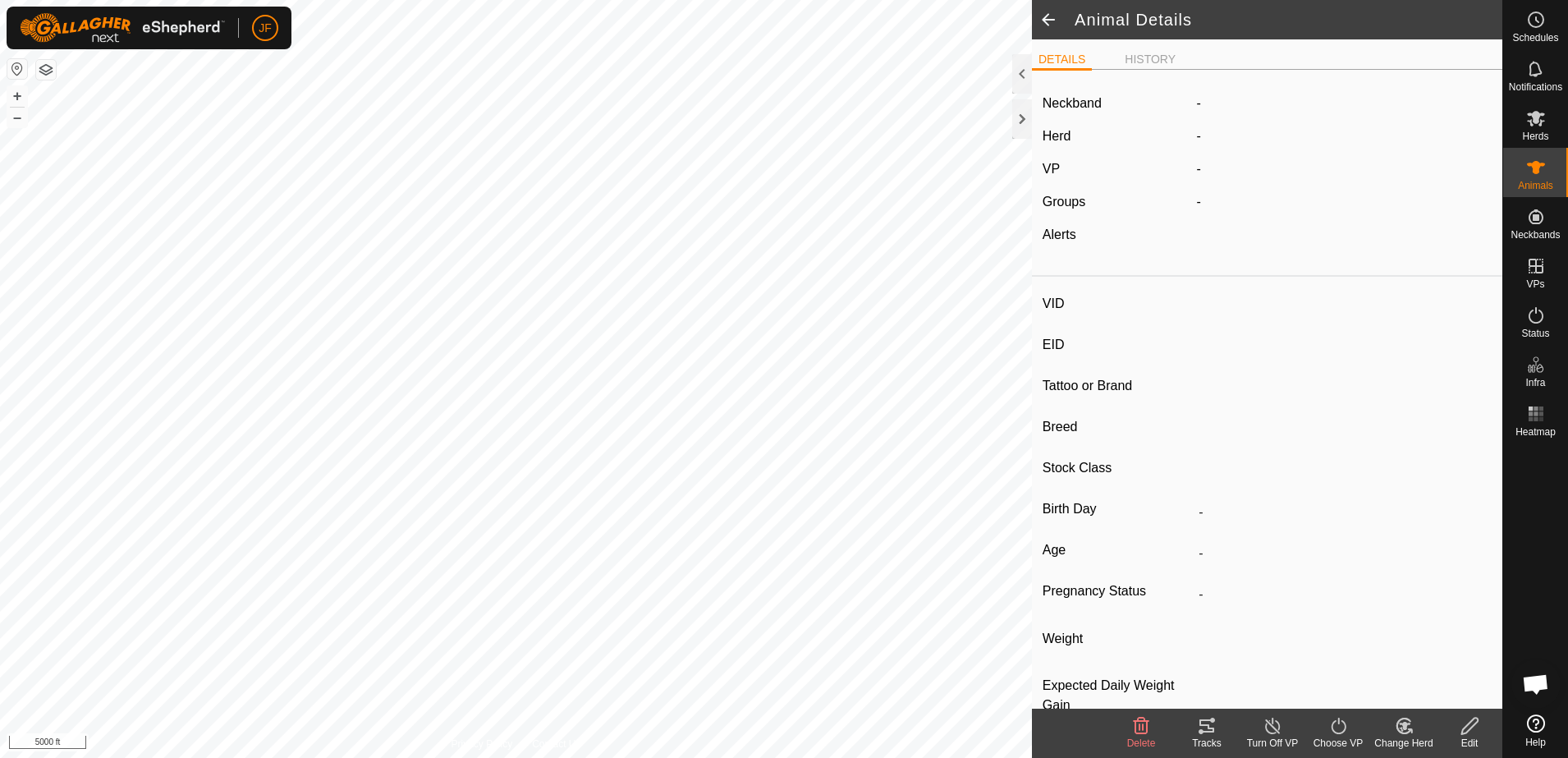
type input "1155"
type input "-"
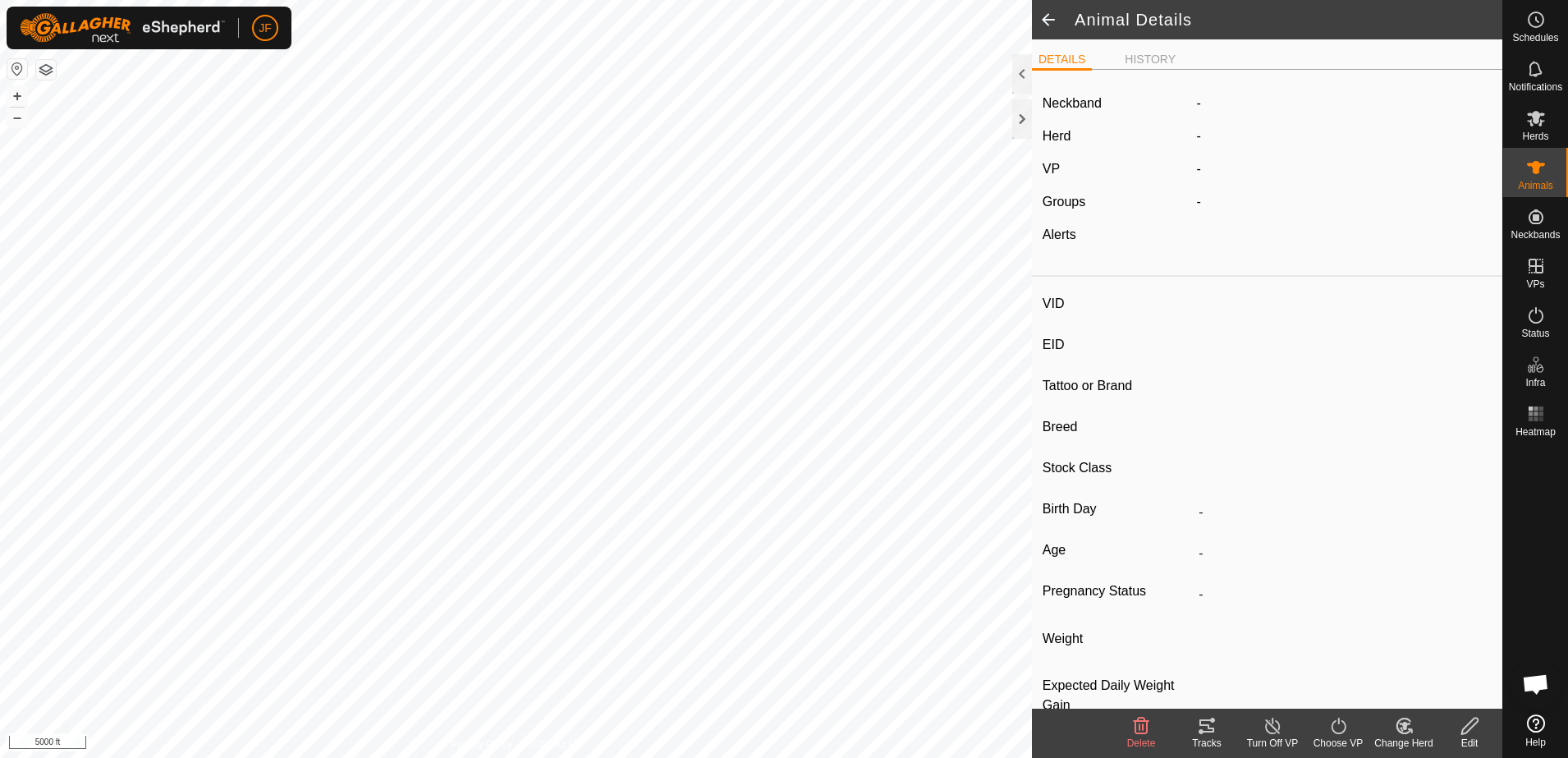
type input "0 kg"
type input "-"
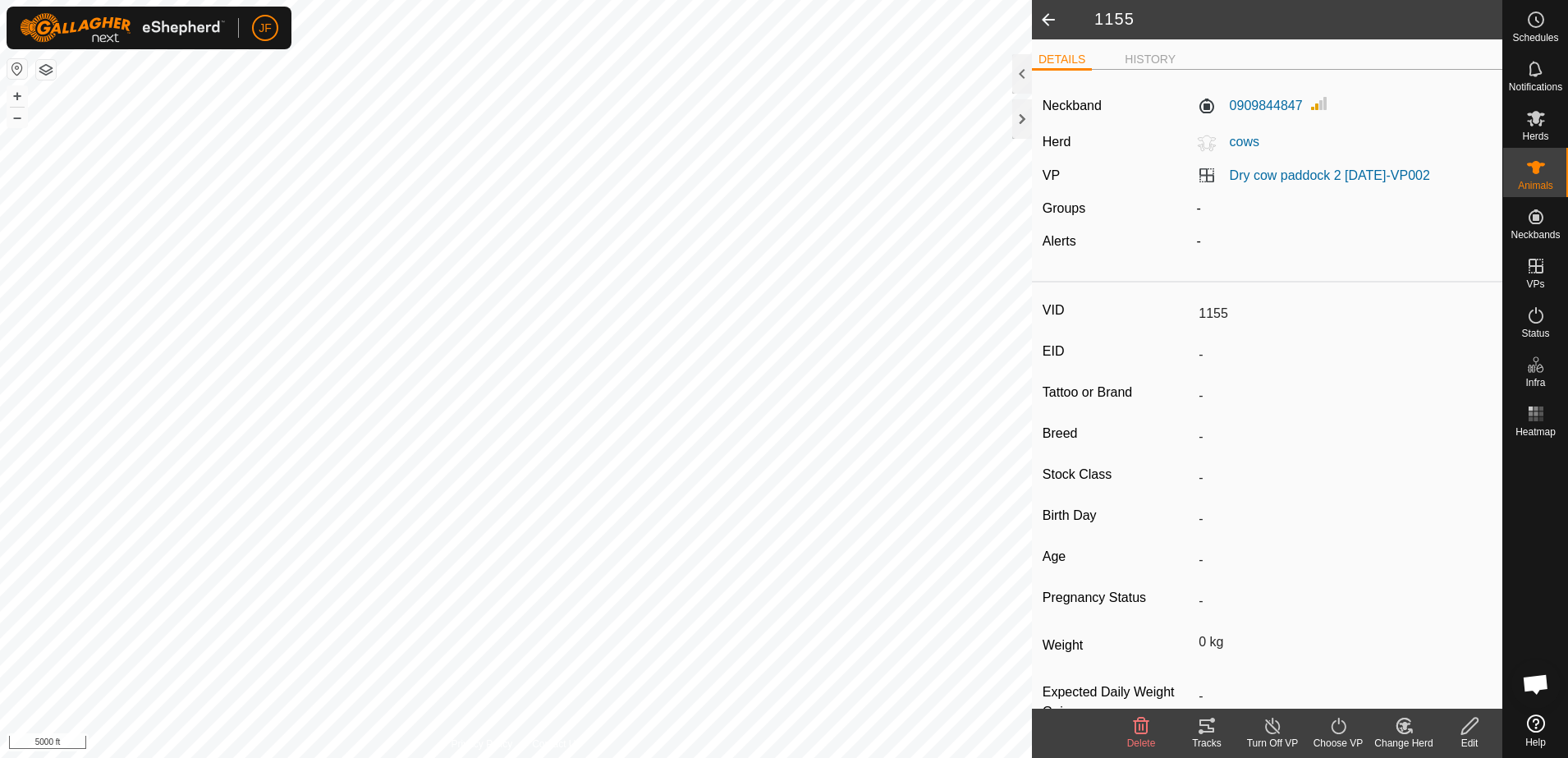
click at [1273, 726] on line at bounding box center [1272, 726] width 13 height 13
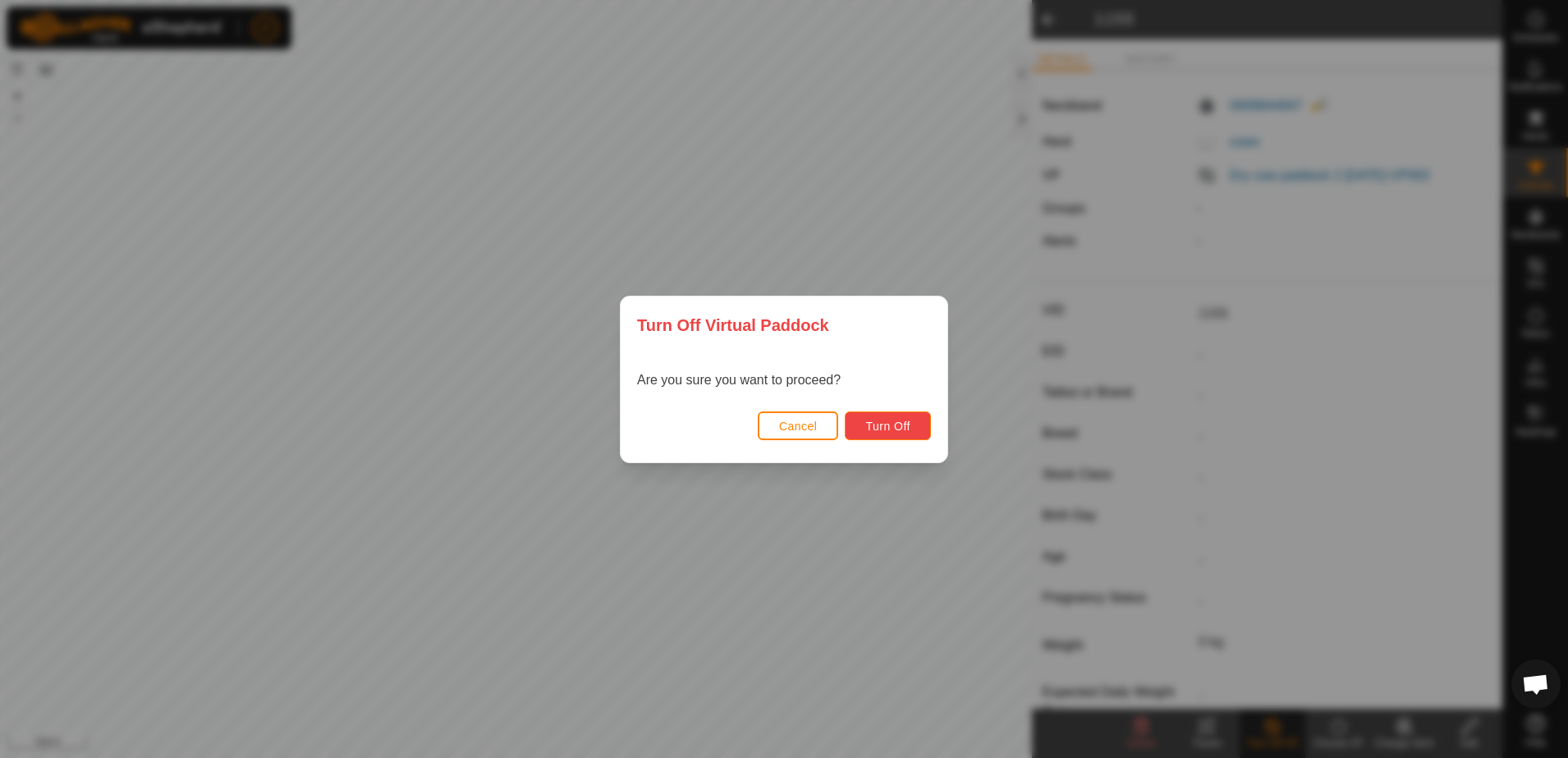
click at [870, 414] on button "Turn Off" at bounding box center [888, 425] width 86 height 29
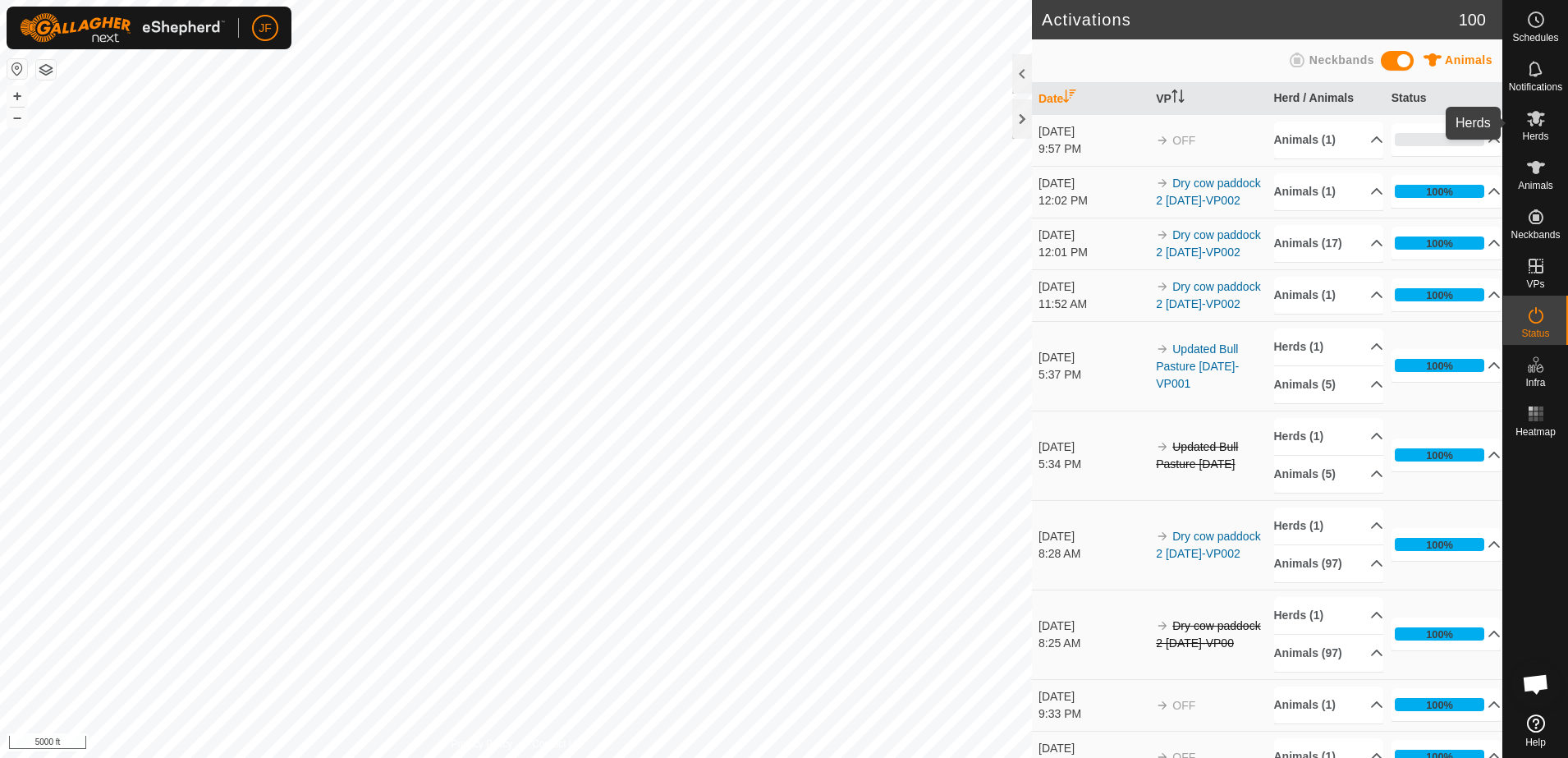
click at [1535, 113] on icon at bounding box center [1535, 118] width 18 height 16
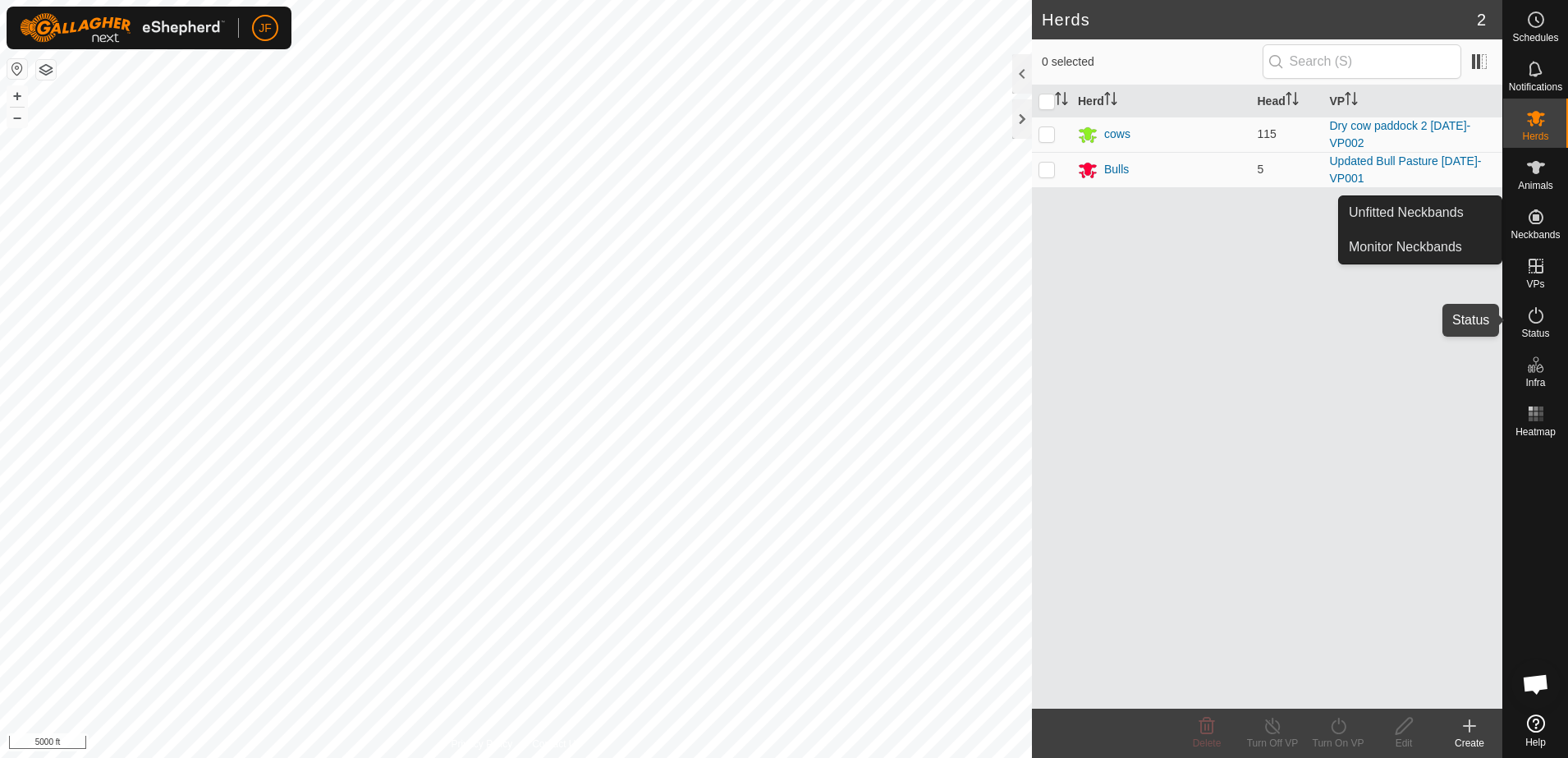
click at [1535, 311] on icon at bounding box center [1536, 316] width 15 height 17
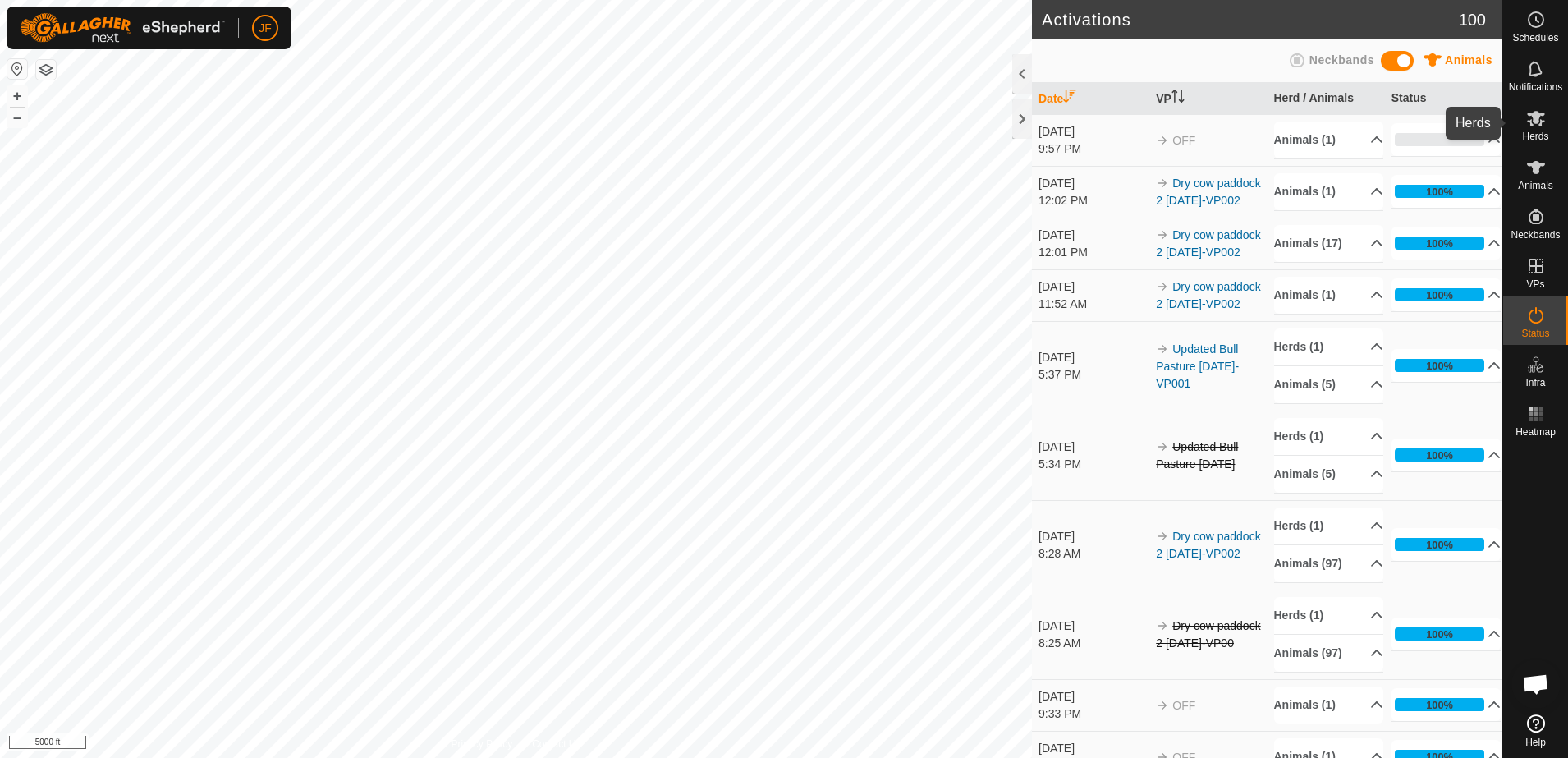
click at [1534, 129] on es-mob-svg-icon at bounding box center [1536, 118] width 30 height 26
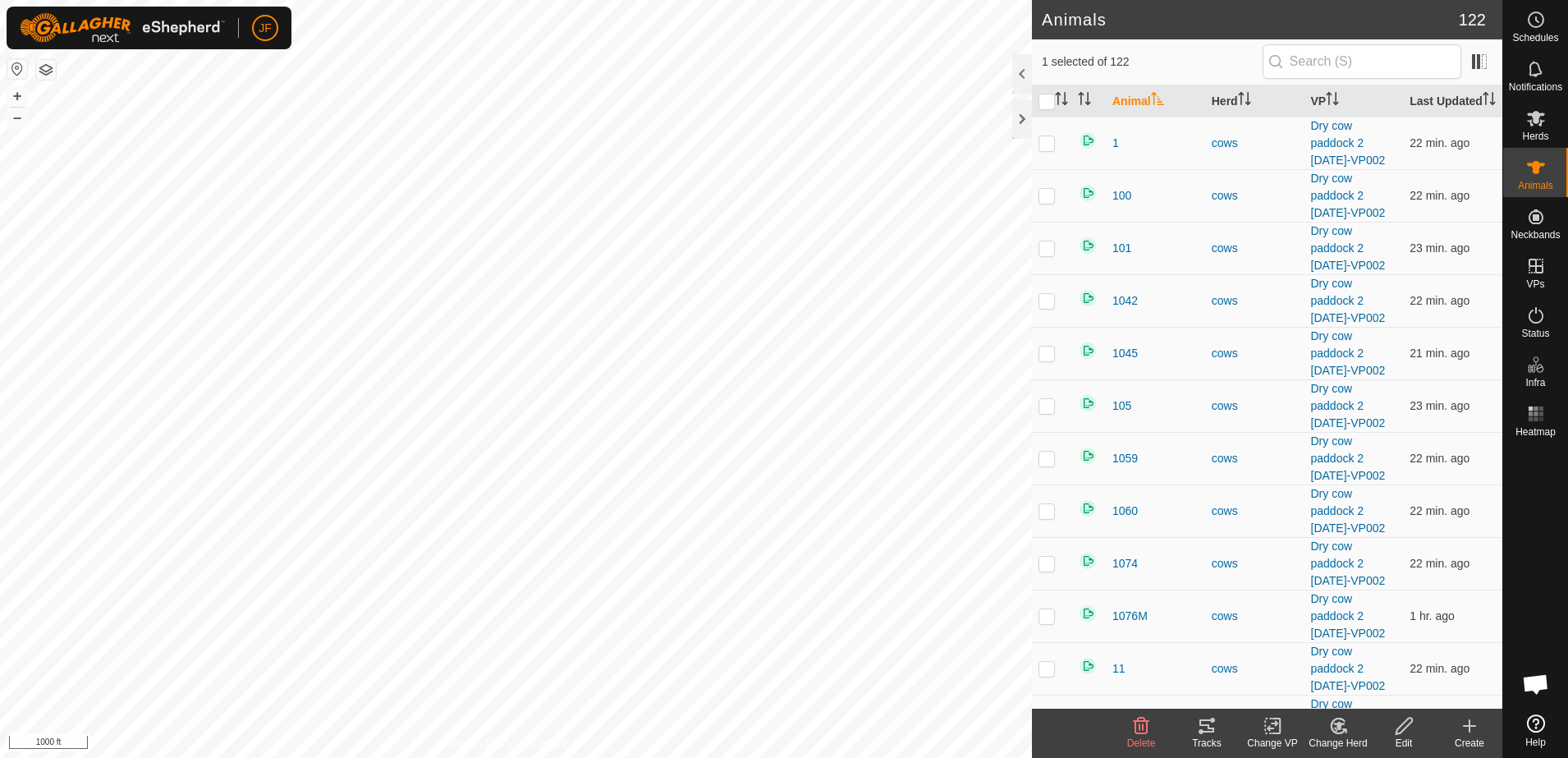
click at [1206, 728] on icon at bounding box center [1206, 725] width 20 height 20
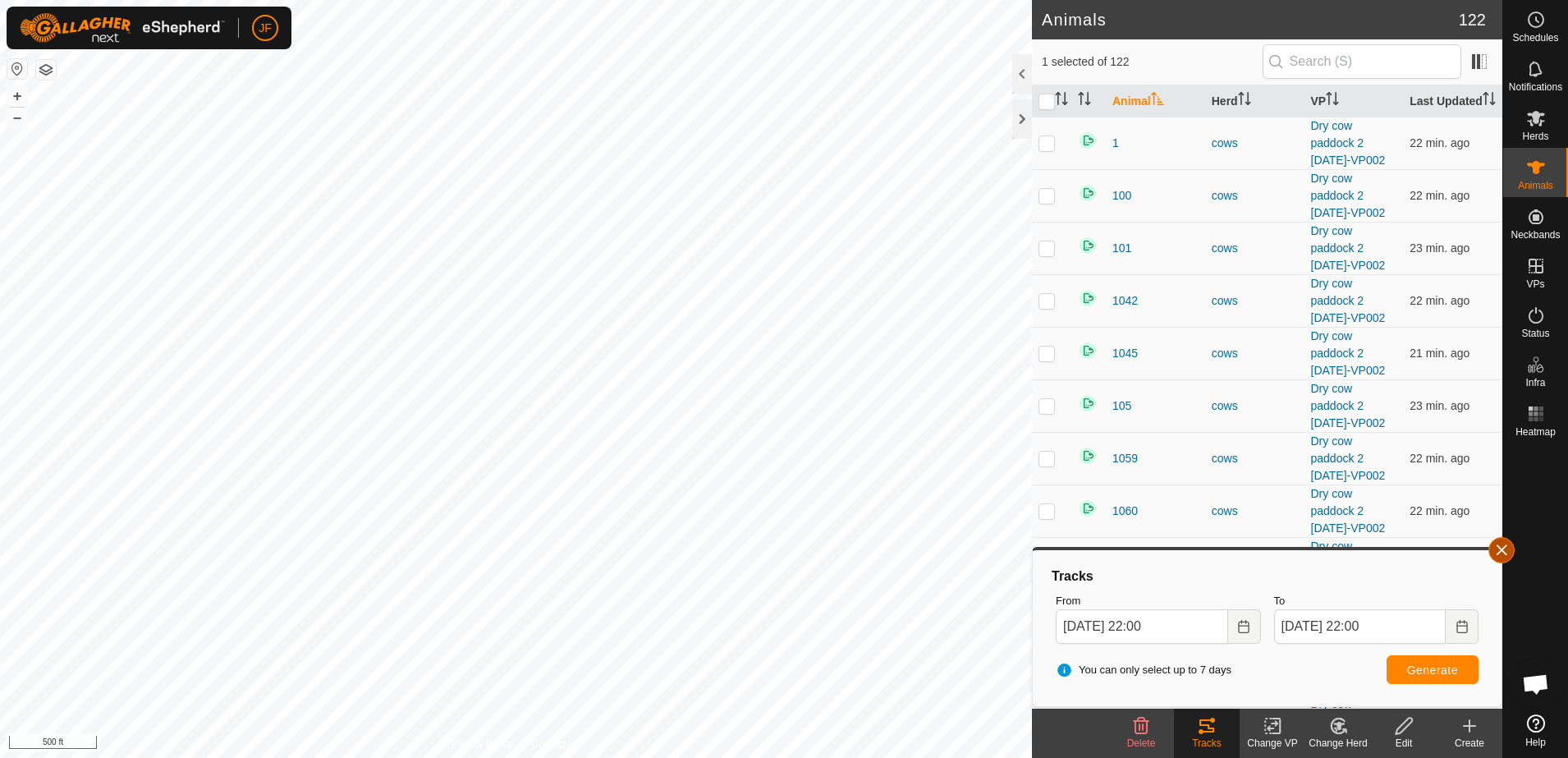
click at [1496, 550] on button "button" at bounding box center [1501, 550] width 26 height 26
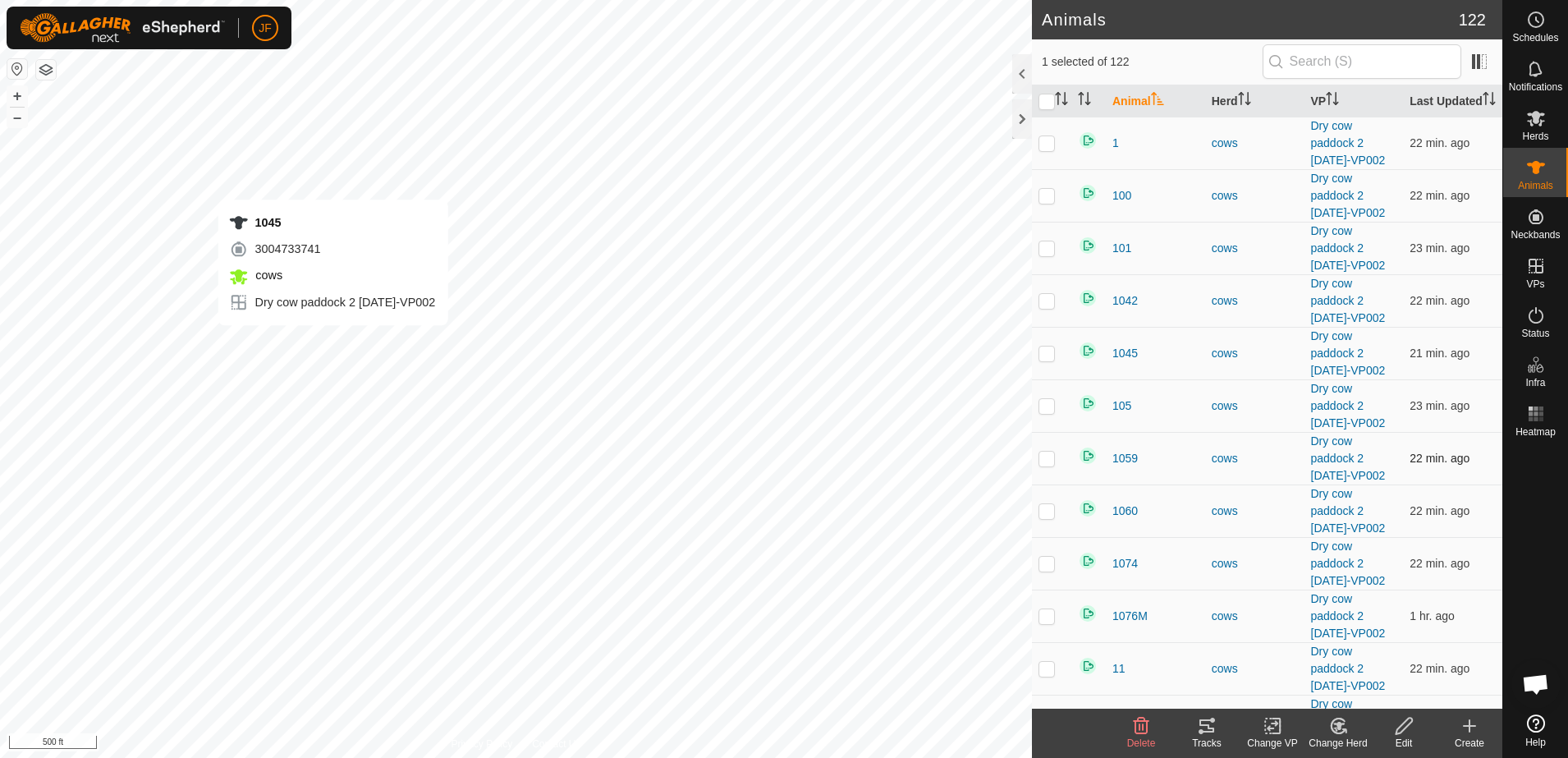
checkbox input "true"
checkbox input "false"
click at [1199, 736] on div "Tracks" at bounding box center [1206, 743] width 66 height 15
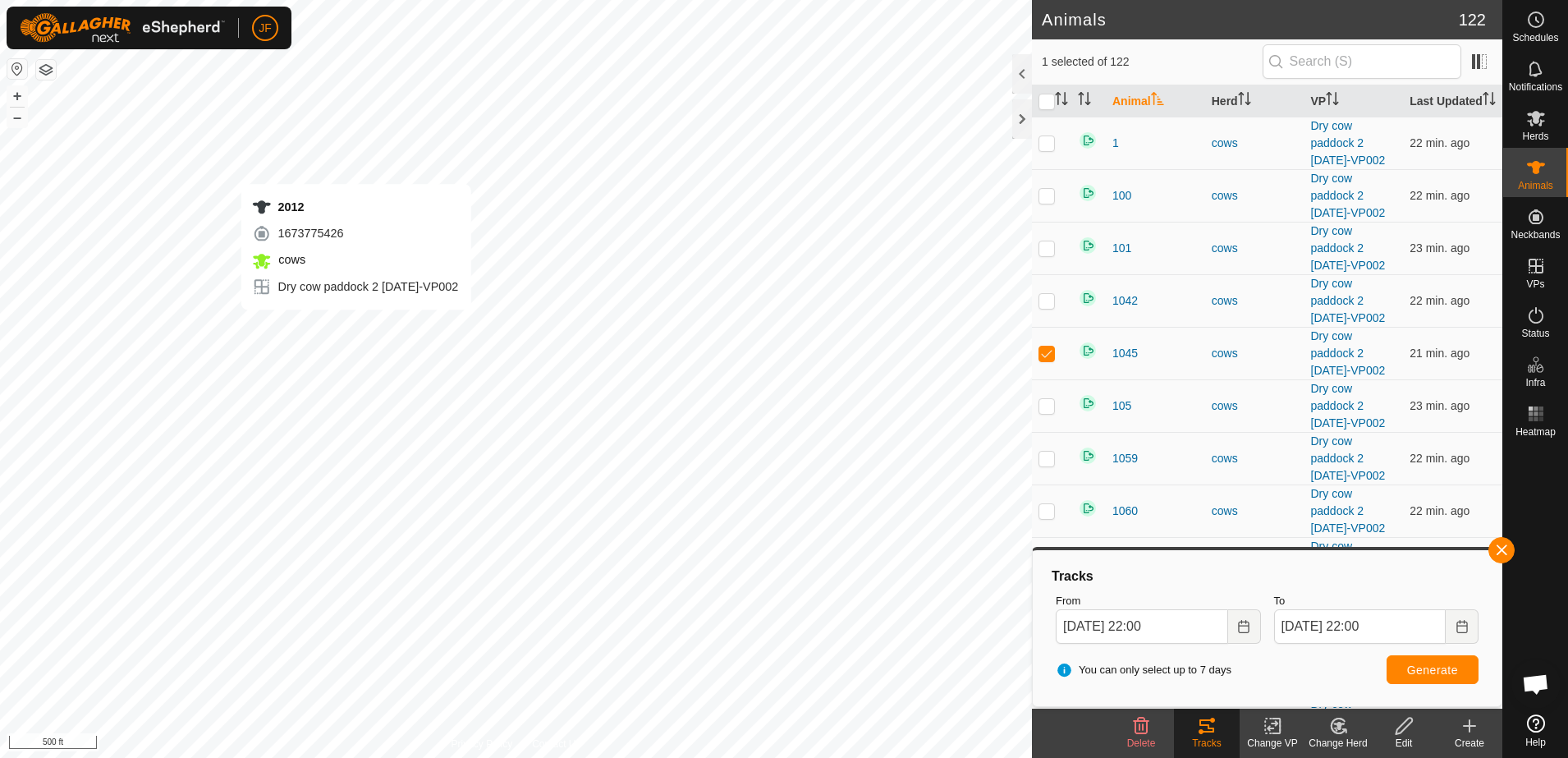
checkbox input "false"
checkbox input "true"
click at [1505, 543] on button "button" at bounding box center [1501, 550] width 26 height 26
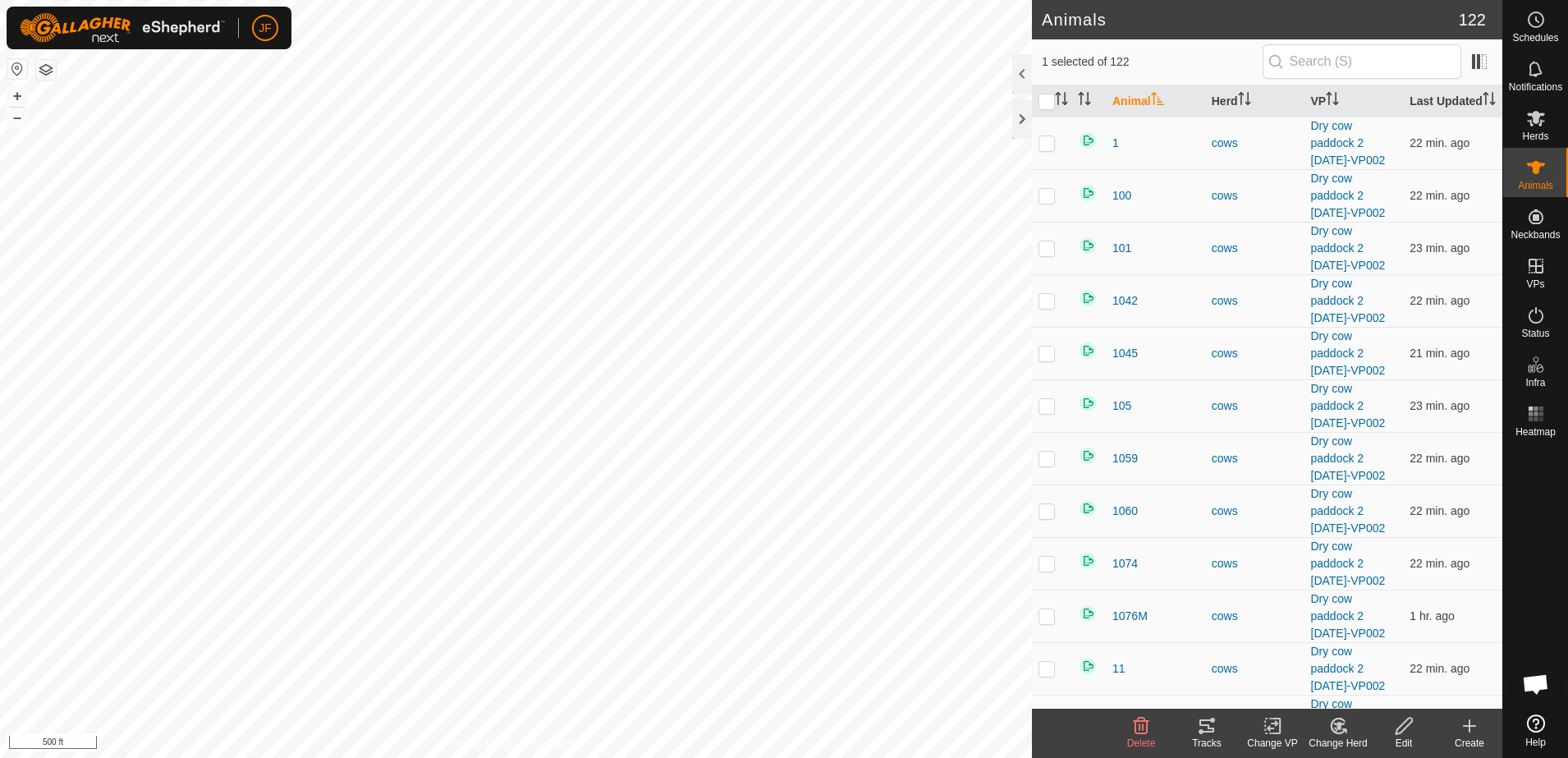
click at [1206, 726] on icon at bounding box center [1206, 725] width 20 height 20
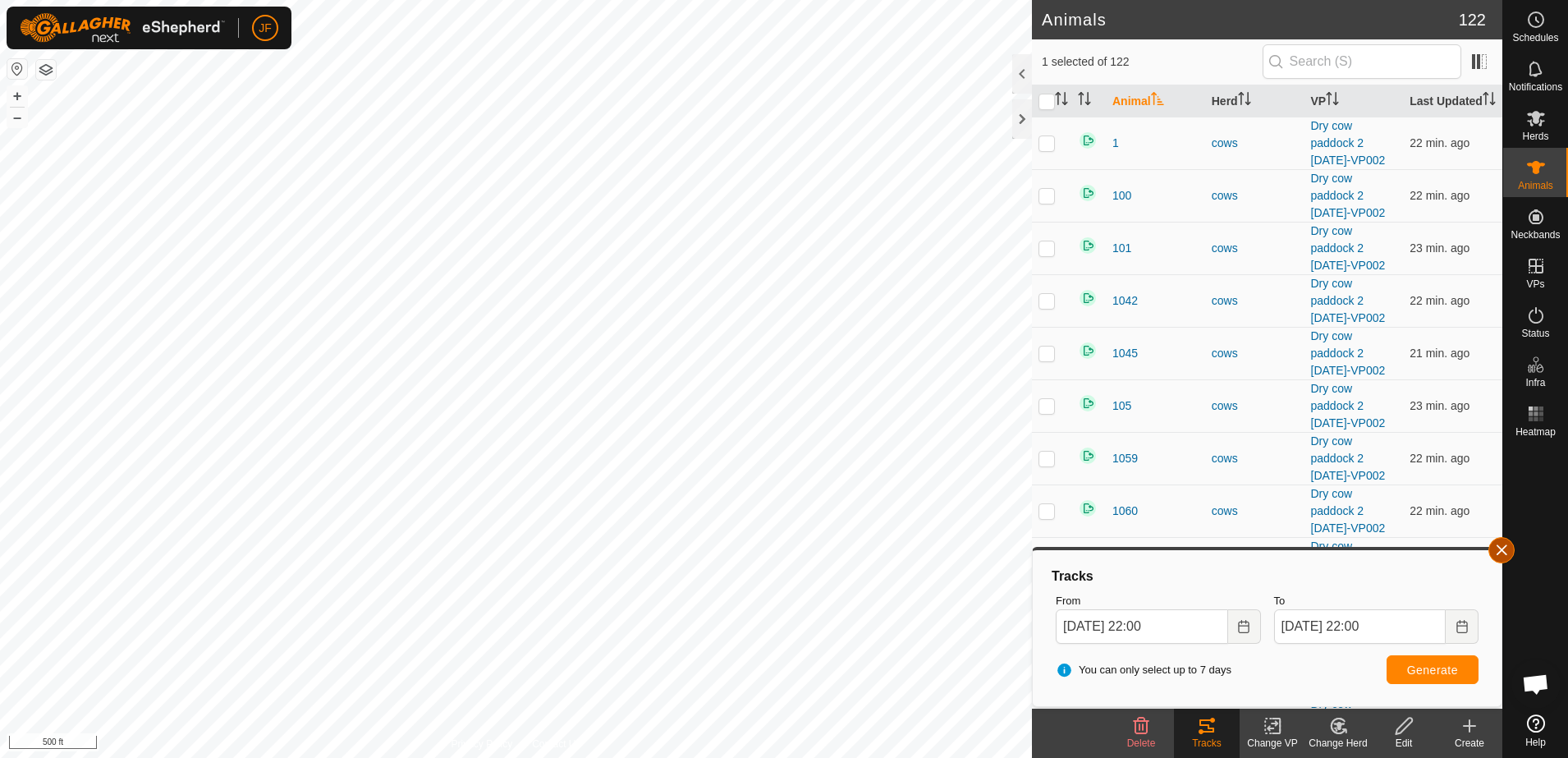
click at [1506, 545] on button "button" at bounding box center [1501, 550] width 26 height 26
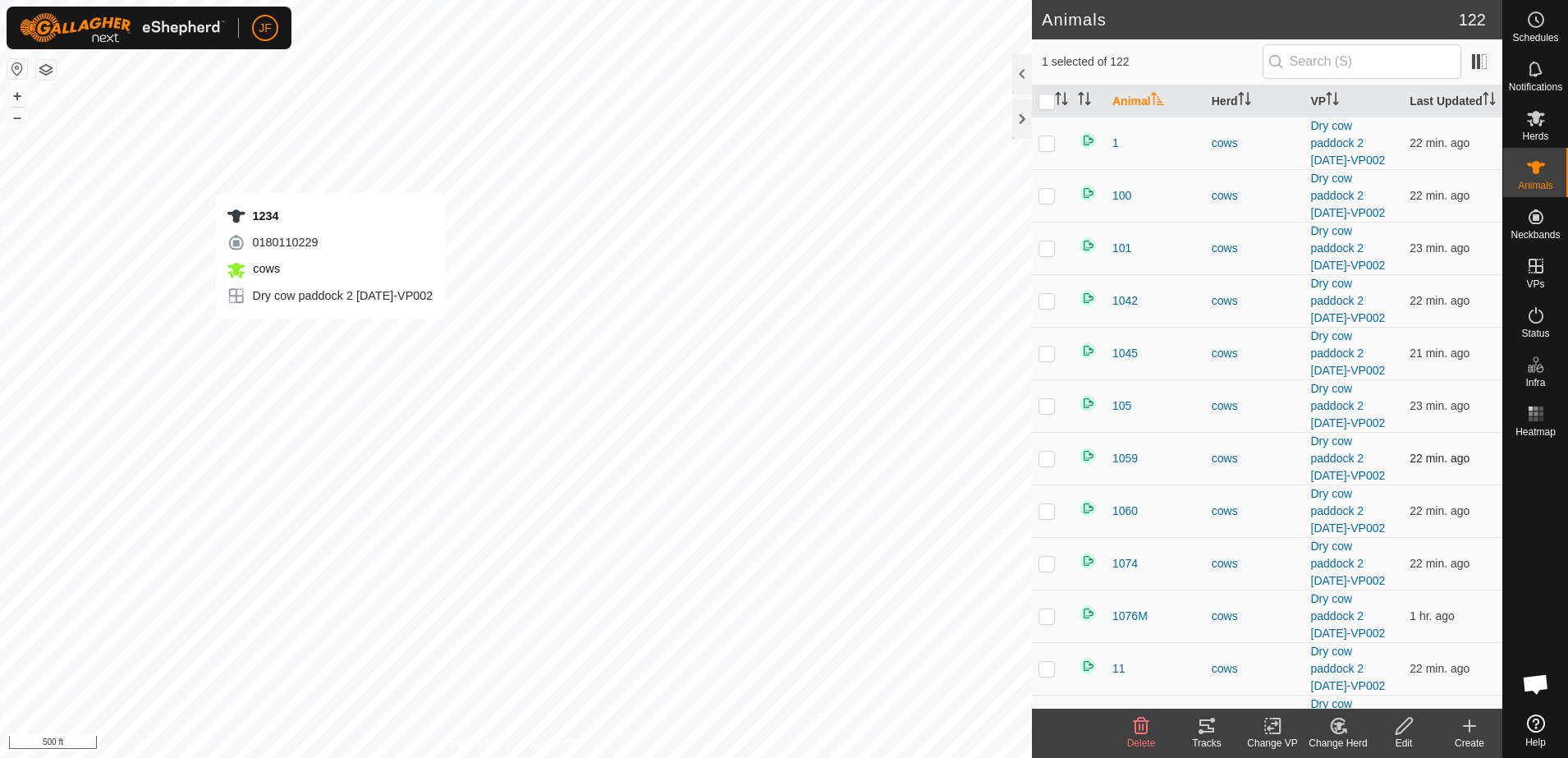
checkbox input "true"
checkbox input "false"
click at [1204, 727] on icon at bounding box center [1206, 725] width 20 height 20
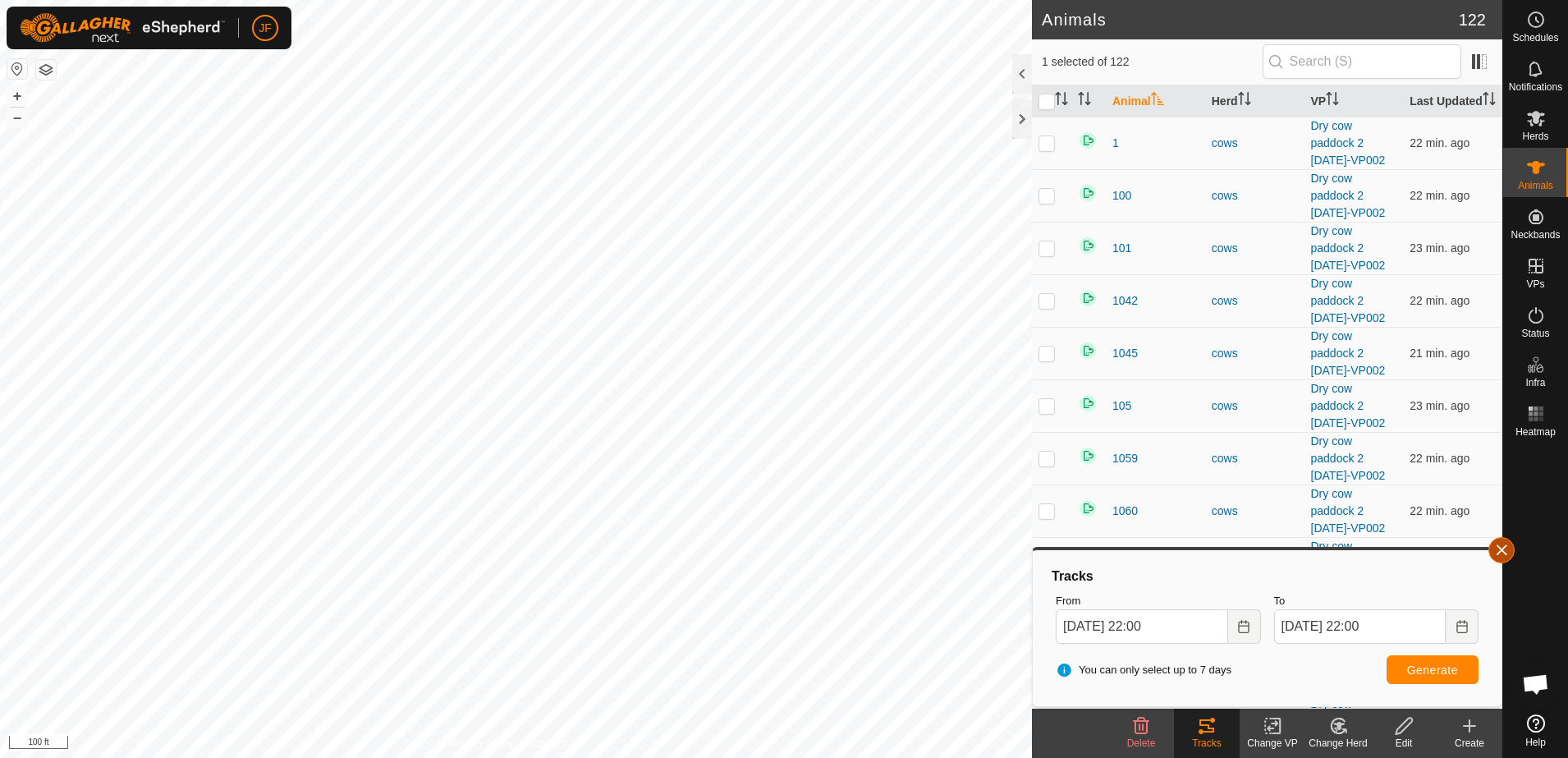
click at [1499, 544] on button "button" at bounding box center [1501, 550] width 26 height 26
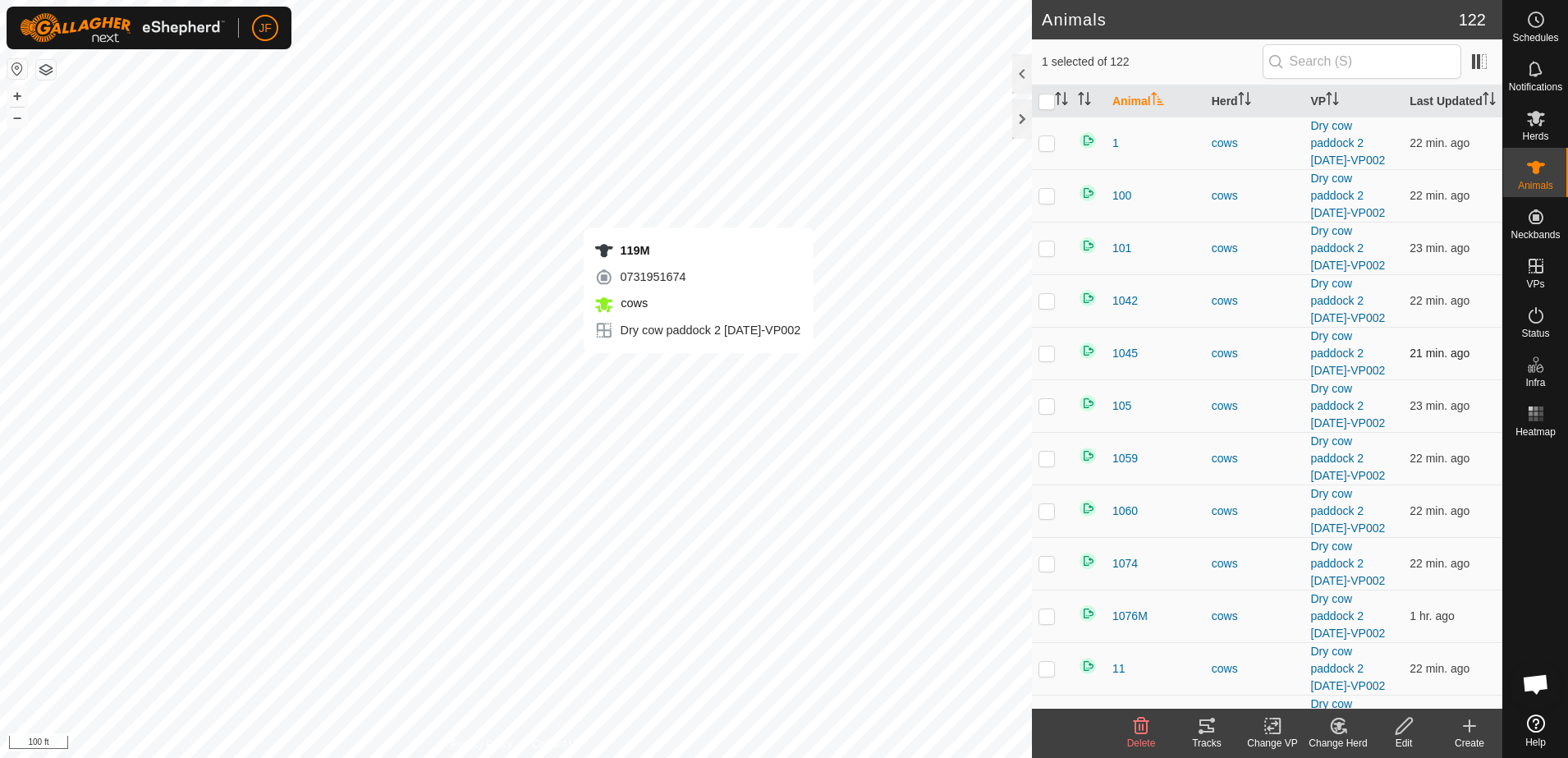
checkbox input "true"
checkbox input "false"
click at [1204, 736] on div "Tracks" at bounding box center [1206, 743] width 66 height 15
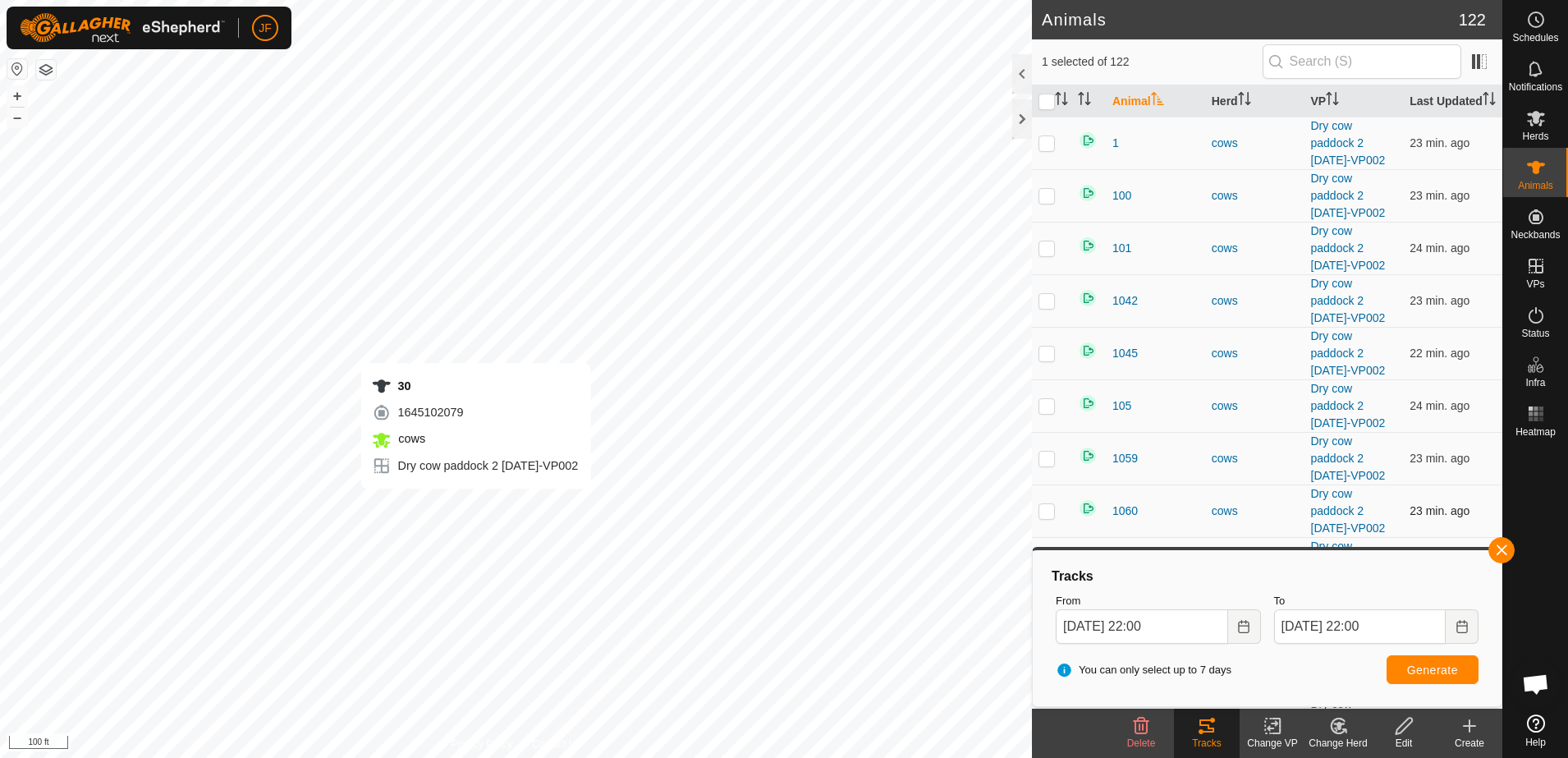
checkbox input "false"
checkbox input "true"
click at [1501, 539] on button "button" at bounding box center [1501, 550] width 26 height 26
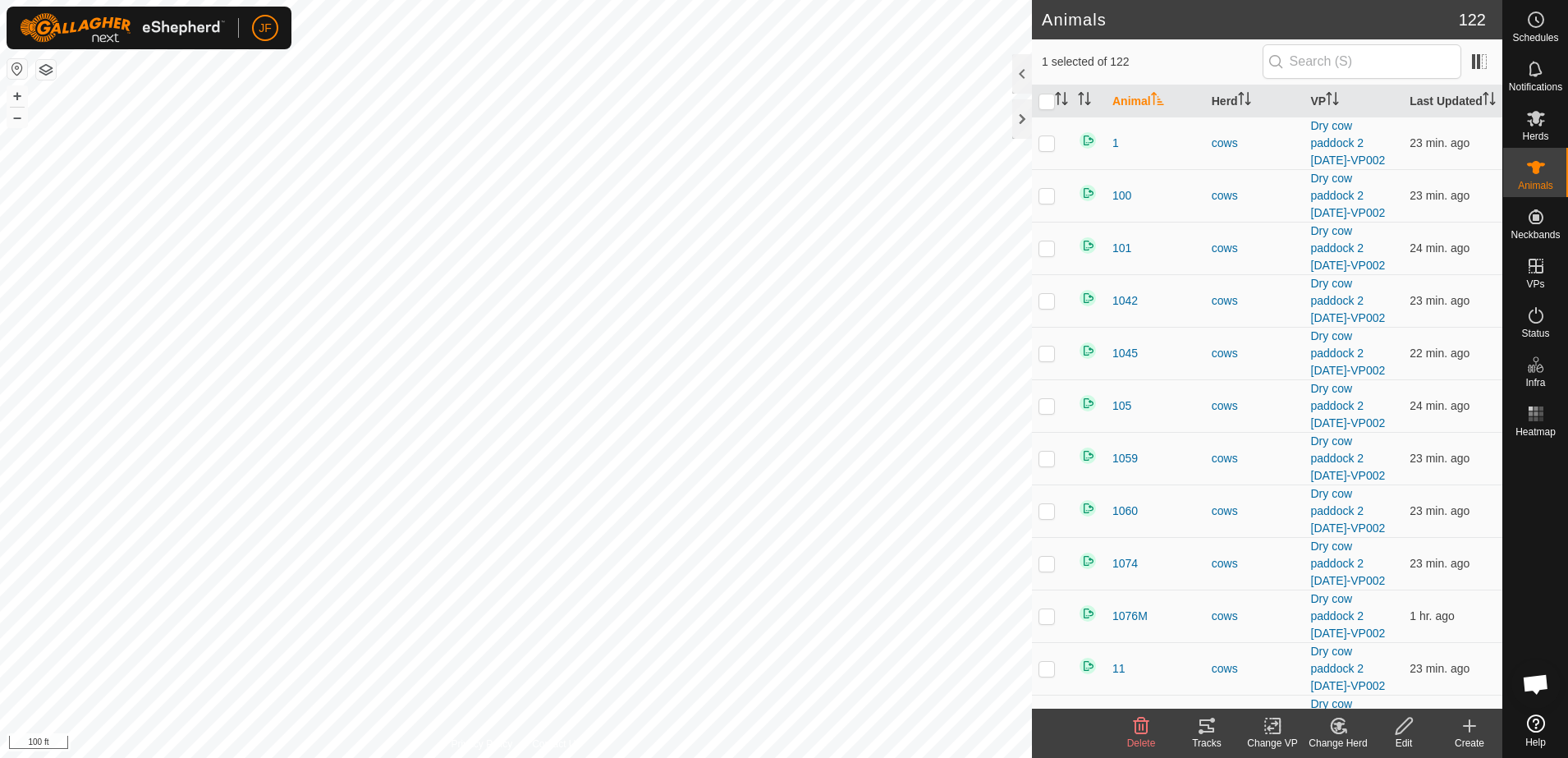
click at [1209, 725] on icon at bounding box center [1206, 726] width 15 height 13
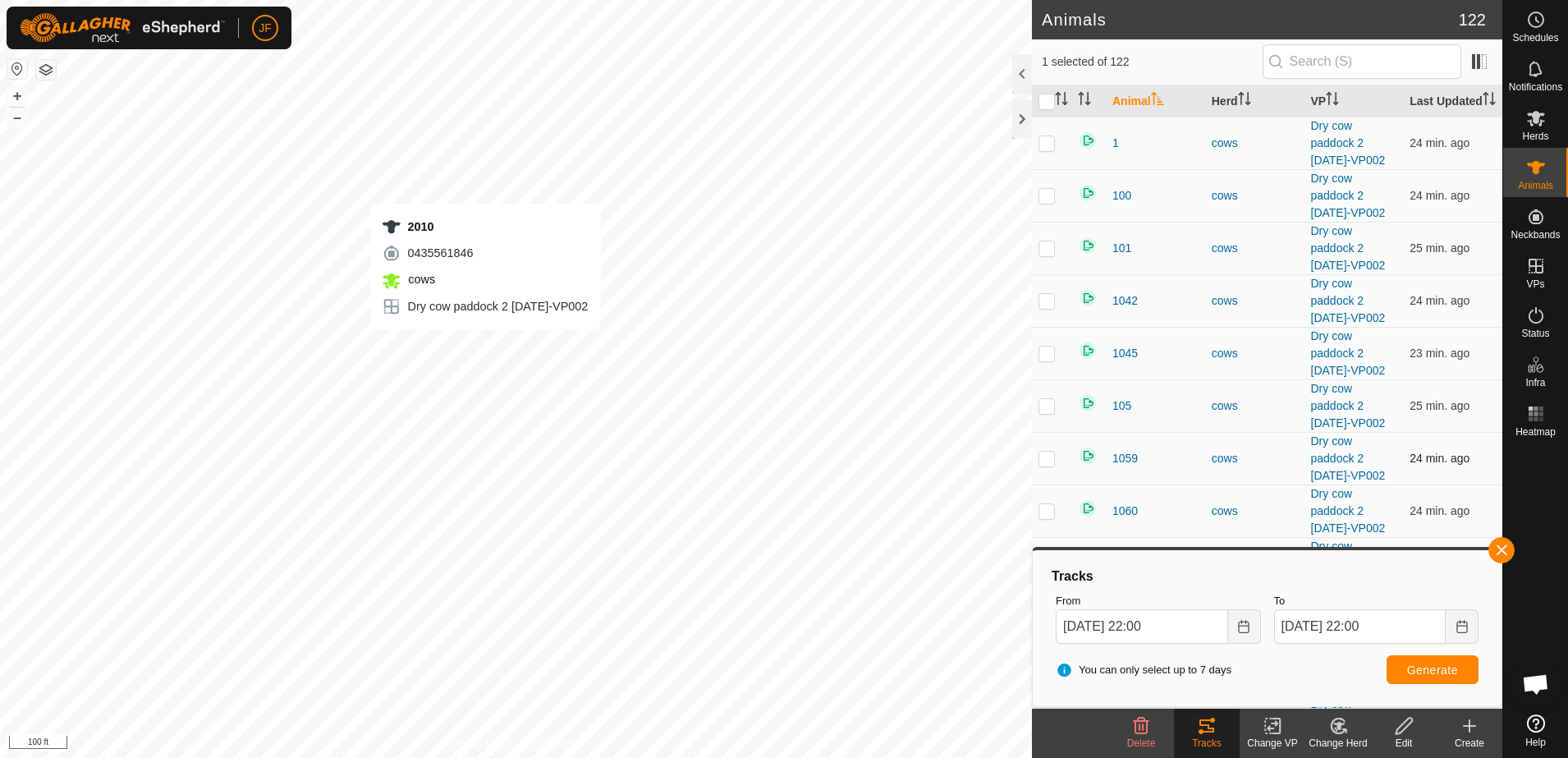
checkbox input "true"
checkbox input "false"
click at [1501, 547] on button "button" at bounding box center [1501, 550] width 26 height 26
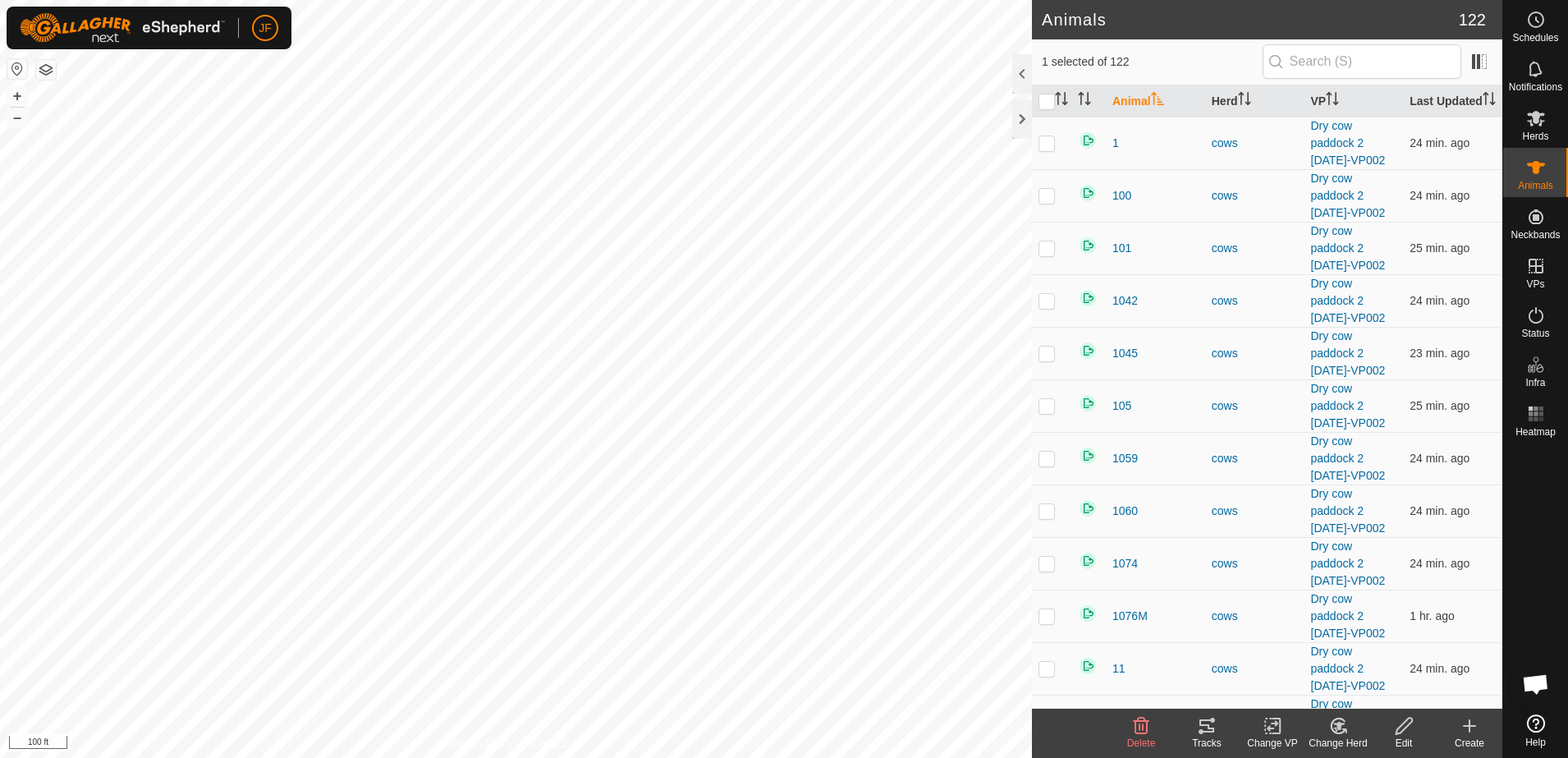
click at [1210, 736] on div "Tracks" at bounding box center [1206, 743] width 66 height 15
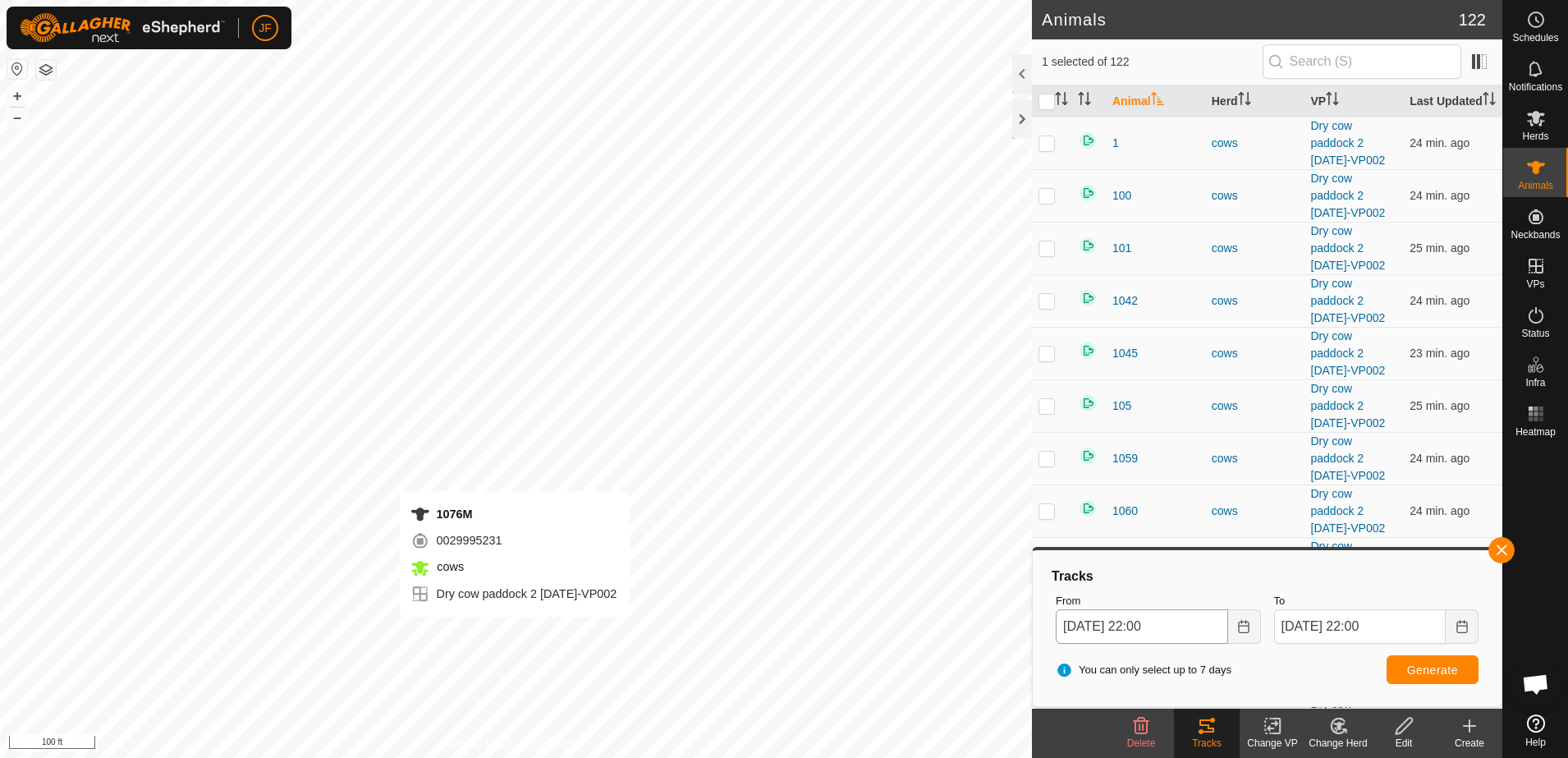
checkbox input "true"
checkbox input "false"
click at [1499, 547] on button "button" at bounding box center [1501, 550] width 26 height 26
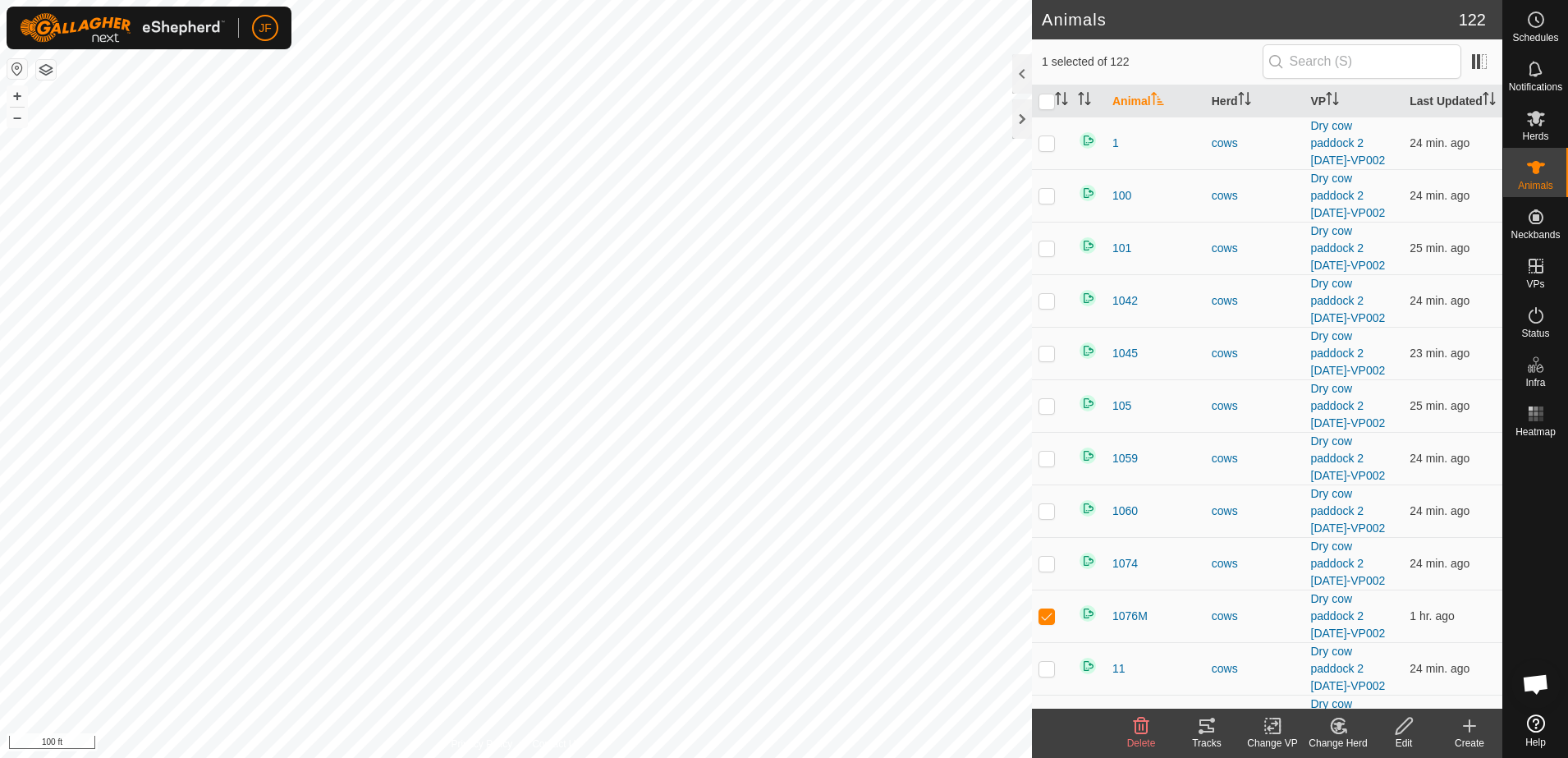
click at [1200, 716] on icon at bounding box center [1206, 725] width 20 height 20
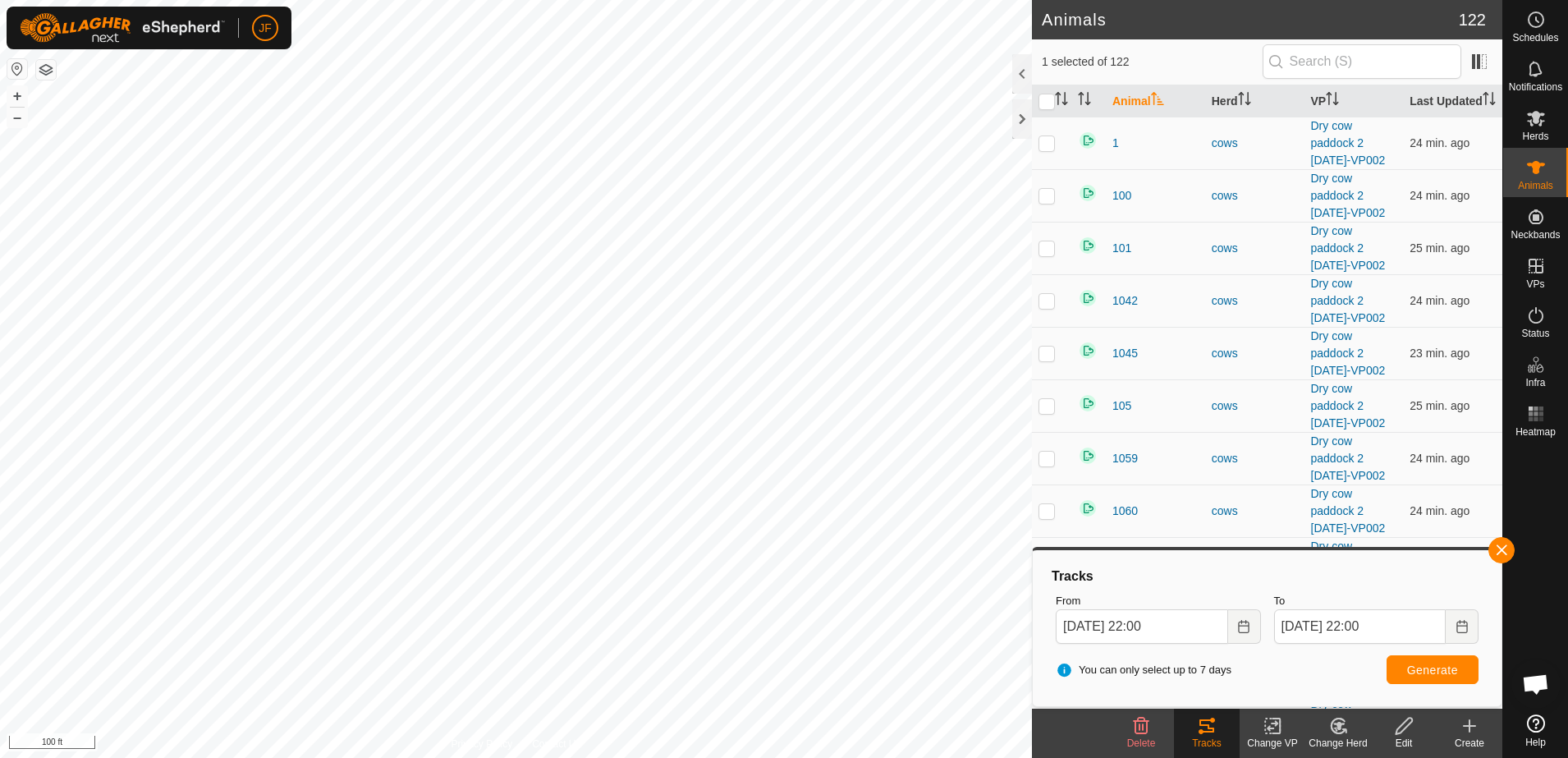
click at [920, 757] on html "JF Schedules Notifications Herds Animals Neckbands VPs Status Infra Heatmap Hel…" at bounding box center [784, 379] width 1568 height 758
click at [1497, 542] on button "button" at bounding box center [1501, 550] width 26 height 26
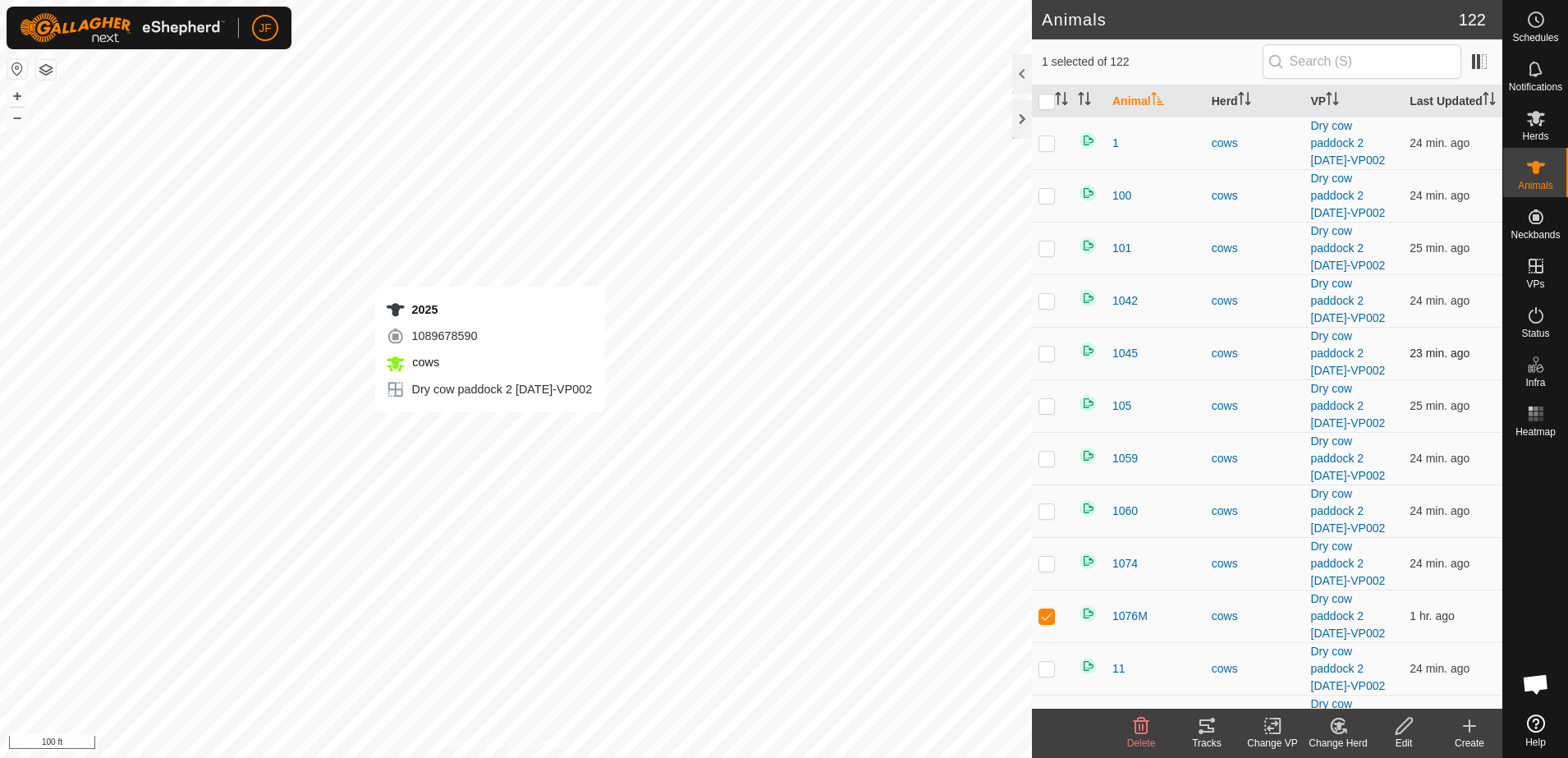
checkbox input "false"
click at [1202, 716] on icon at bounding box center [1206, 725] width 20 height 20
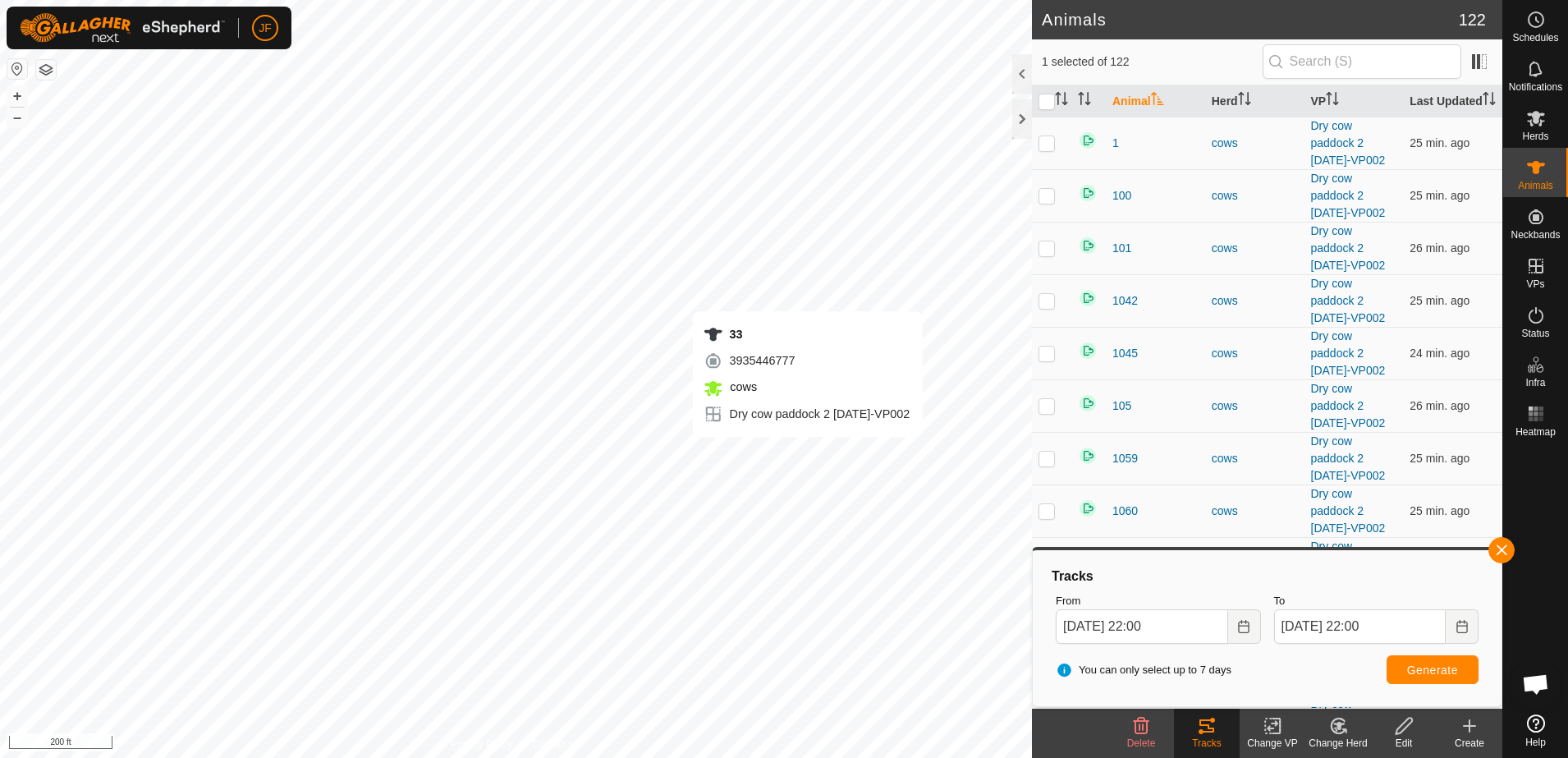
checkbox input "false"
checkbox input "true"
click at [1494, 553] on button "button" at bounding box center [1501, 550] width 26 height 26
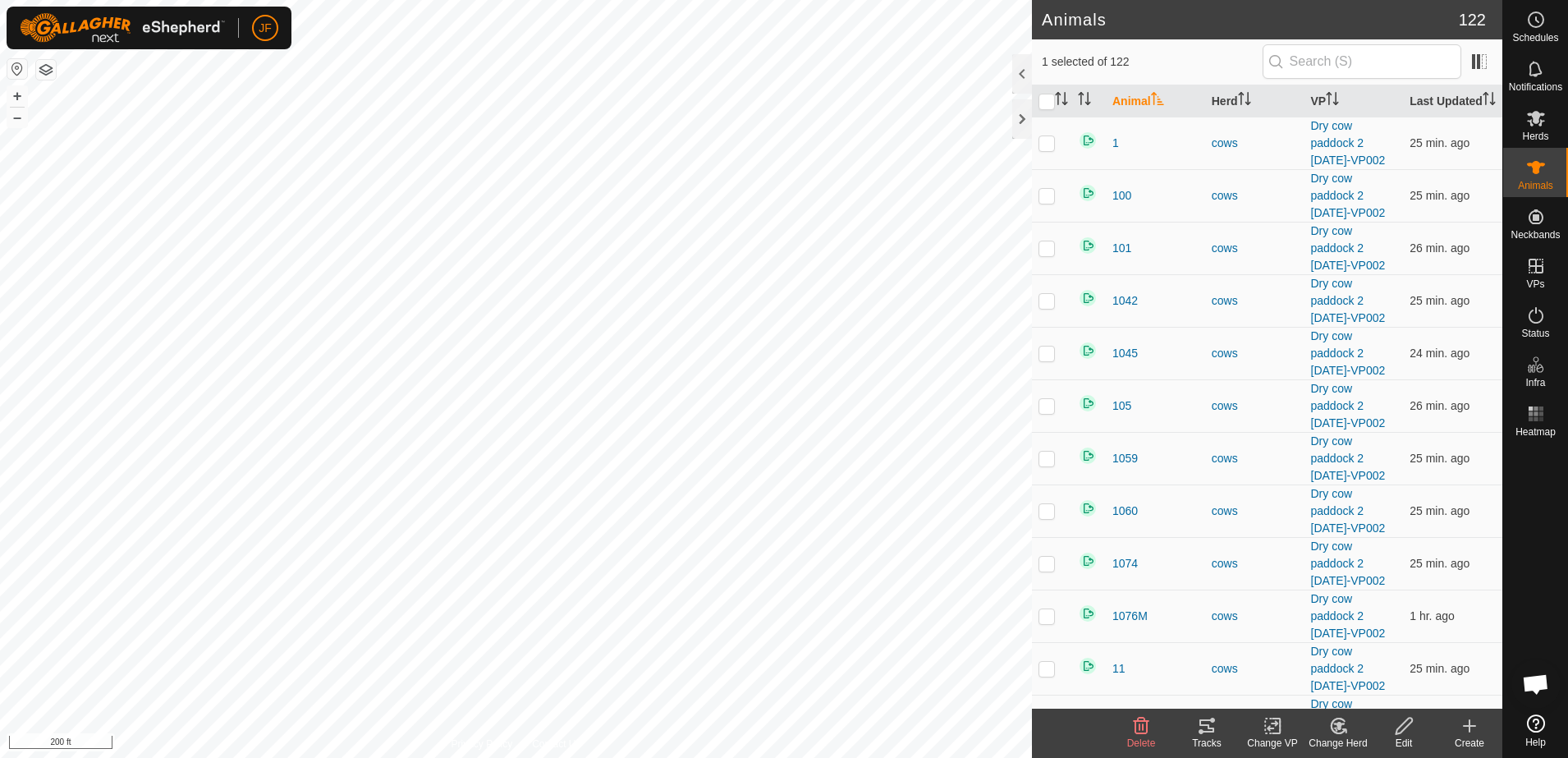
click at [1204, 726] on icon at bounding box center [1206, 725] width 20 height 20
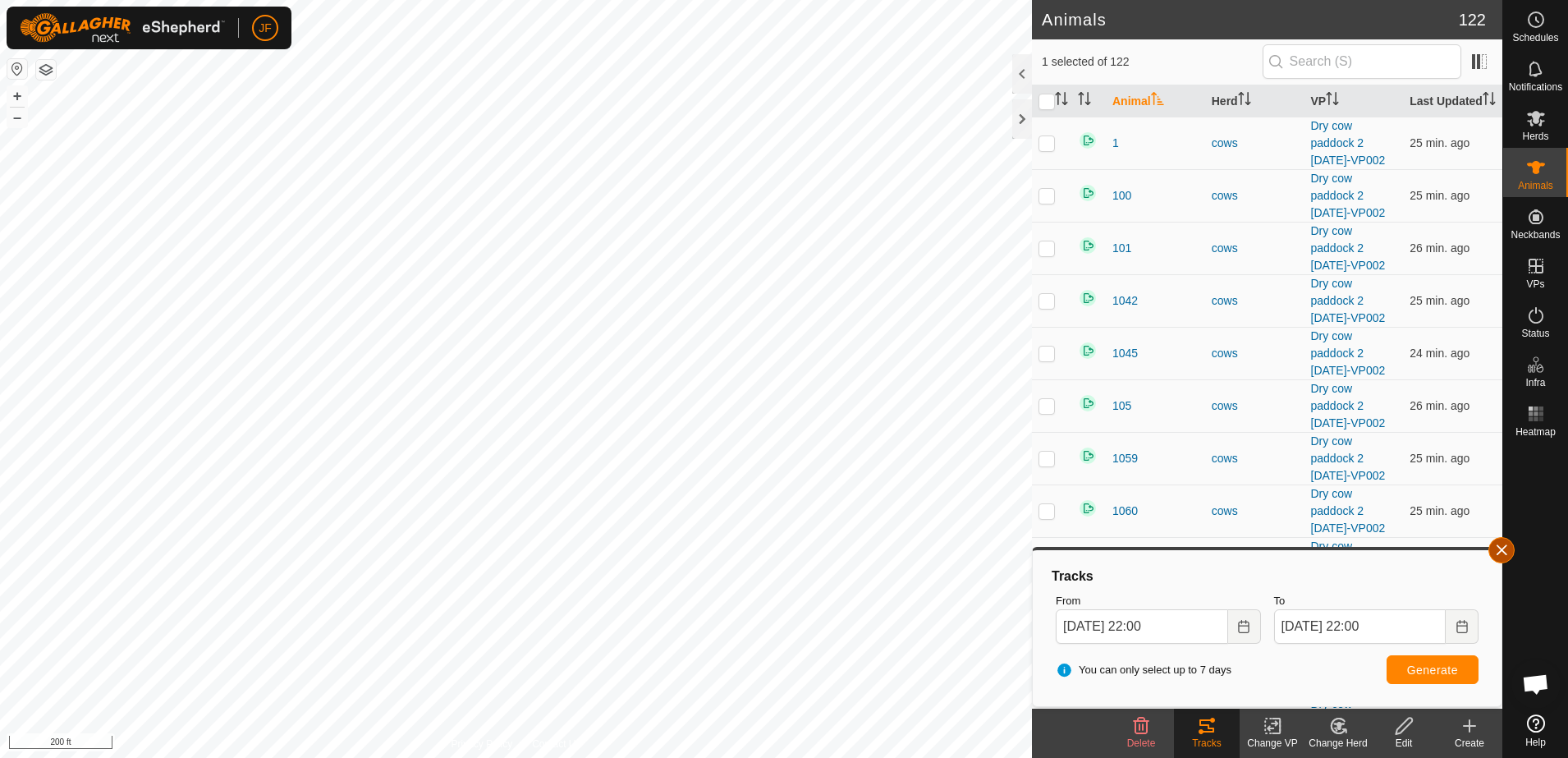
click at [1494, 543] on button "button" at bounding box center [1501, 550] width 26 height 26
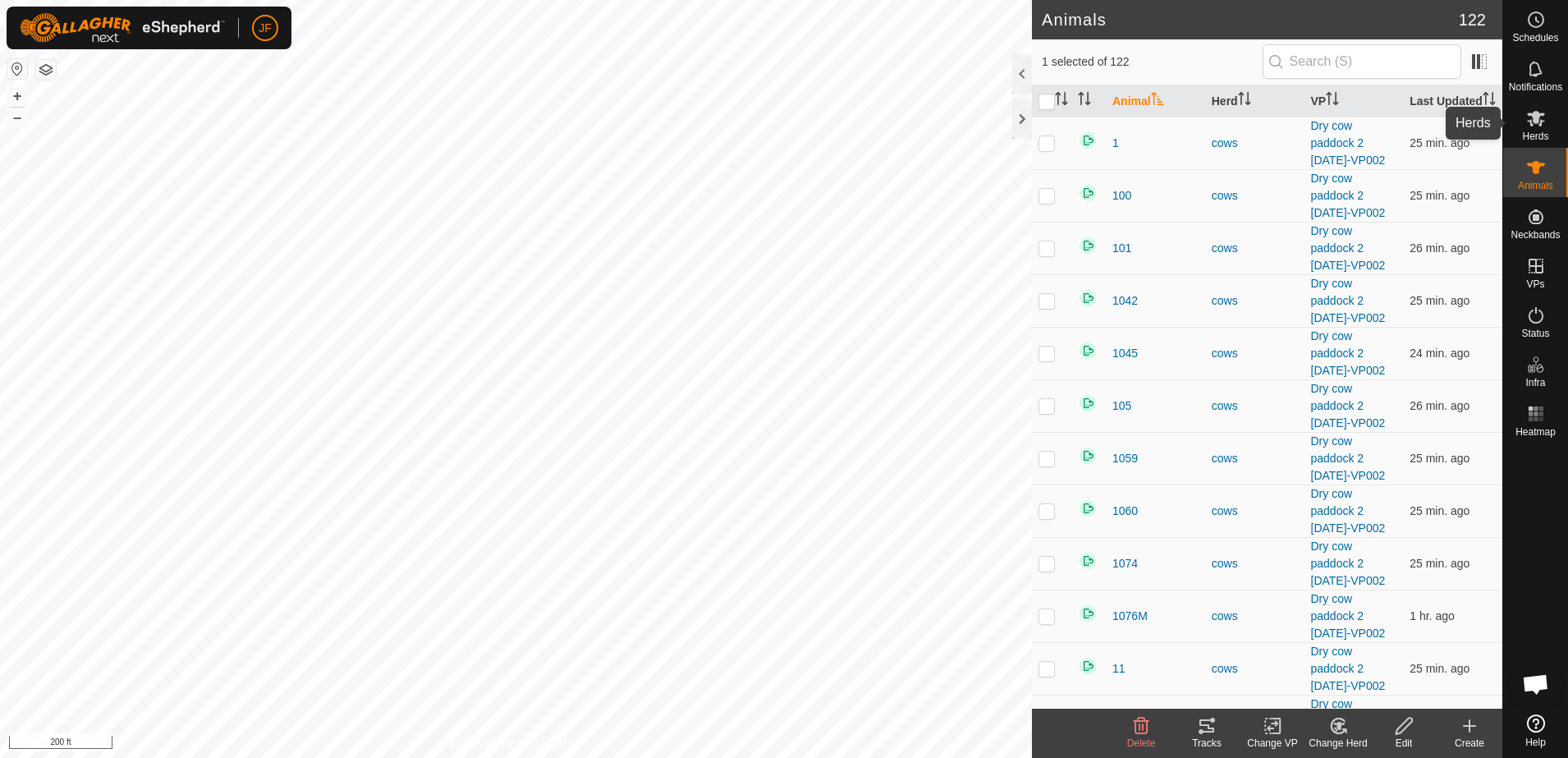
click at [1537, 123] on icon at bounding box center [1535, 118] width 20 height 20
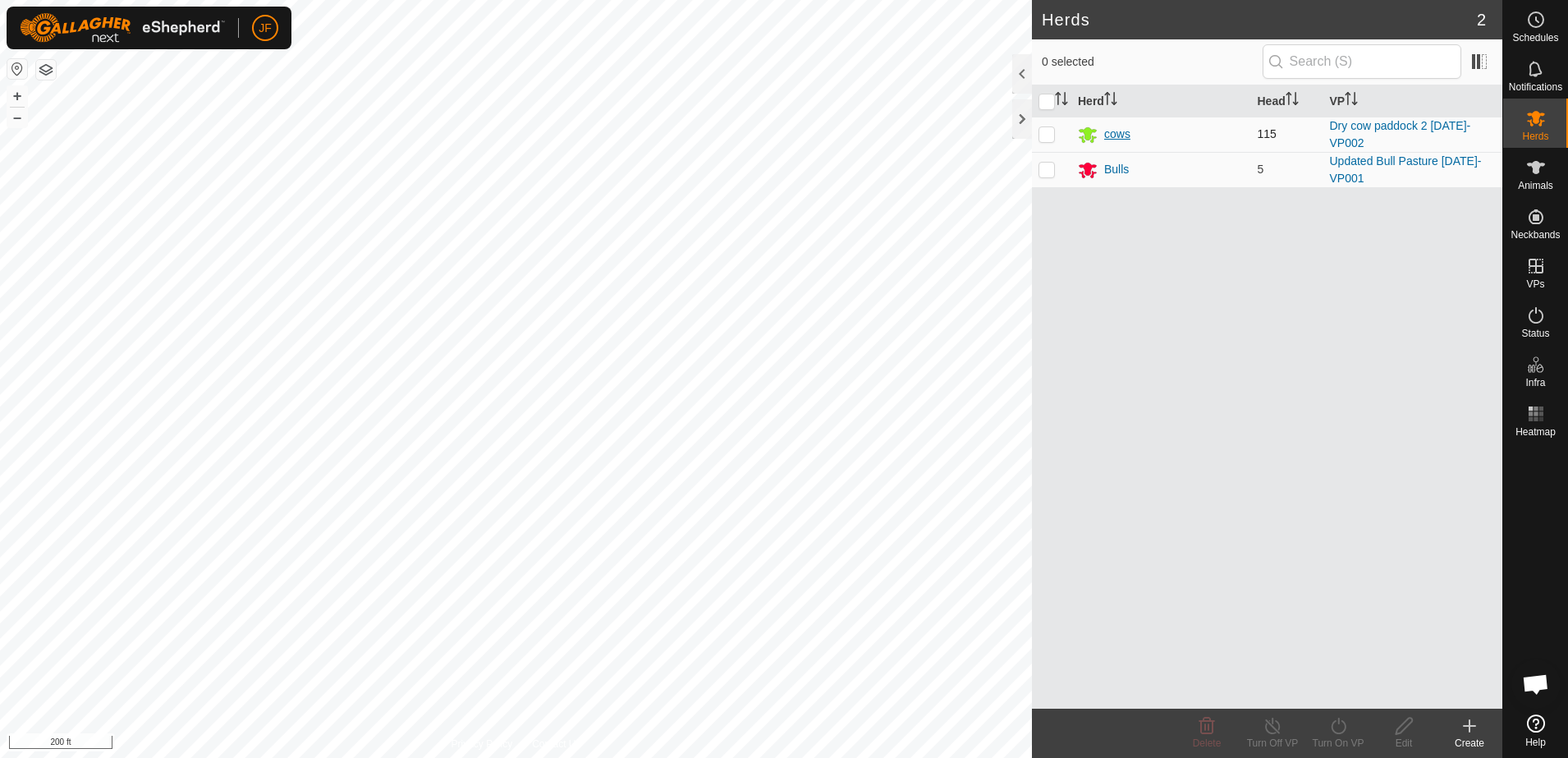
click at [1111, 129] on div "cows" at bounding box center [1117, 134] width 26 height 17
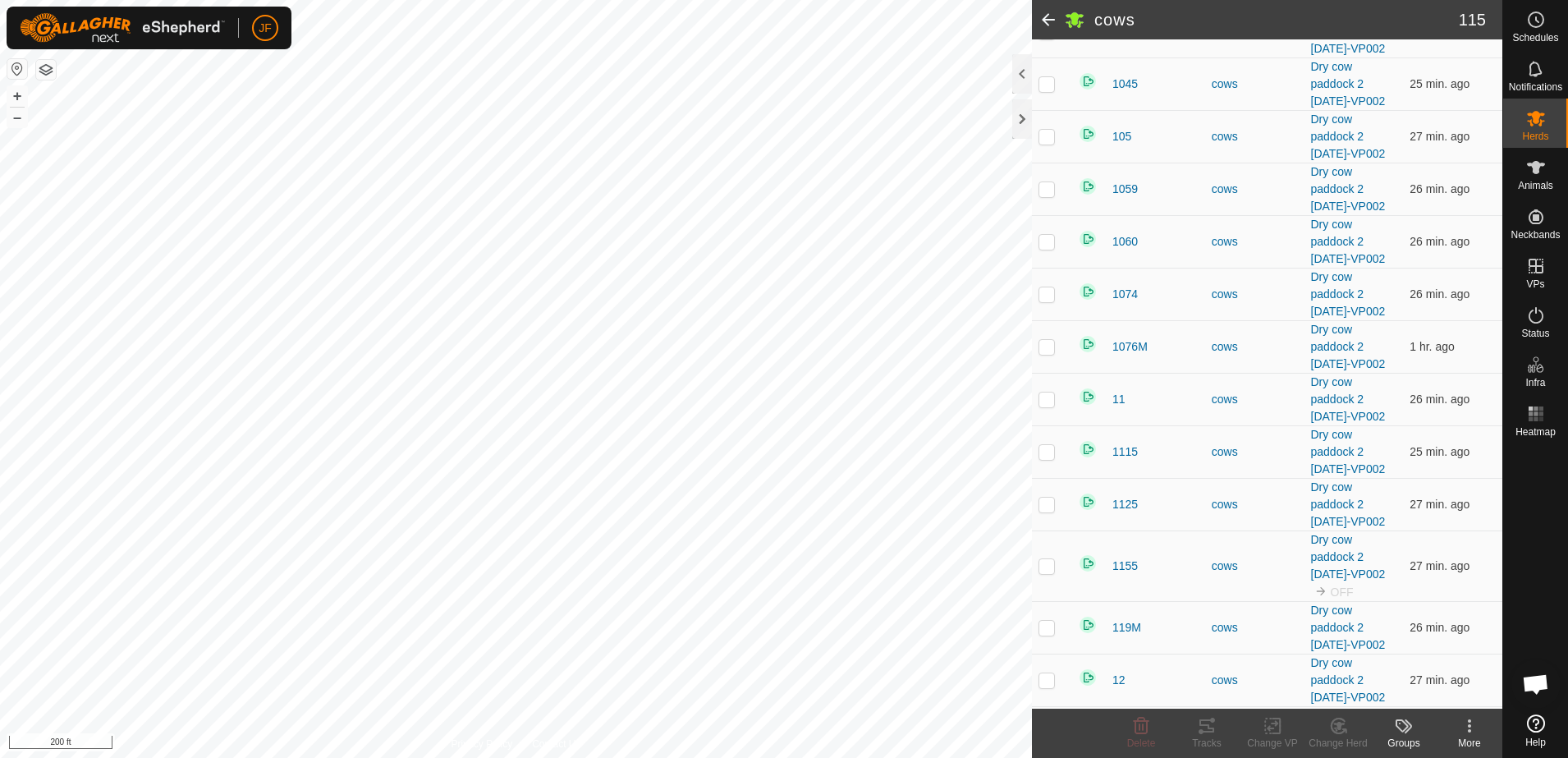
scroll to position [410, 0]
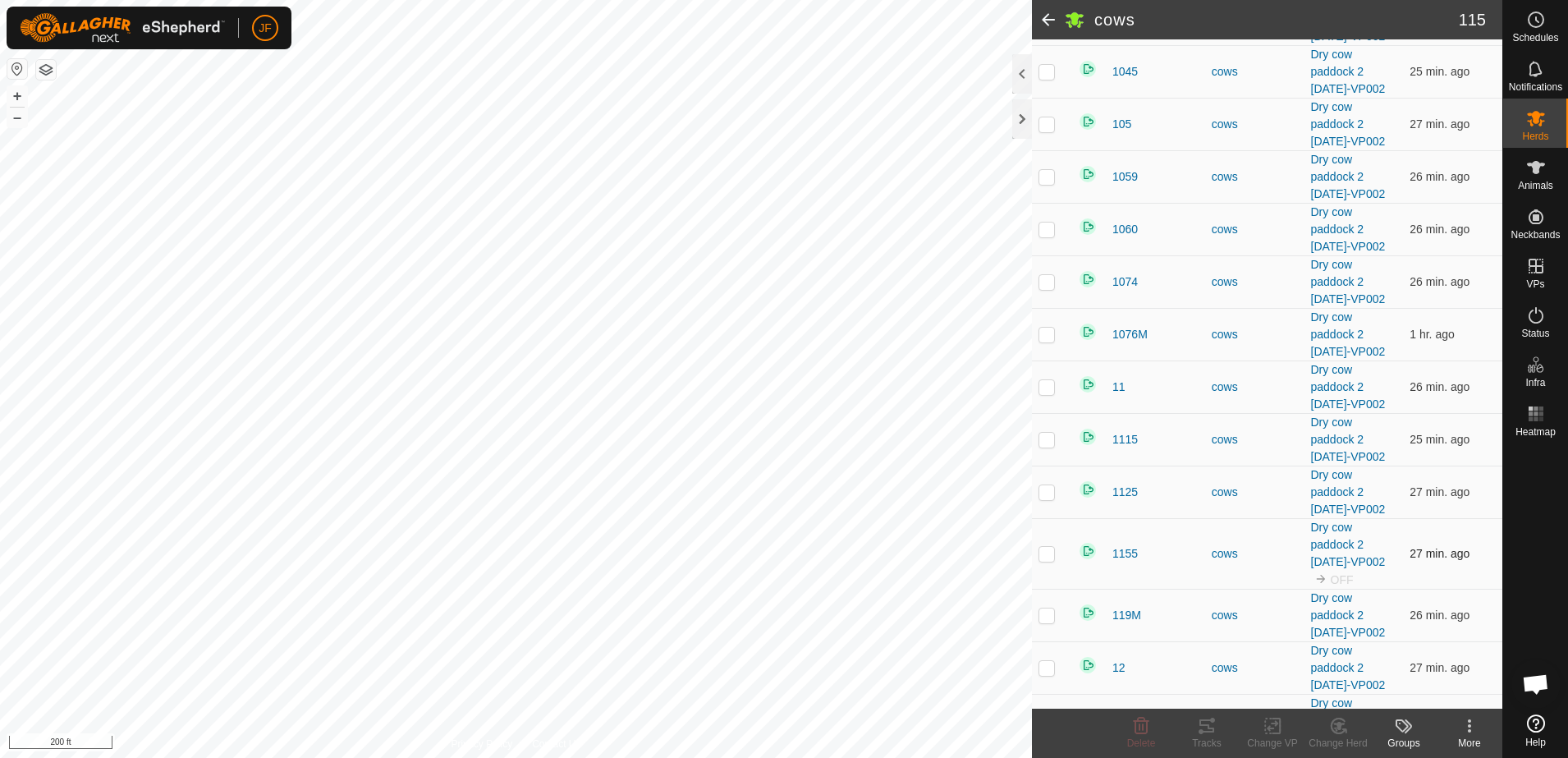
click at [1047, 560] on p-checkbox at bounding box center [1046, 554] width 17 height 13
click at [1342, 726] on icon at bounding box center [1339, 725] width 21 height 20
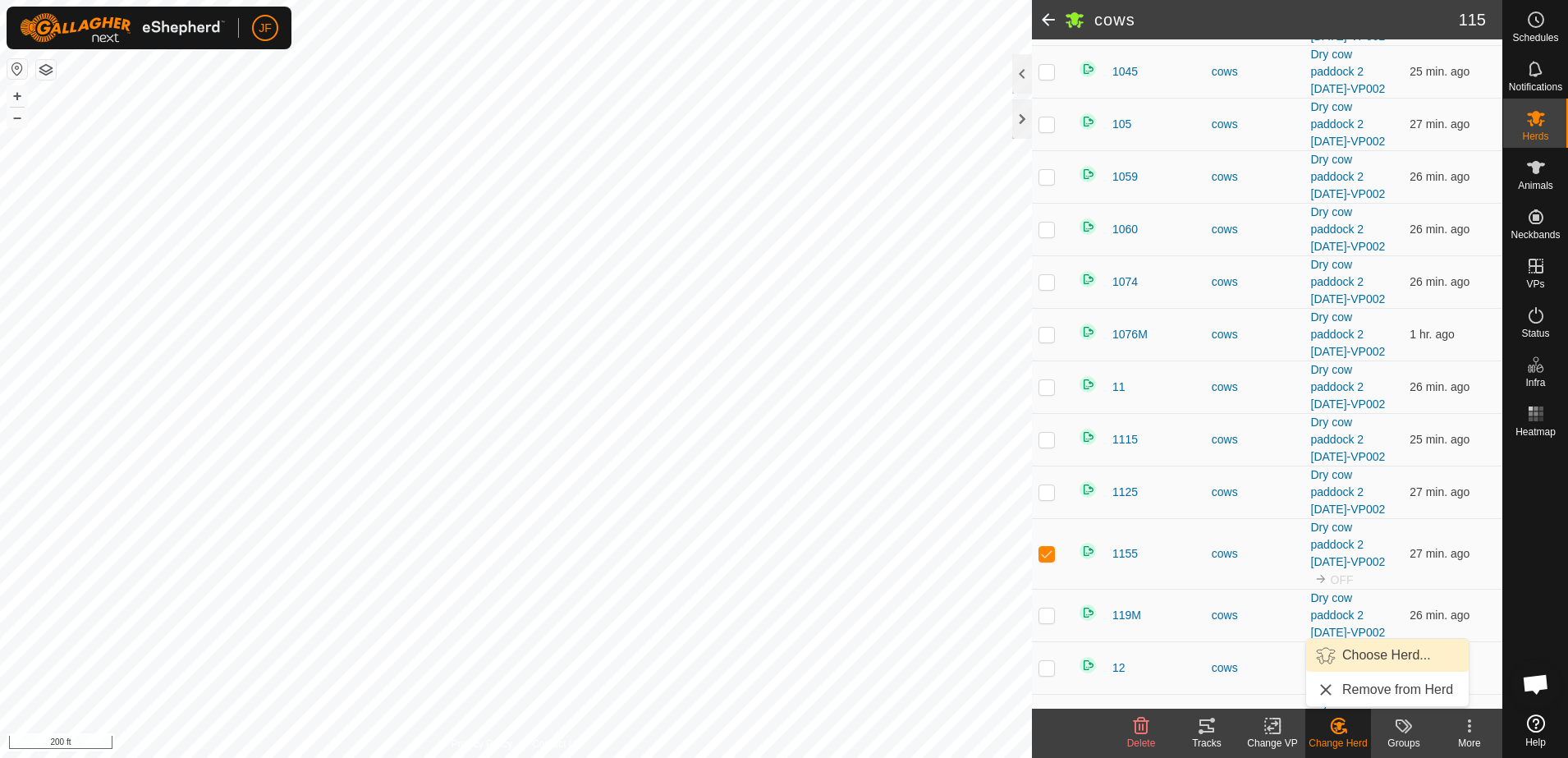
click at [1360, 654] on link "Choose Herd..." at bounding box center [1386, 655] width 162 height 33
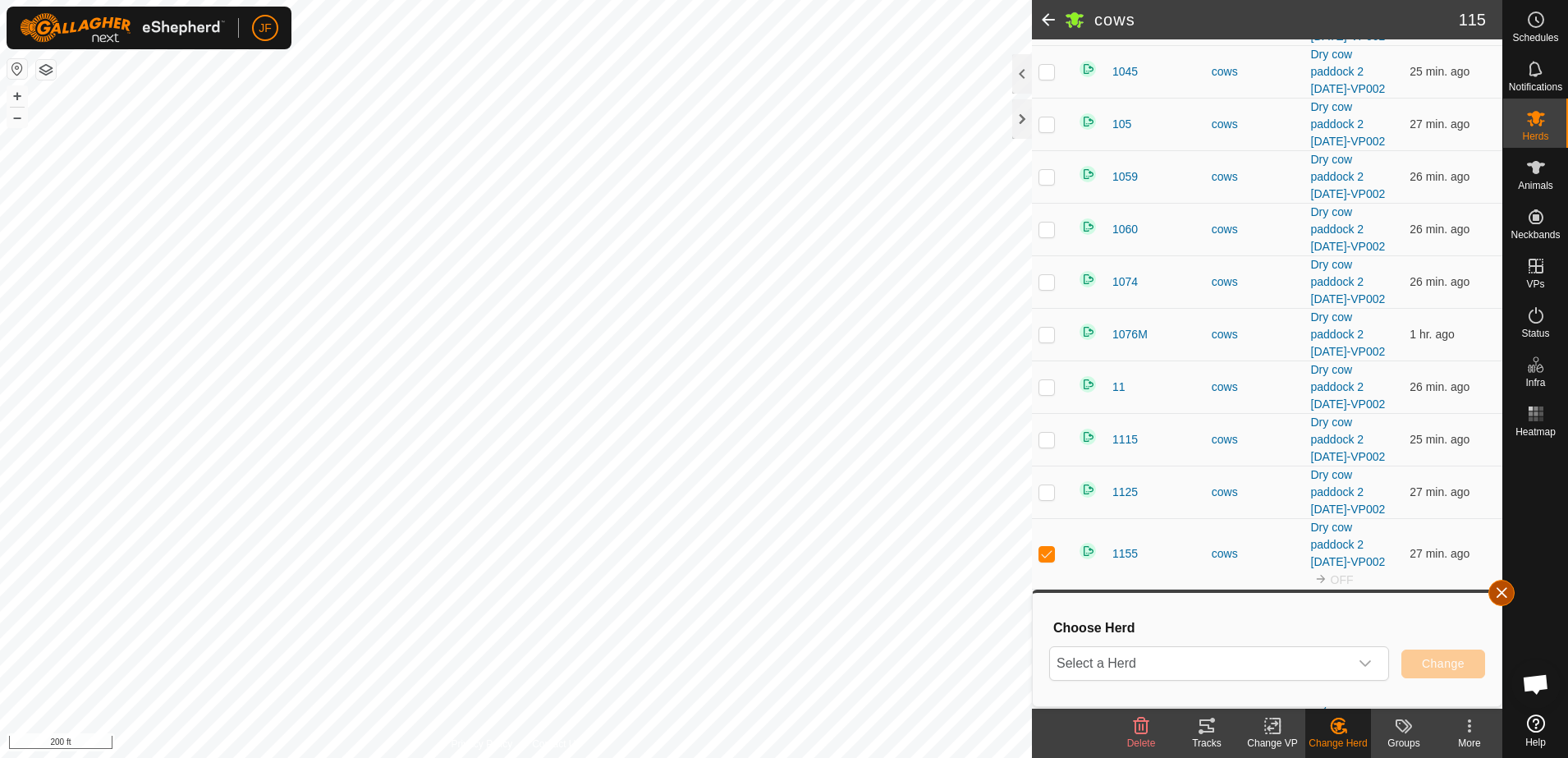
click at [1508, 588] on button "button" at bounding box center [1501, 593] width 26 height 26
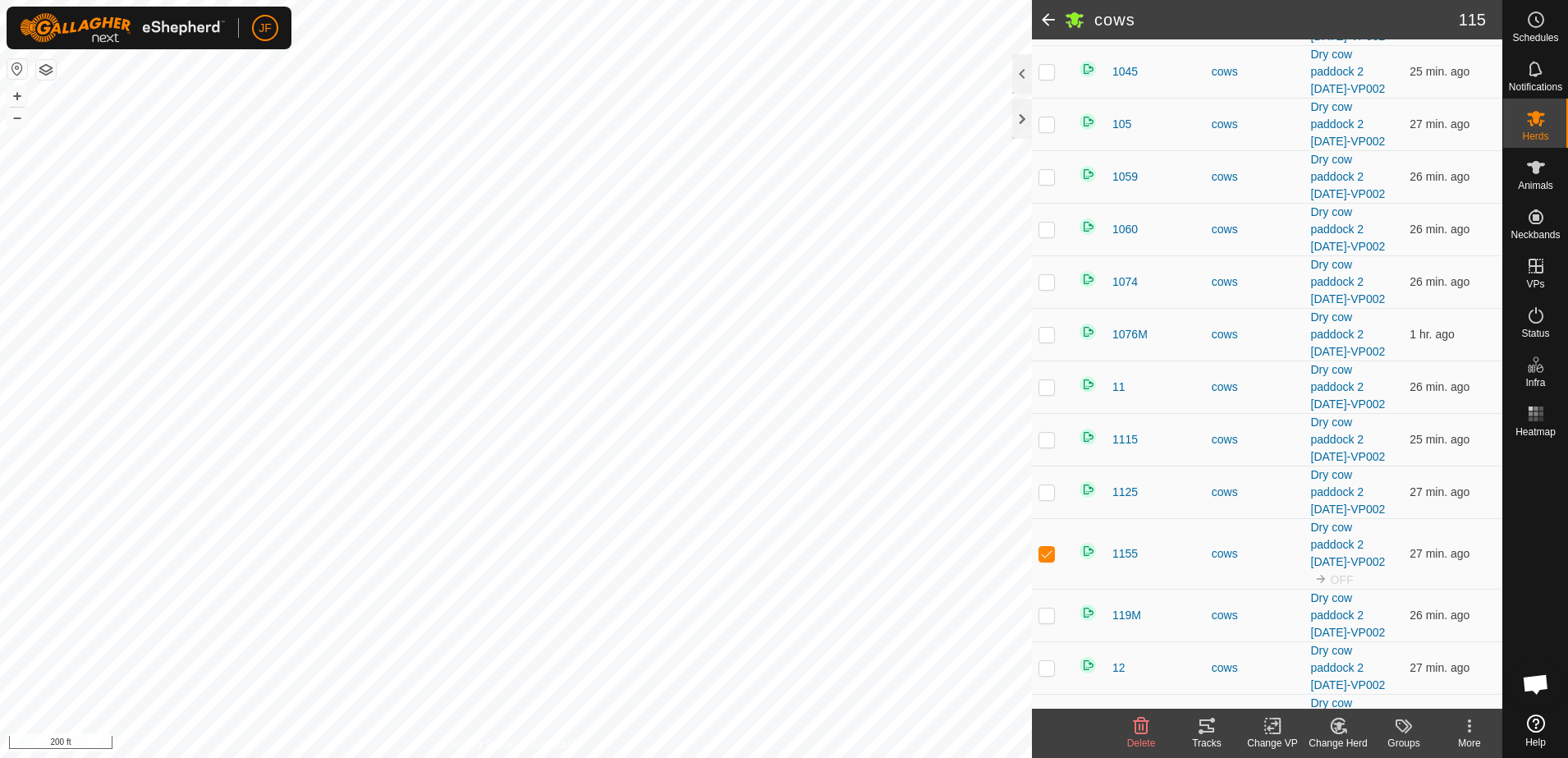
click at [1328, 720] on icon at bounding box center [1339, 725] width 21 height 20
click at [1376, 687] on link "Remove from Herd" at bounding box center [1386, 690] width 162 height 33
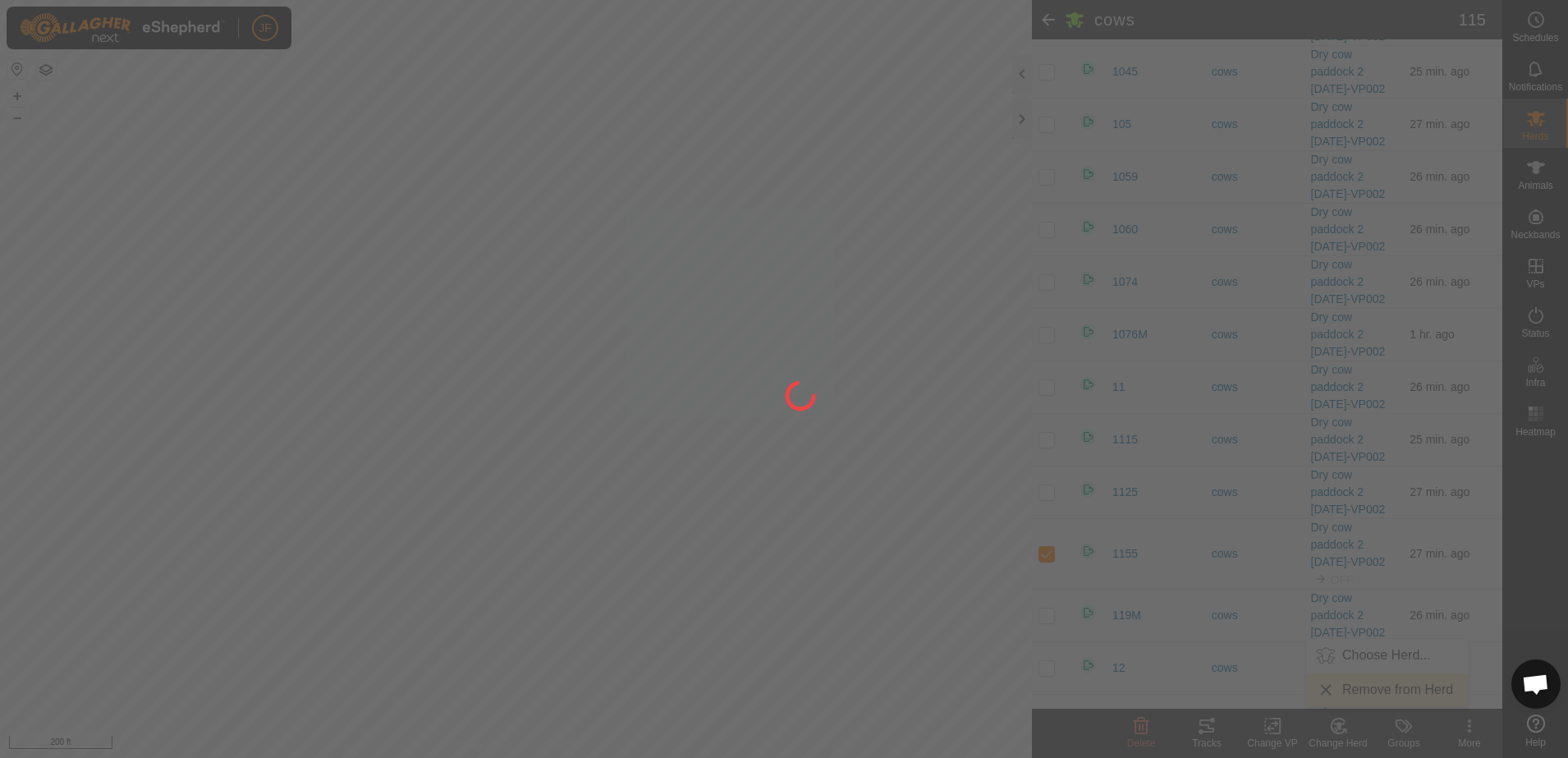
checkbox input "false"
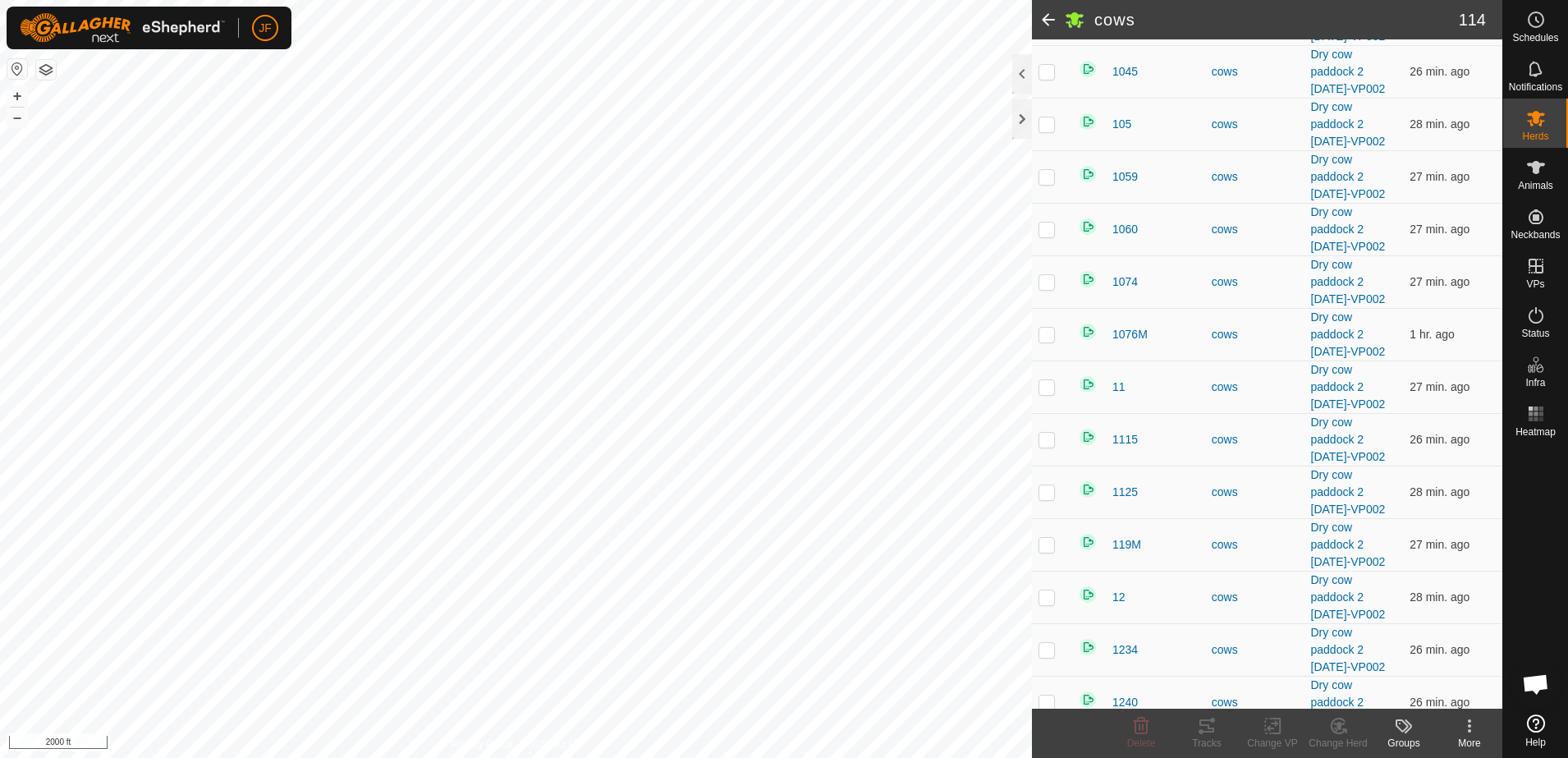
click at [1040, 757] on html "JF Schedules Notifications Herds Animals Neckbands VPs Status Infra Heatmap Hel…" at bounding box center [784, 379] width 1568 height 758
click at [935, 757] on html "JF Schedules Notifications Herds Animals Neckbands VPs Status Infra Heatmap Hel…" at bounding box center [784, 379] width 1568 height 758
click at [561, 757] on html "JF Schedules Notifications Herds Animals Neckbands VPs Status Infra Heatmap Hel…" at bounding box center [784, 379] width 1568 height 758
click at [1535, 68] on icon at bounding box center [1535, 68] width 20 height 20
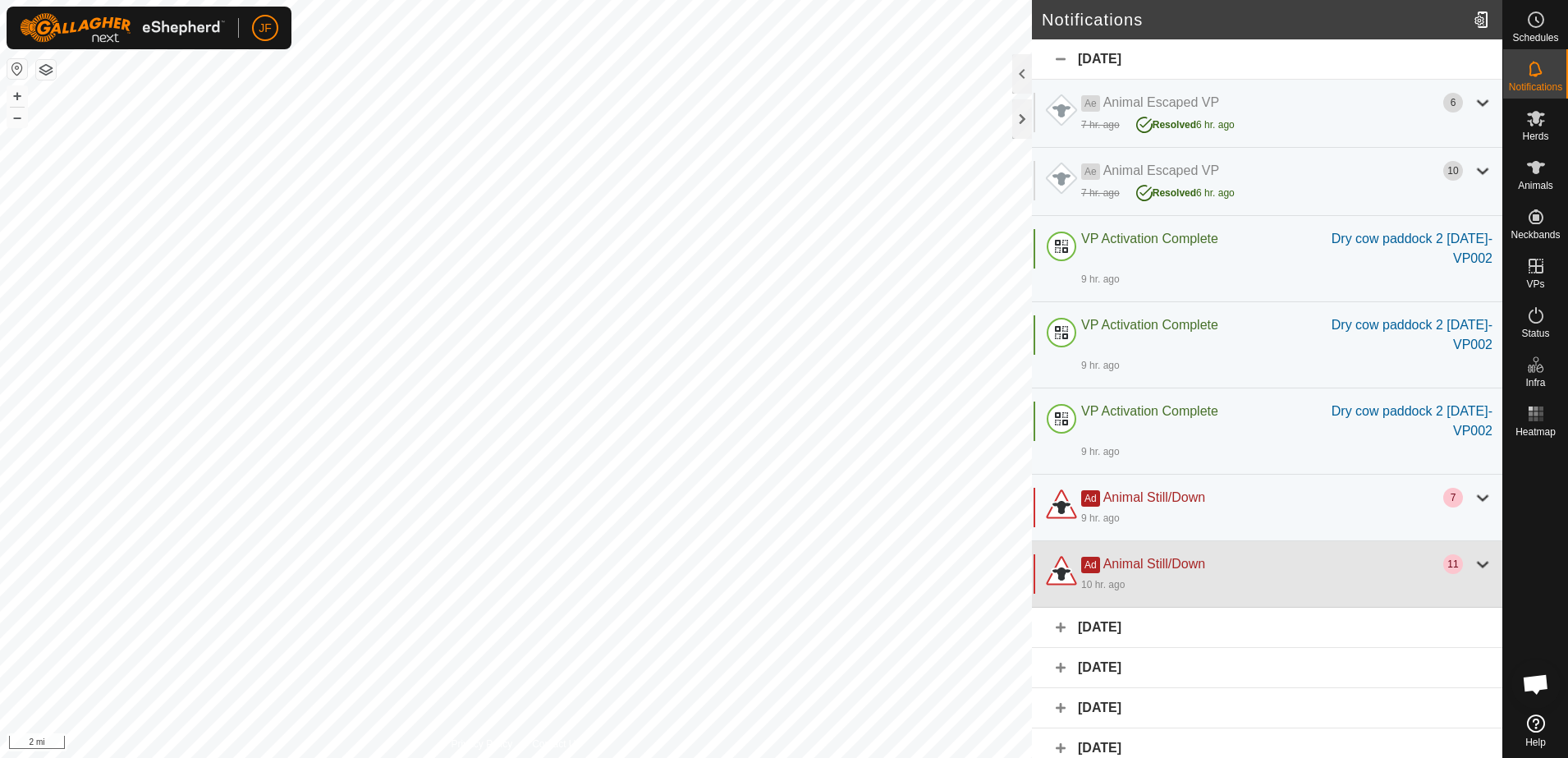
click at [1472, 556] on div at bounding box center [1482, 563] width 20 height 20
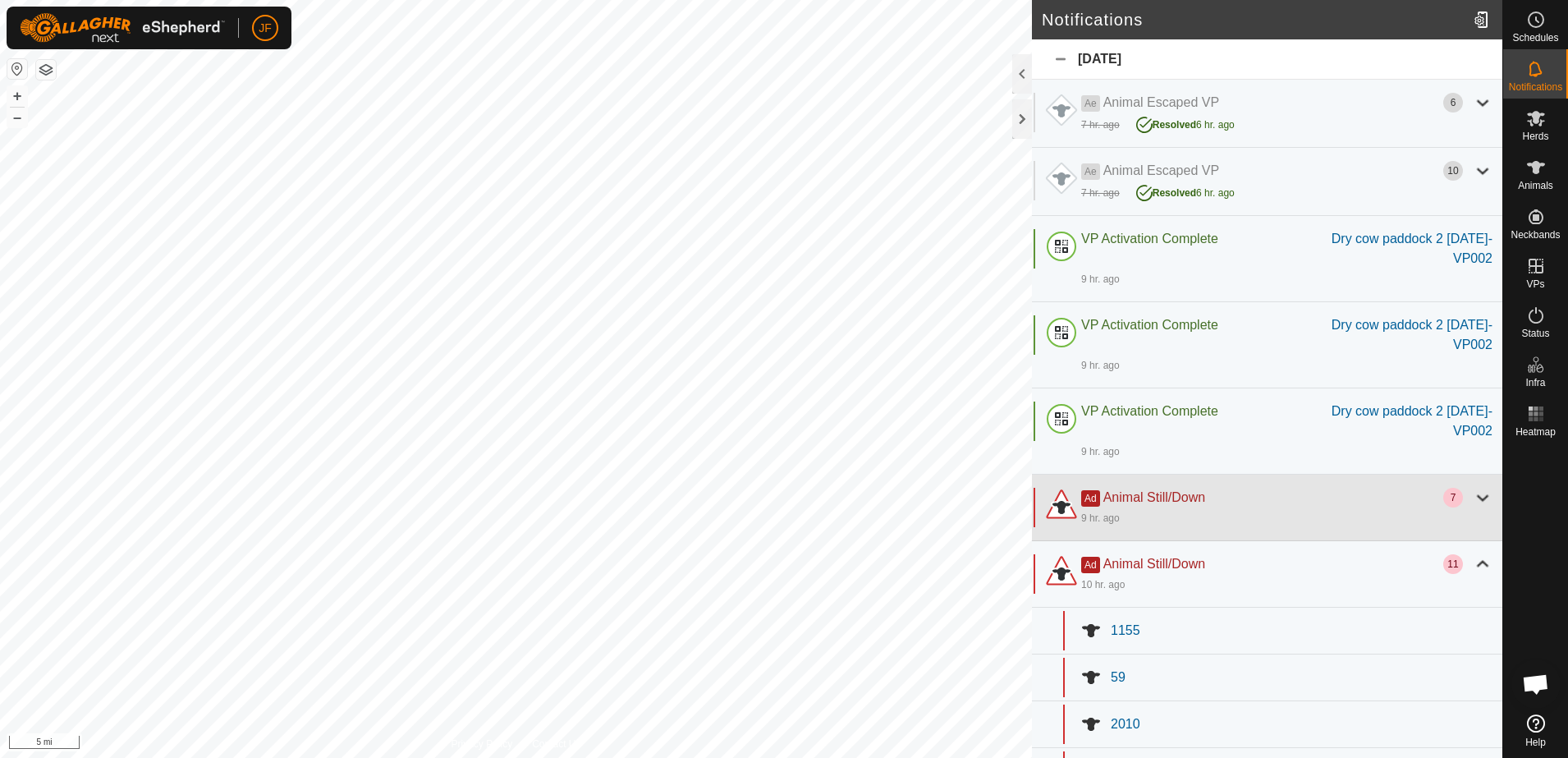
click at [1472, 494] on div at bounding box center [1482, 497] width 20 height 20
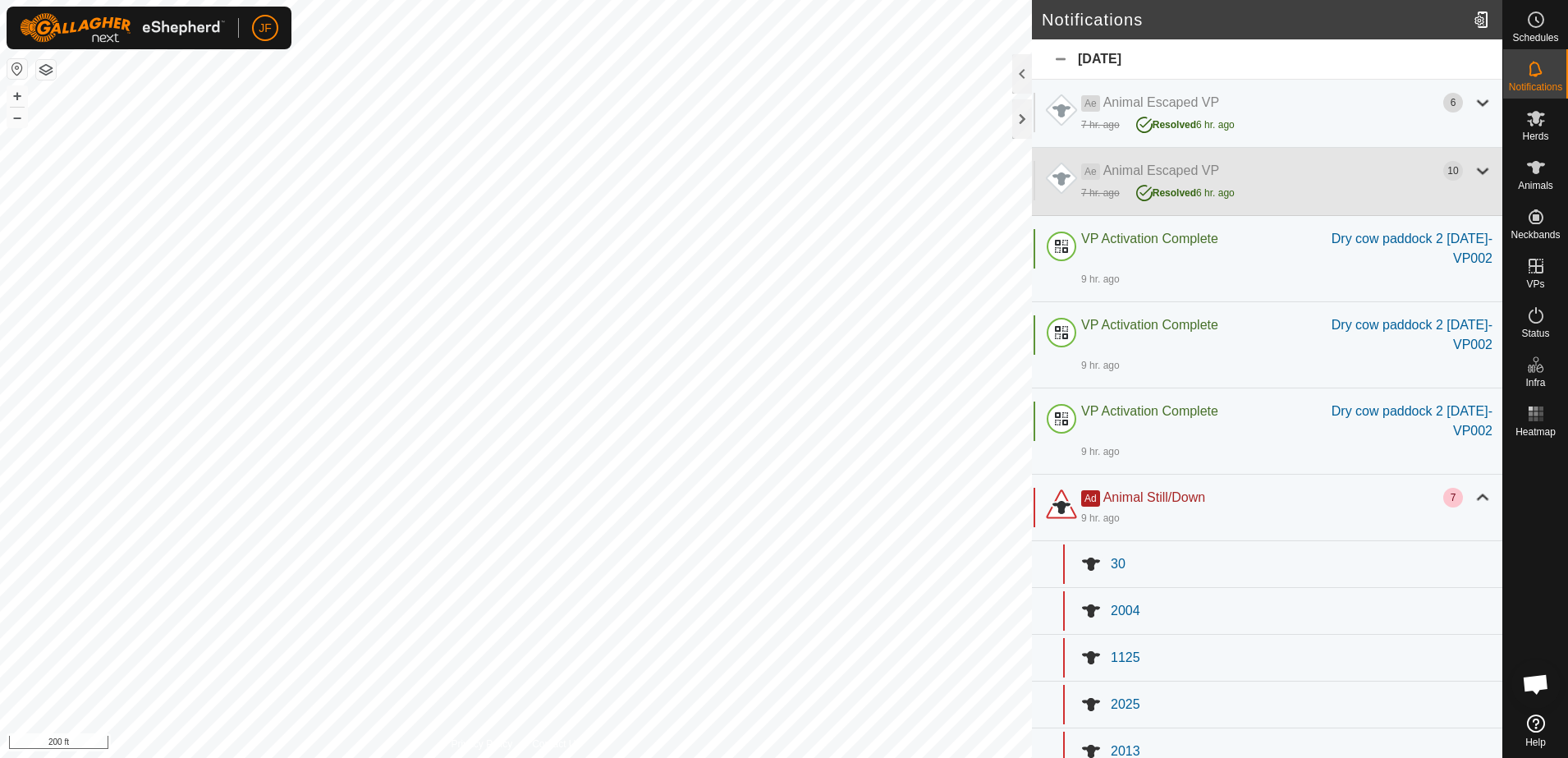
click at [1472, 161] on div at bounding box center [1482, 171] width 20 height 20
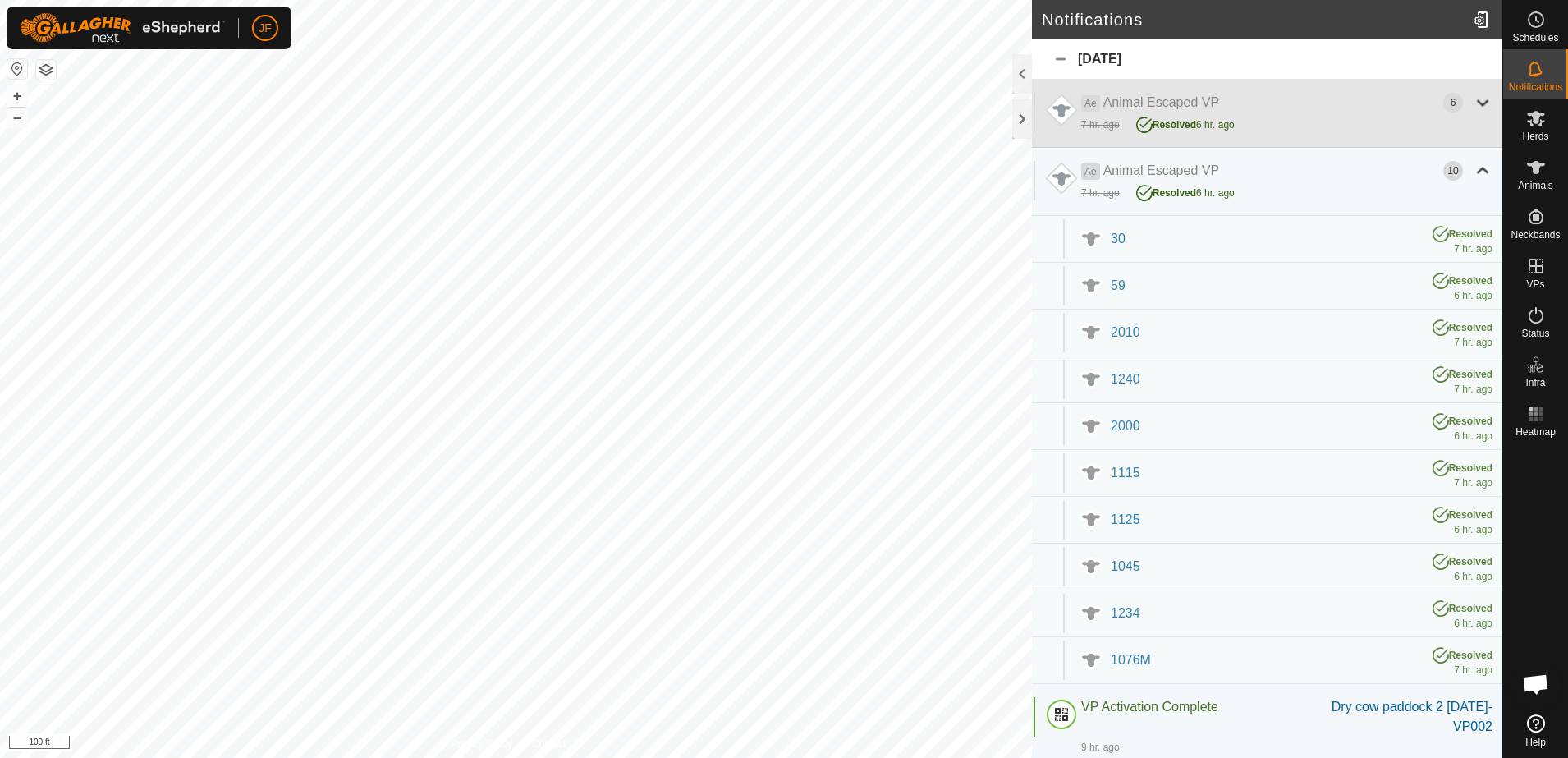
click at [1472, 97] on div at bounding box center [1482, 102] width 20 height 20
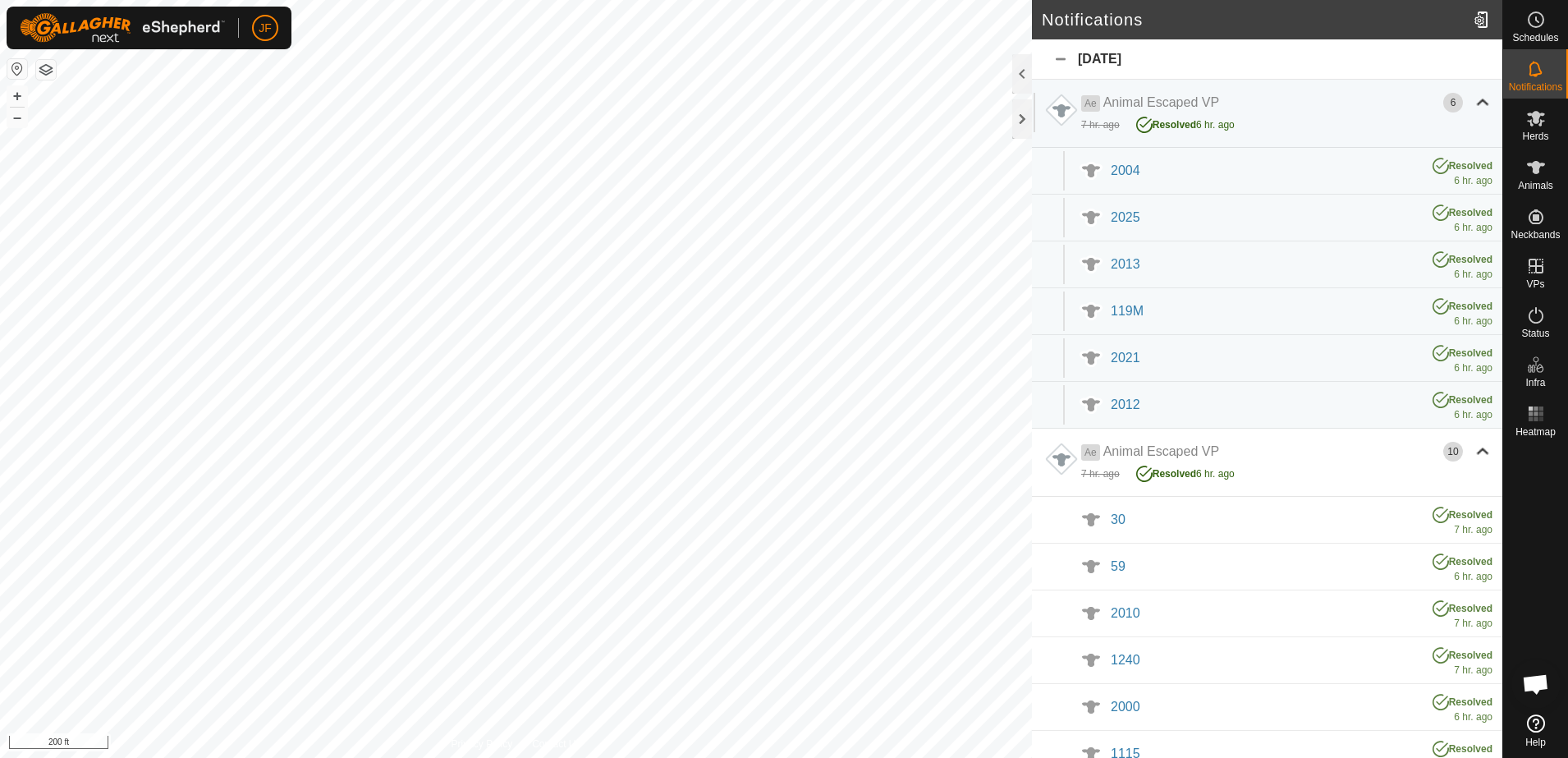
click at [1052, 55] on div "[DATE]" at bounding box center [1266, 59] width 470 height 40
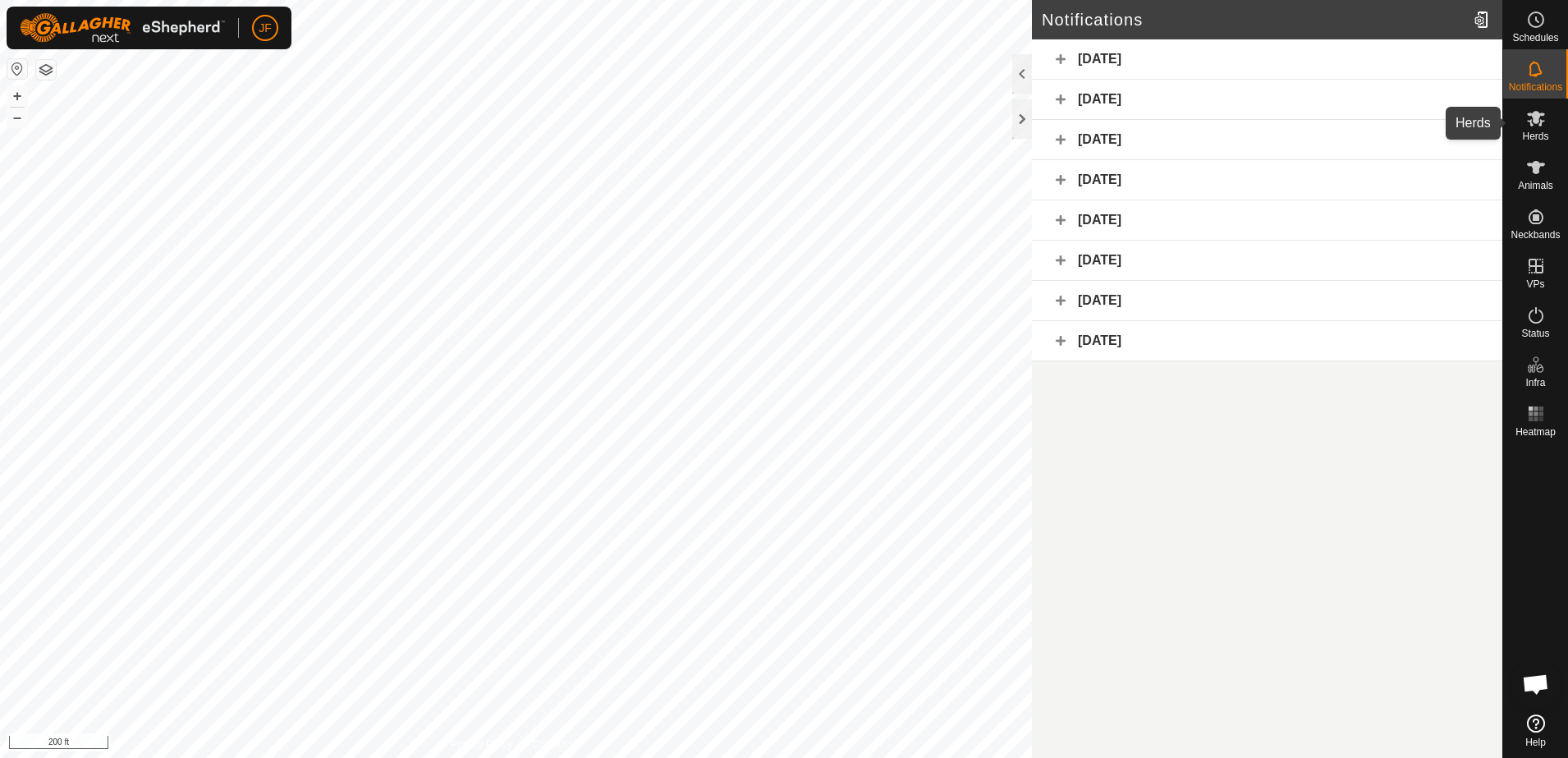
click at [1534, 110] on icon at bounding box center [1535, 118] width 20 height 20
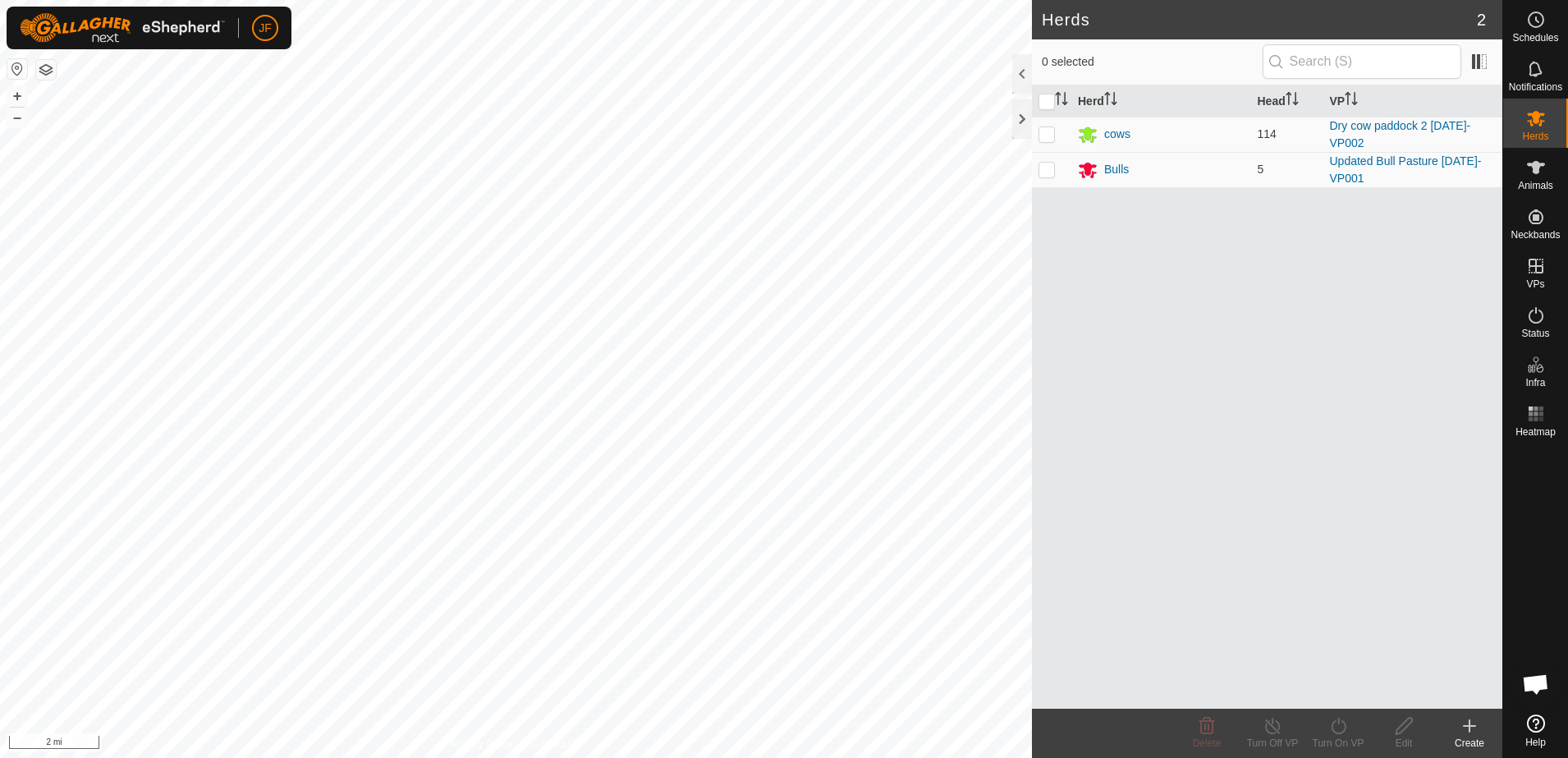
click at [1058, 417] on div "Herds 2 0 selected Herd Head VP cows 114 Dry cow paddock 2 [DATE]-VP002 Bulls 5…" at bounding box center [750, 379] width 1501 height 758
